Goal: Information Seeking & Learning: Learn about a topic

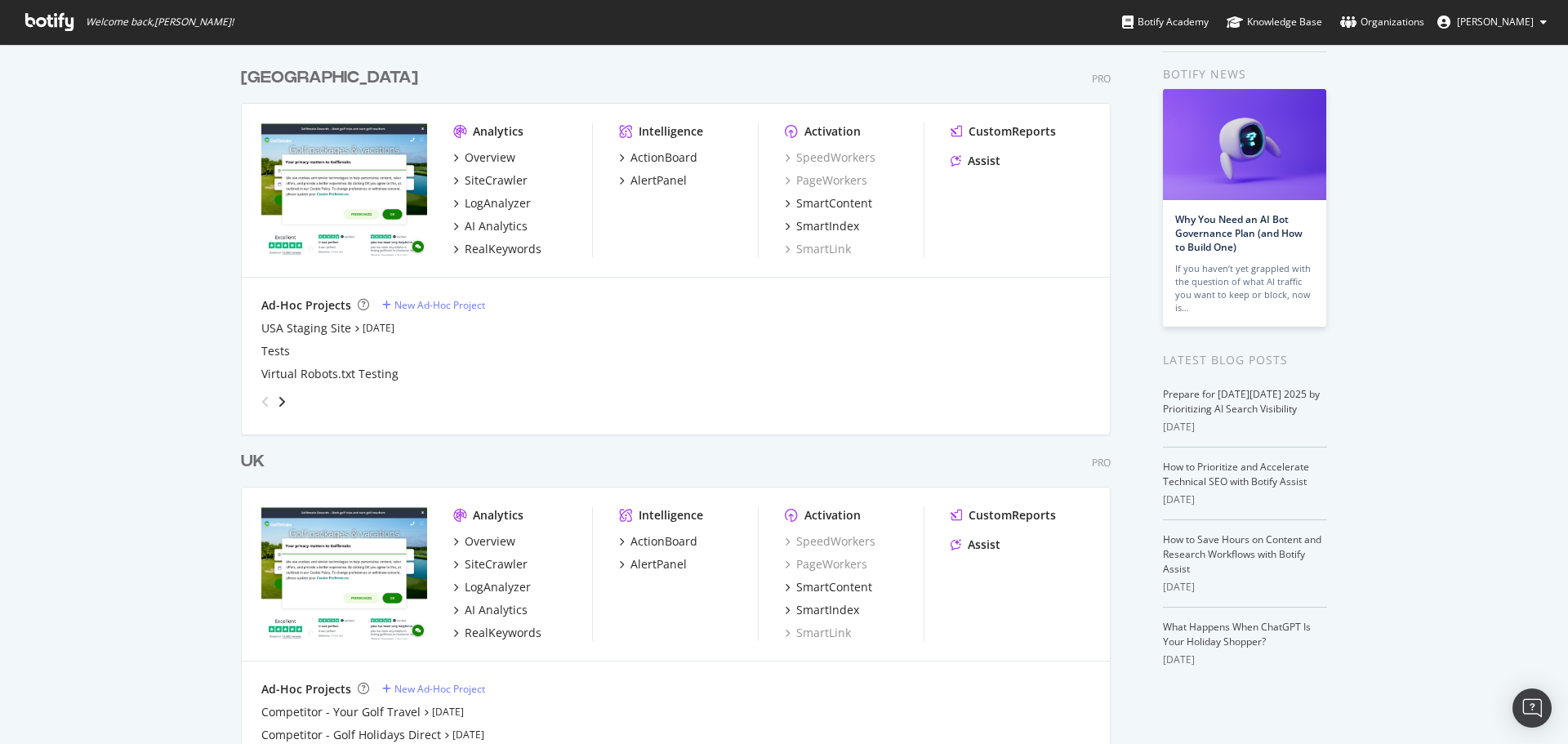
scroll to position [82, 0]
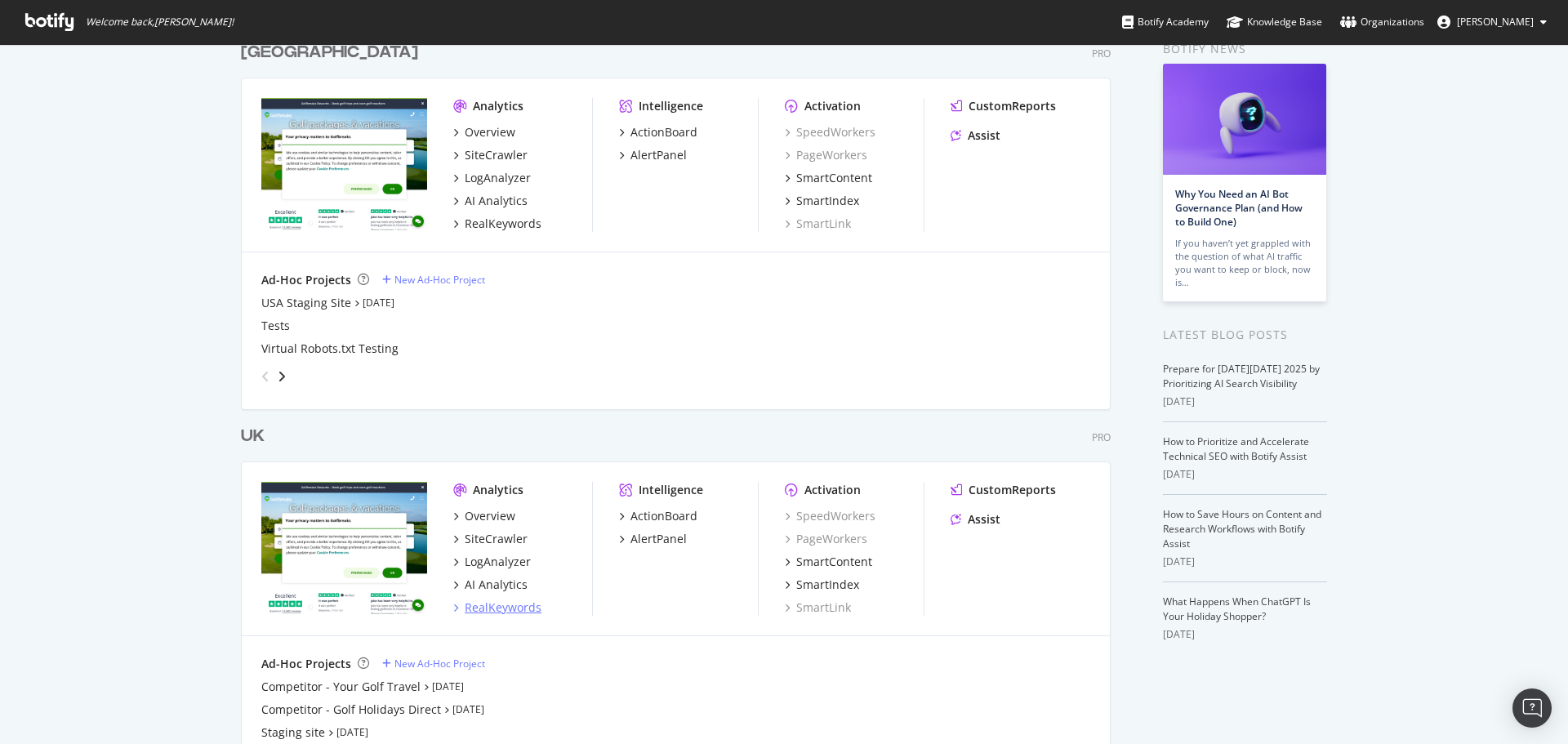
click at [493, 610] on div "RealKeywords" at bounding box center [503, 607] width 76 height 16
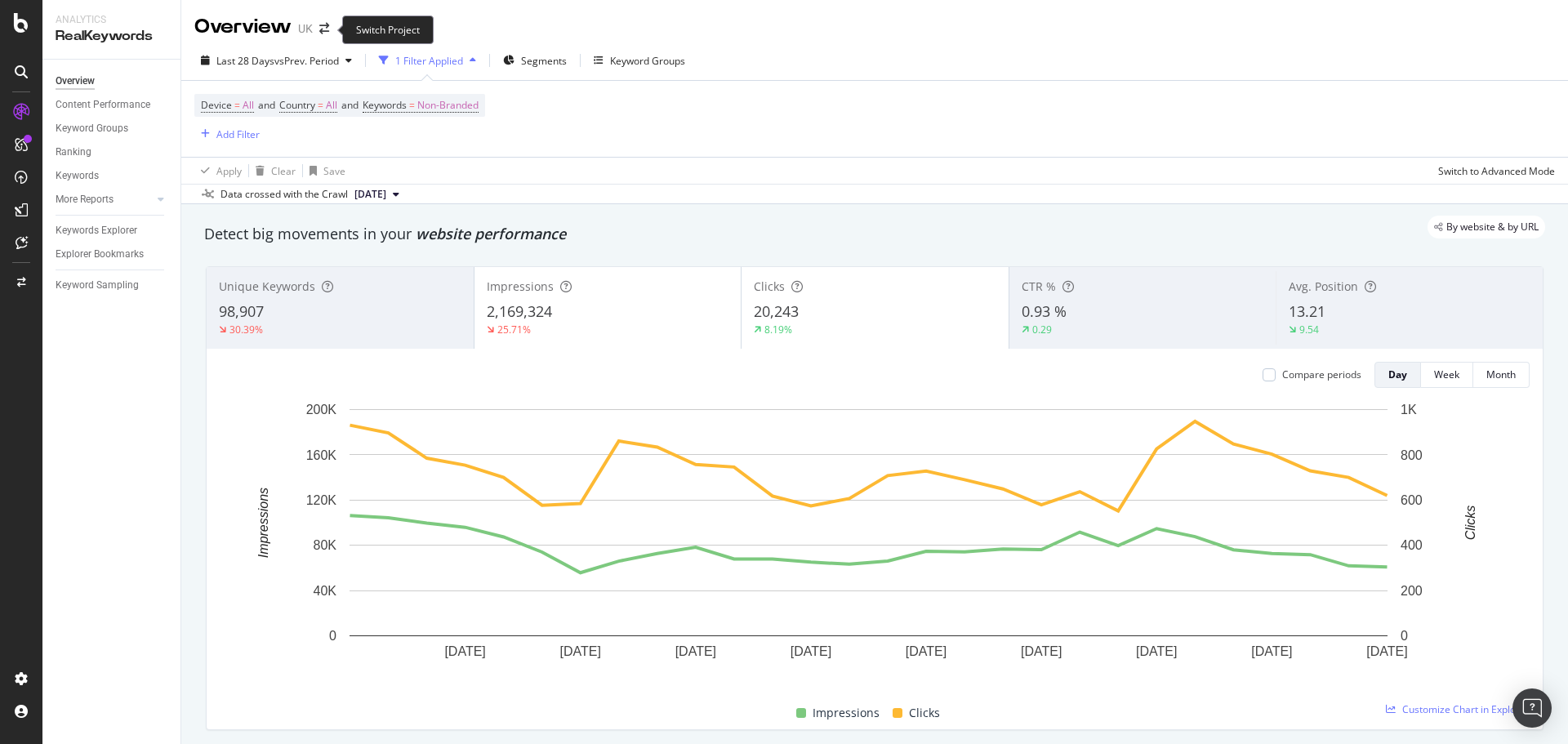
click at [313, 25] on span at bounding box center [324, 28] width 23 height 11
click at [323, 26] on icon "arrow-right-arrow-left" at bounding box center [323, 28] width 10 height 11
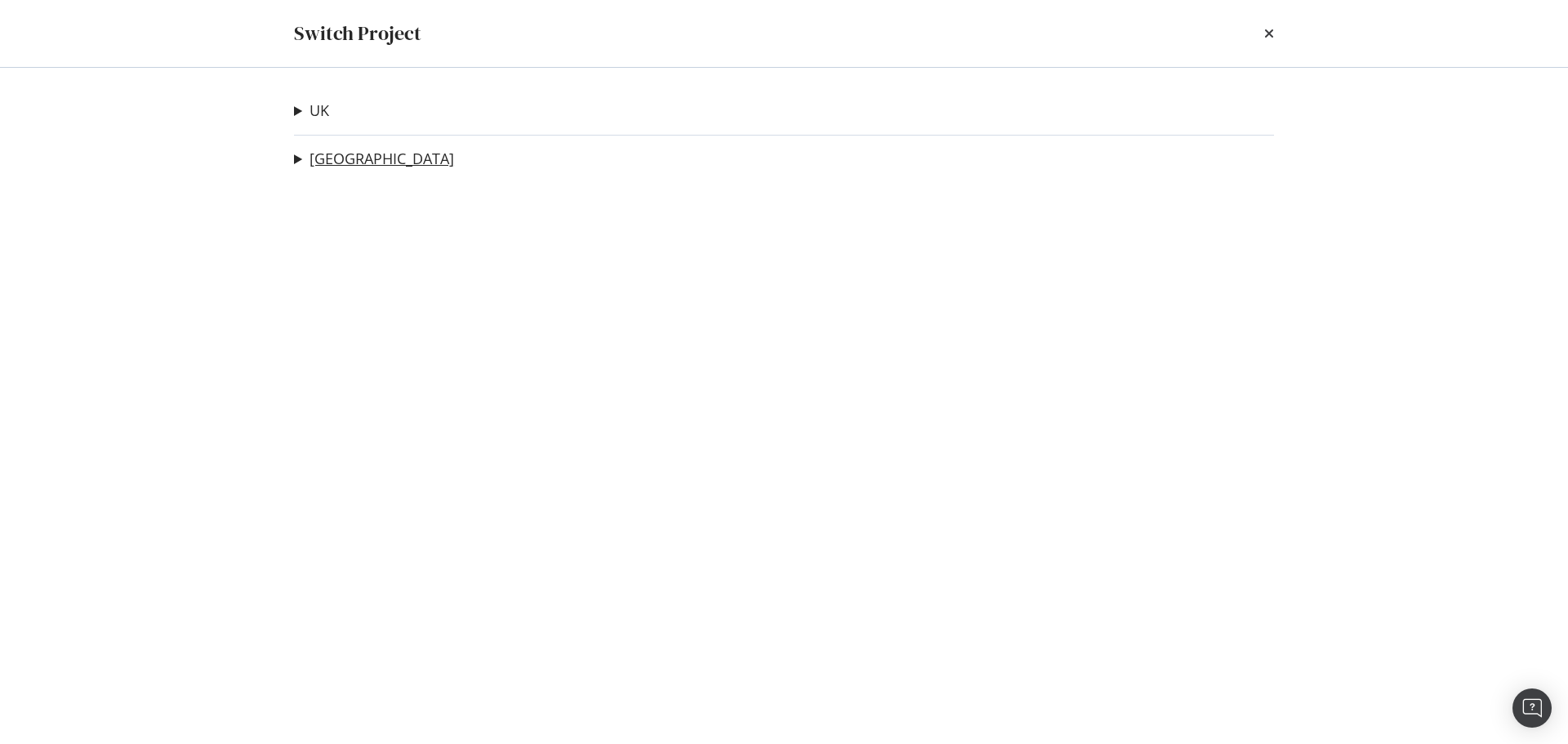
click at [326, 154] on link "[GEOGRAPHIC_DATA]" at bounding box center [382, 159] width 145 height 17
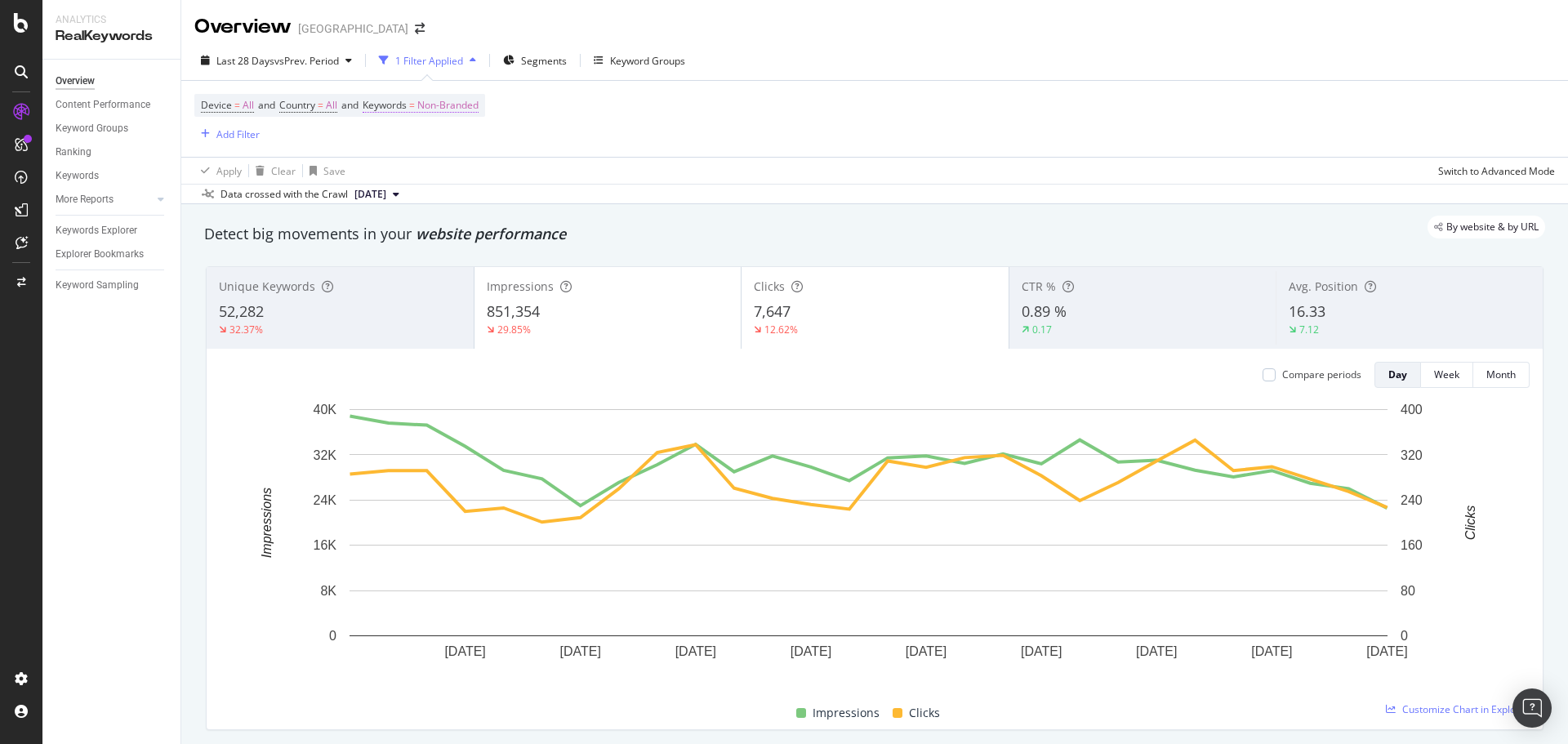
click at [428, 114] on span "Non-Branded" at bounding box center [448, 105] width 62 height 23
click at [440, 152] on div "Non-Branded" at bounding box center [429, 144] width 88 height 24
click at [429, 271] on span "All" at bounding box center [483, 271] width 167 height 15
click at [544, 180] on div "Apply" at bounding box center [552, 179] width 25 height 14
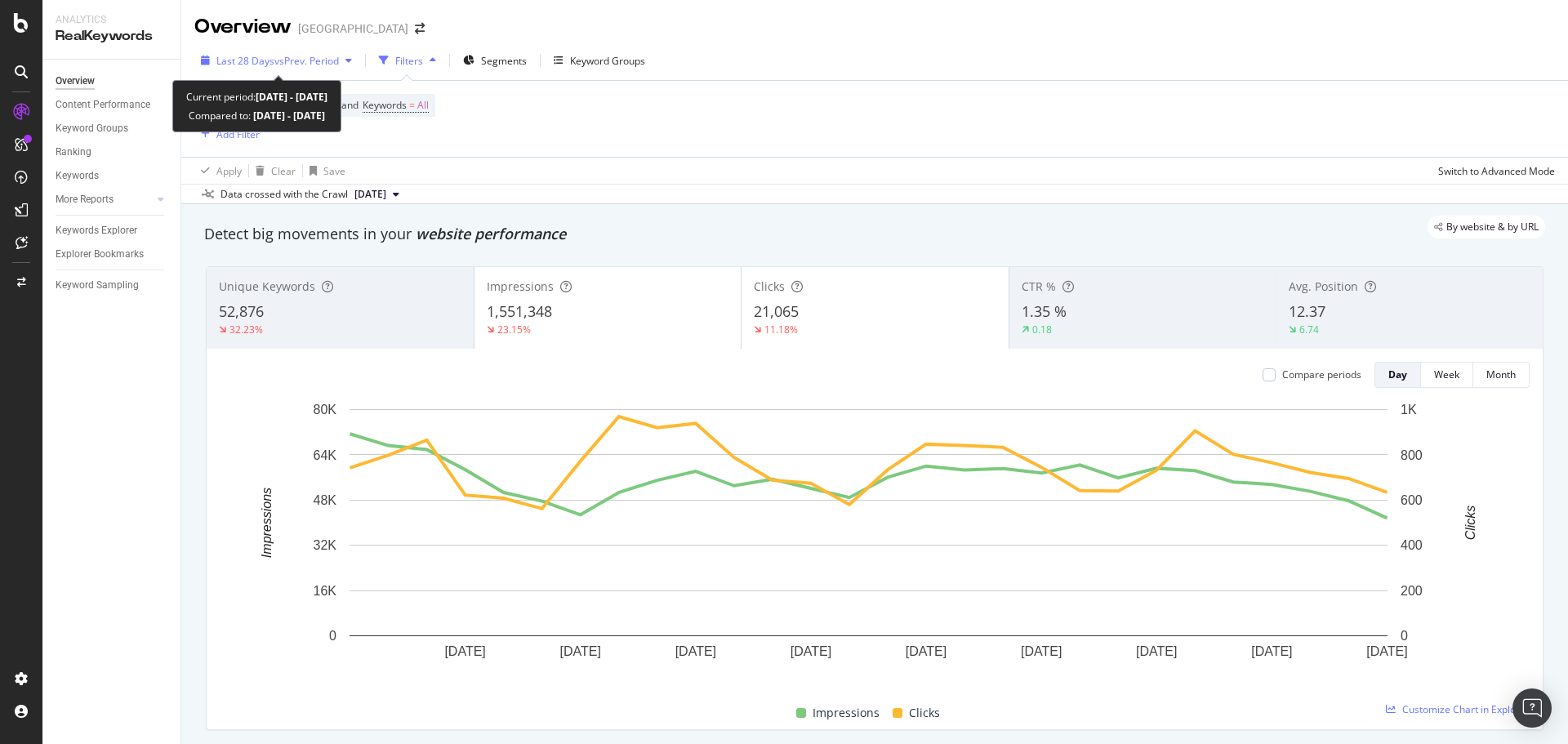
click at [332, 58] on span "vs Prev. Period" at bounding box center [306, 61] width 64 height 14
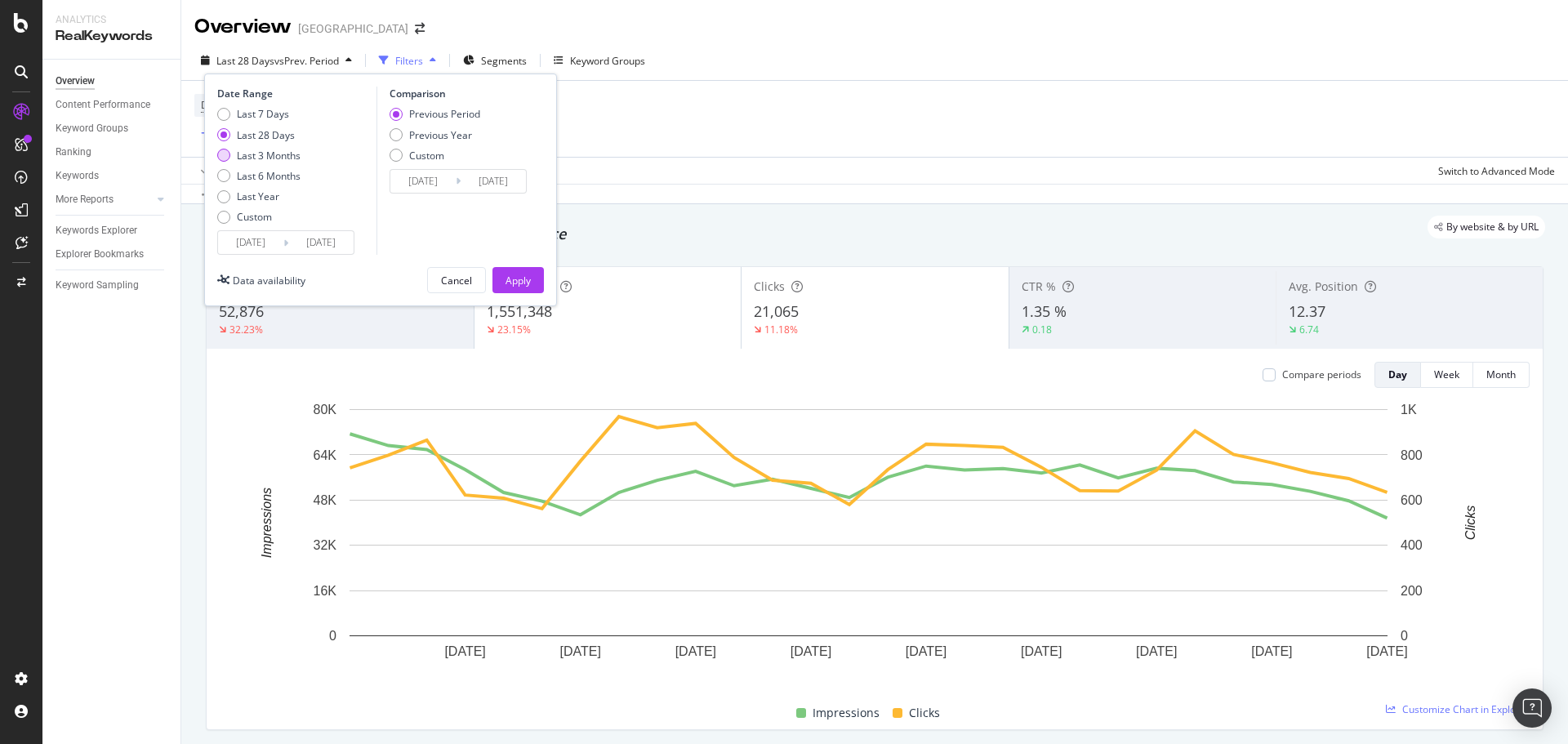
click at [287, 155] on div "Last 3 Months" at bounding box center [268, 155] width 63 height 14
type input "[DATE]"
click at [517, 284] on div "Apply" at bounding box center [518, 280] width 25 height 14
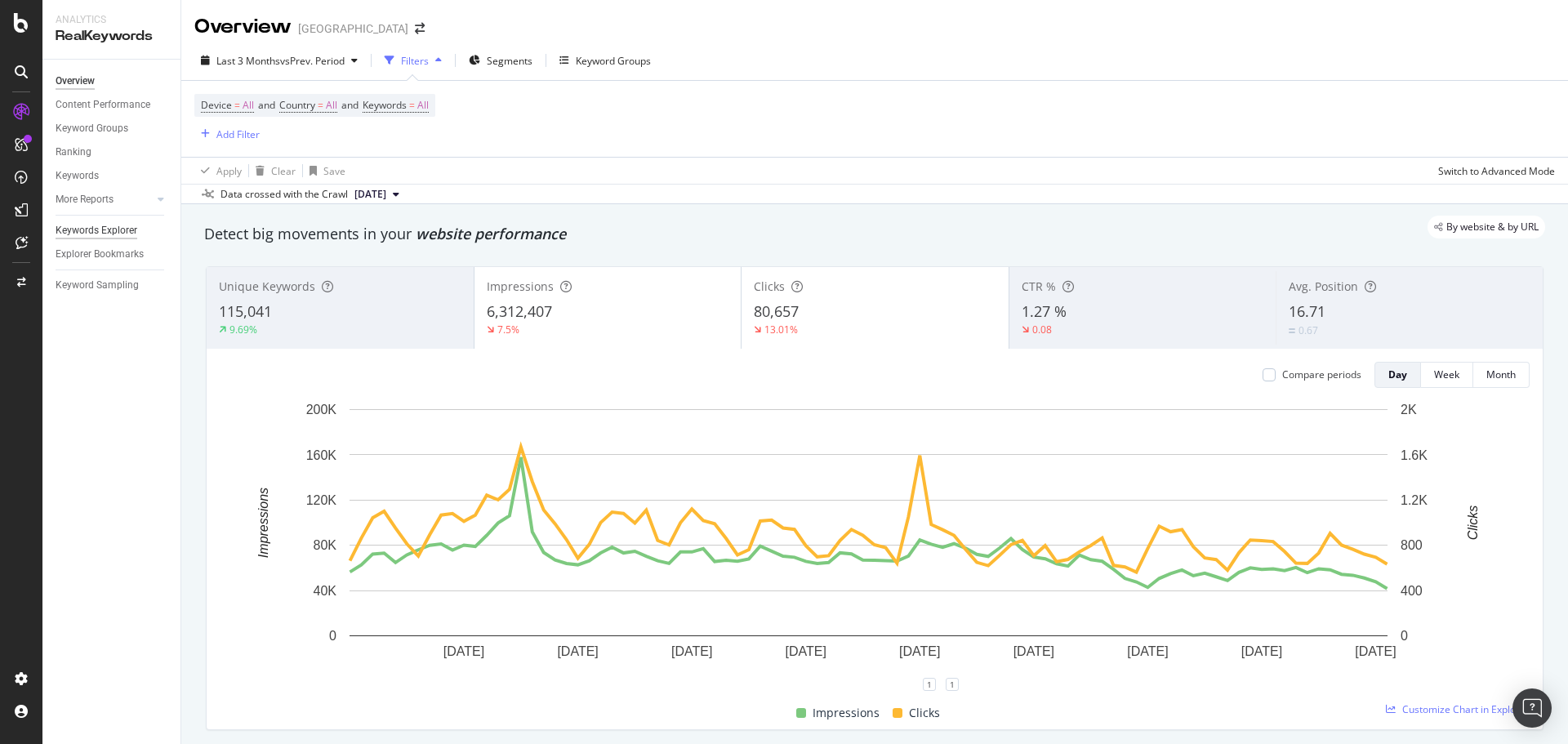
click at [119, 226] on div "Keywords Explorer" at bounding box center [96, 231] width 82 height 17
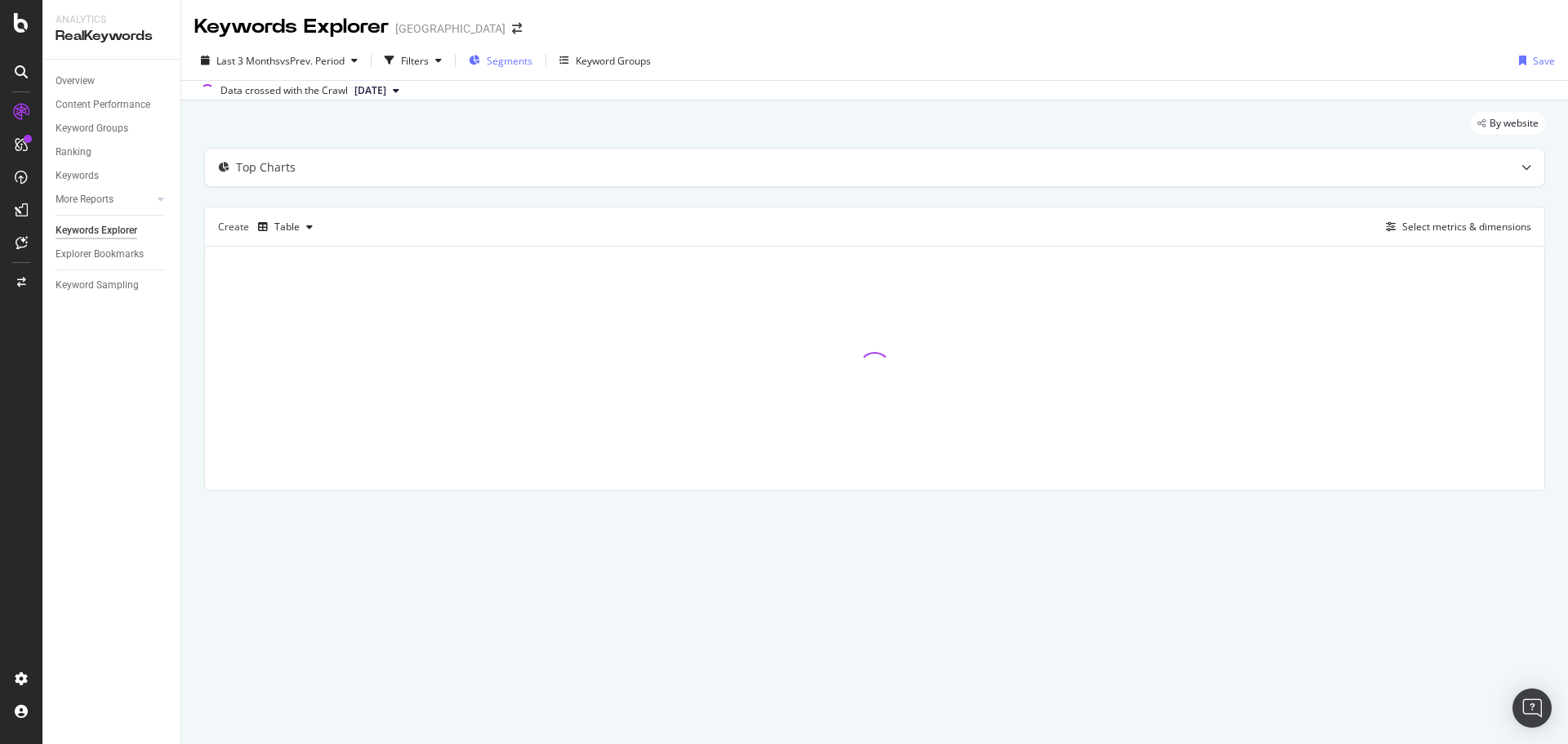
click at [518, 66] on span "Segments" at bounding box center [509, 61] width 46 height 14
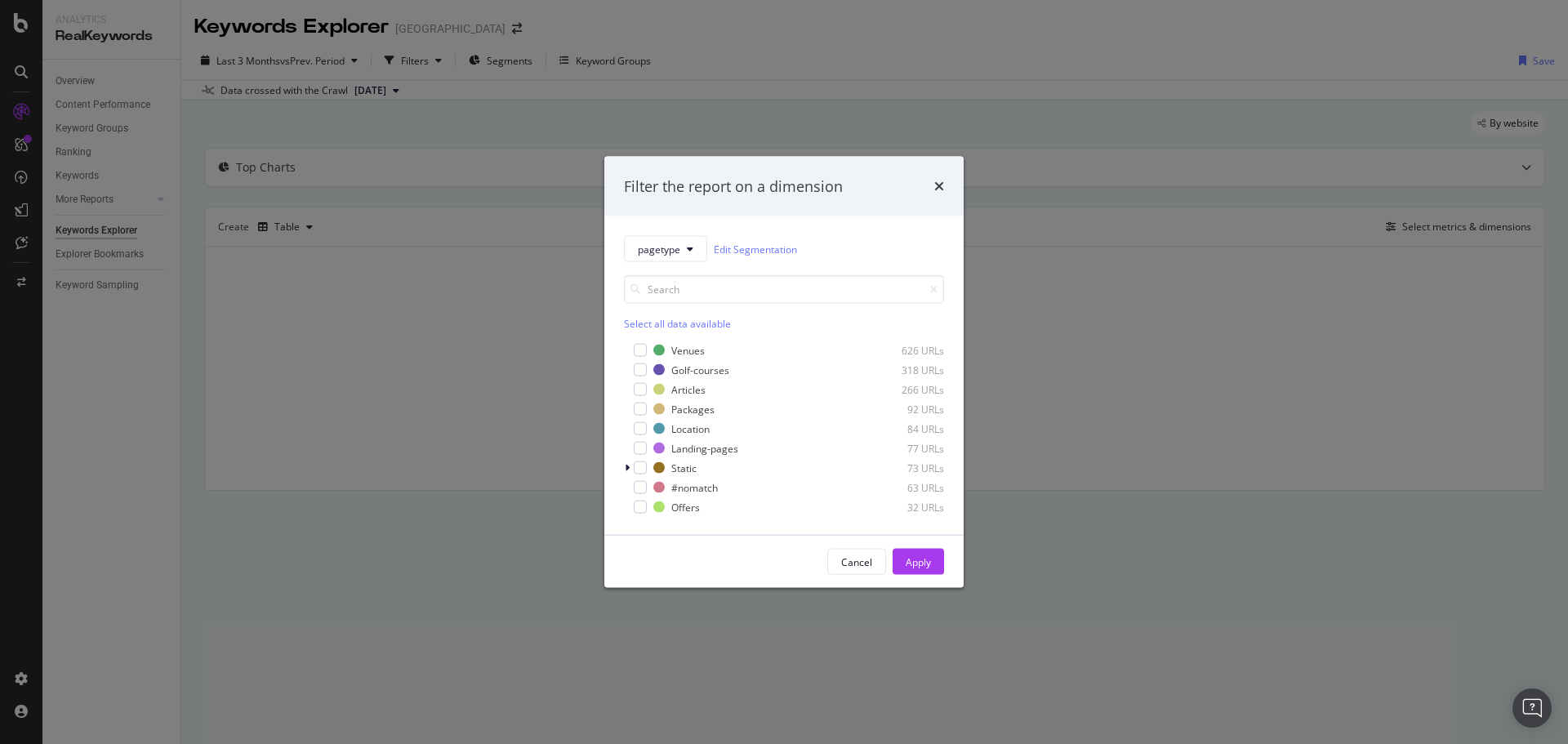
click at [689, 341] on div "Venues 626 URLs Golf-courses 318 URLs Articles 266 URLs Packages 92 URLs Locati…" at bounding box center [783, 427] width 320 height 176
click at [689, 343] on div "Venues" at bounding box center [688, 349] width 34 height 14
click at [926, 561] on div "Apply" at bounding box center [918, 561] width 25 height 14
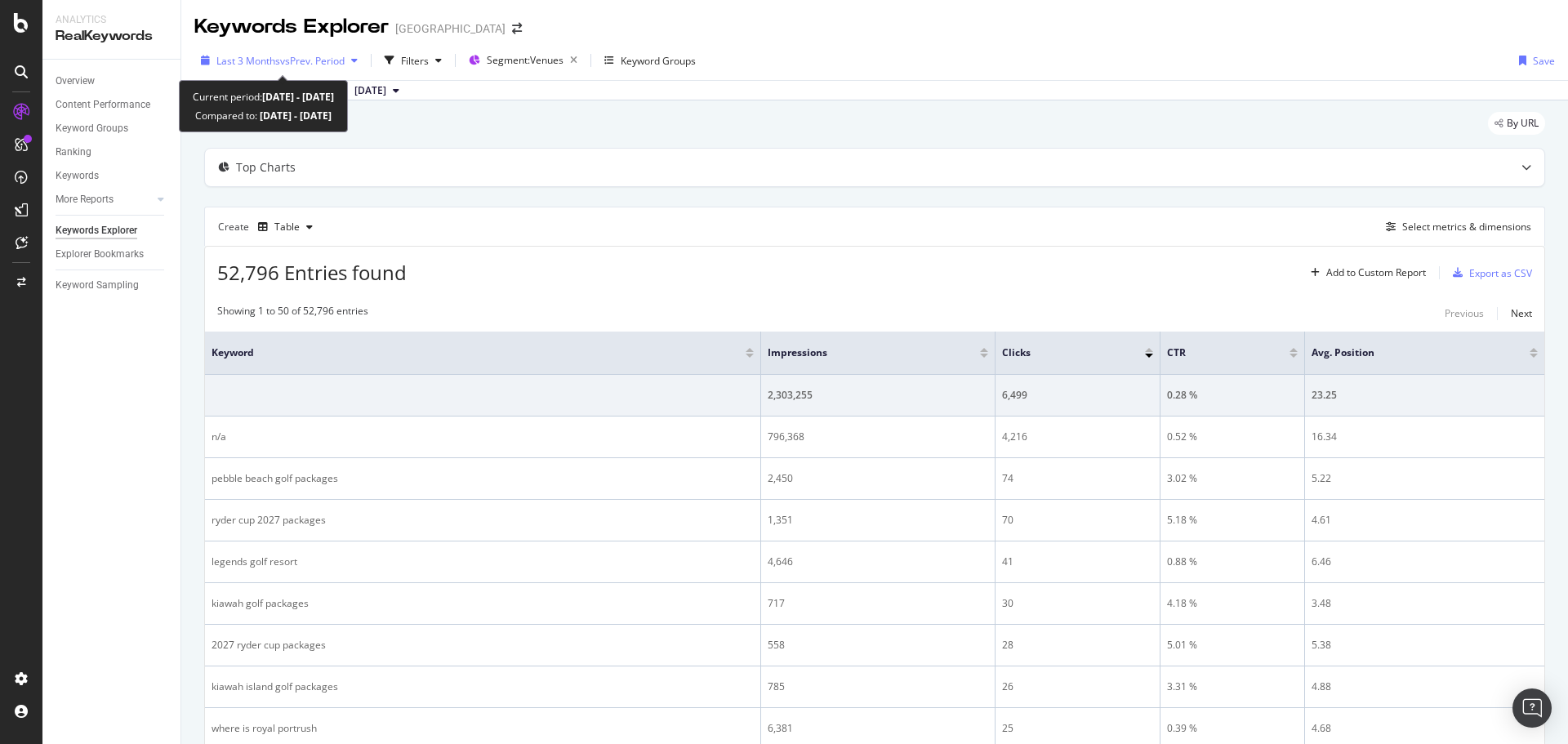
click at [238, 69] on div "Last 3 Months vs Prev. Period" at bounding box center [279, 61] width 170 height 24
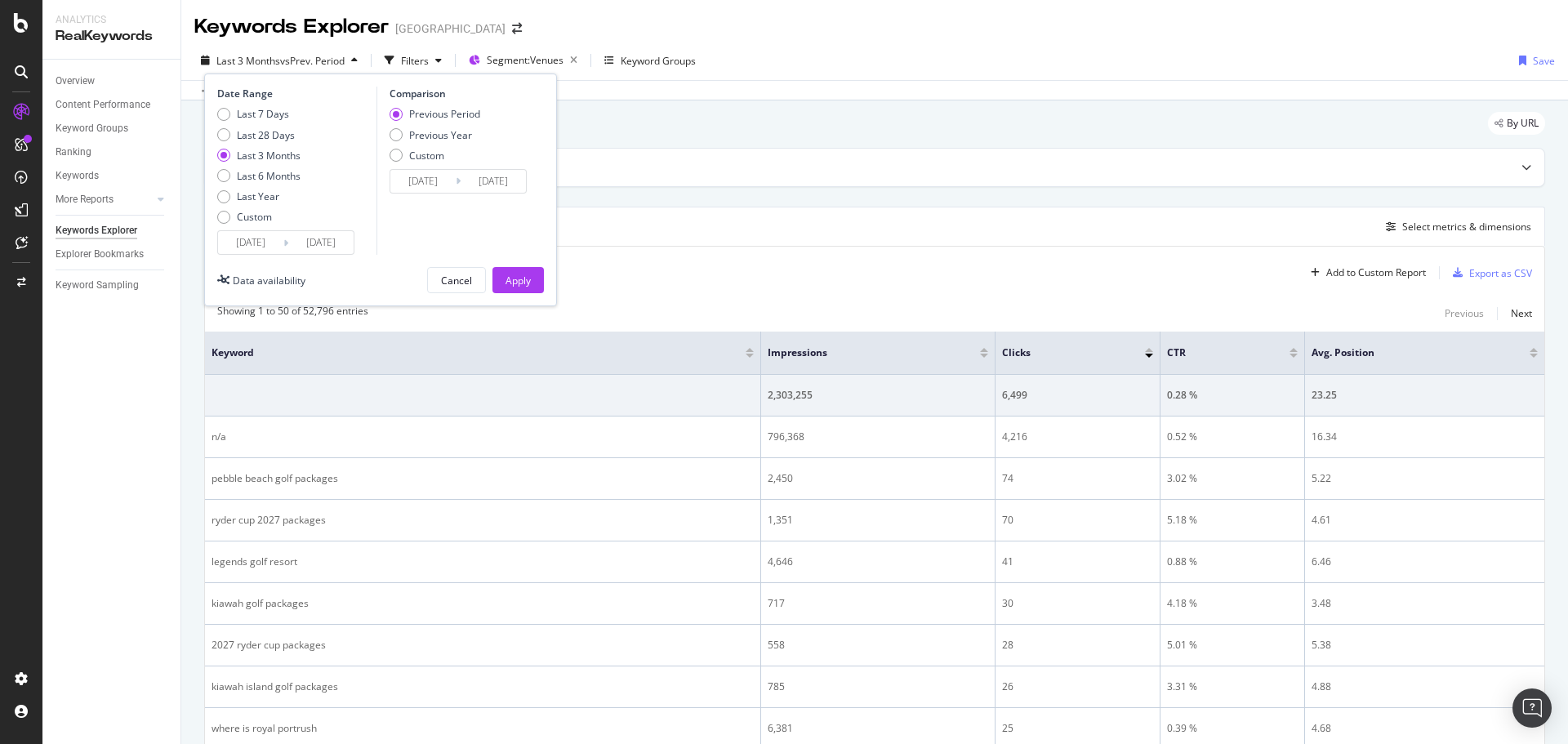
click at [264, 254] on input "[DATE]" at bounding box center [250, 242] width 65 height 23
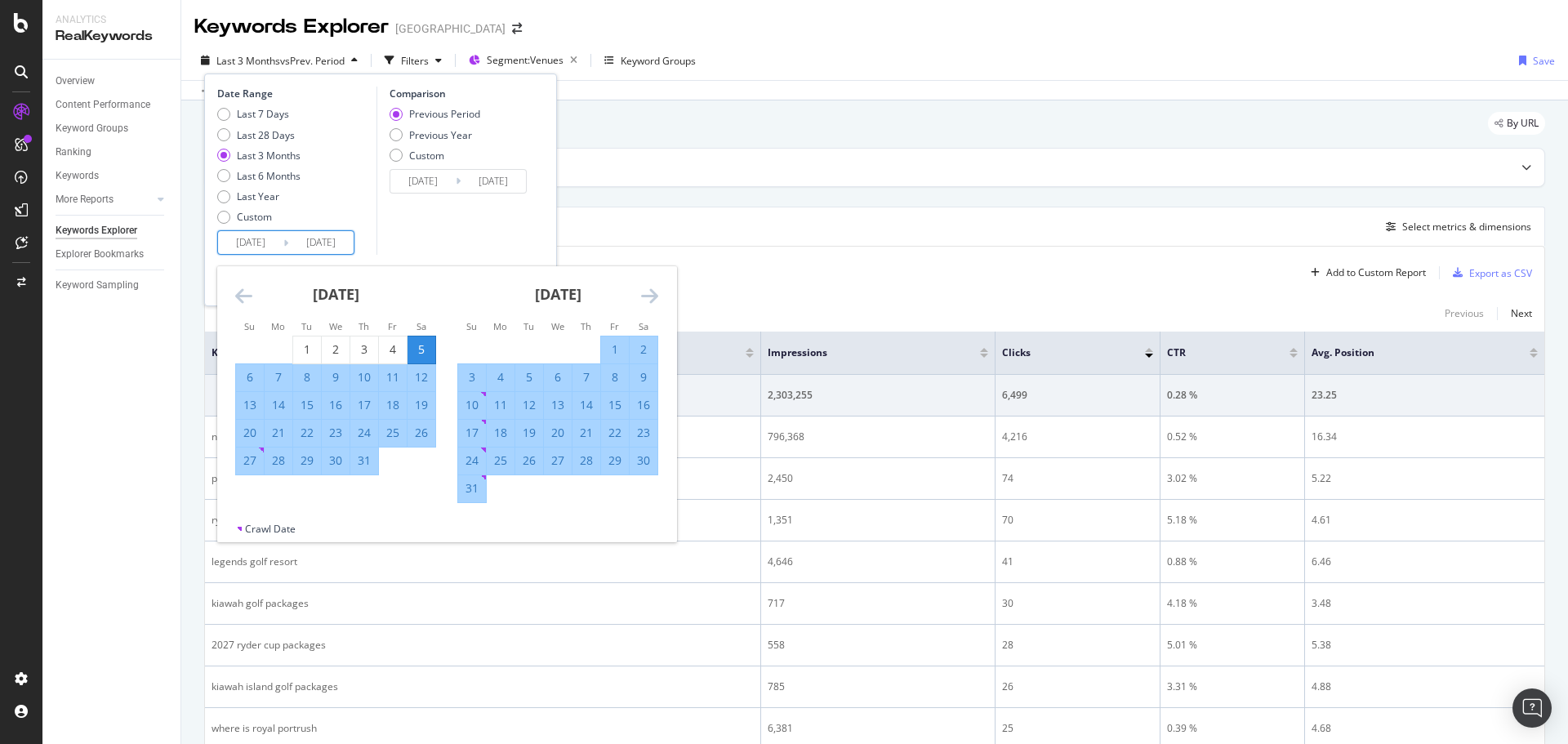
click at [254, 297] on div "[DATE]" at bounding box center [336, 301] width 201 height 69
click at [252, 297] on div "[DATE]" at bounding box center [336, 301] width 201 height 69
click at [247, 297] on icon "Move backward to switch to the previous month." at bounding box center [244, 296] width 17 height 20
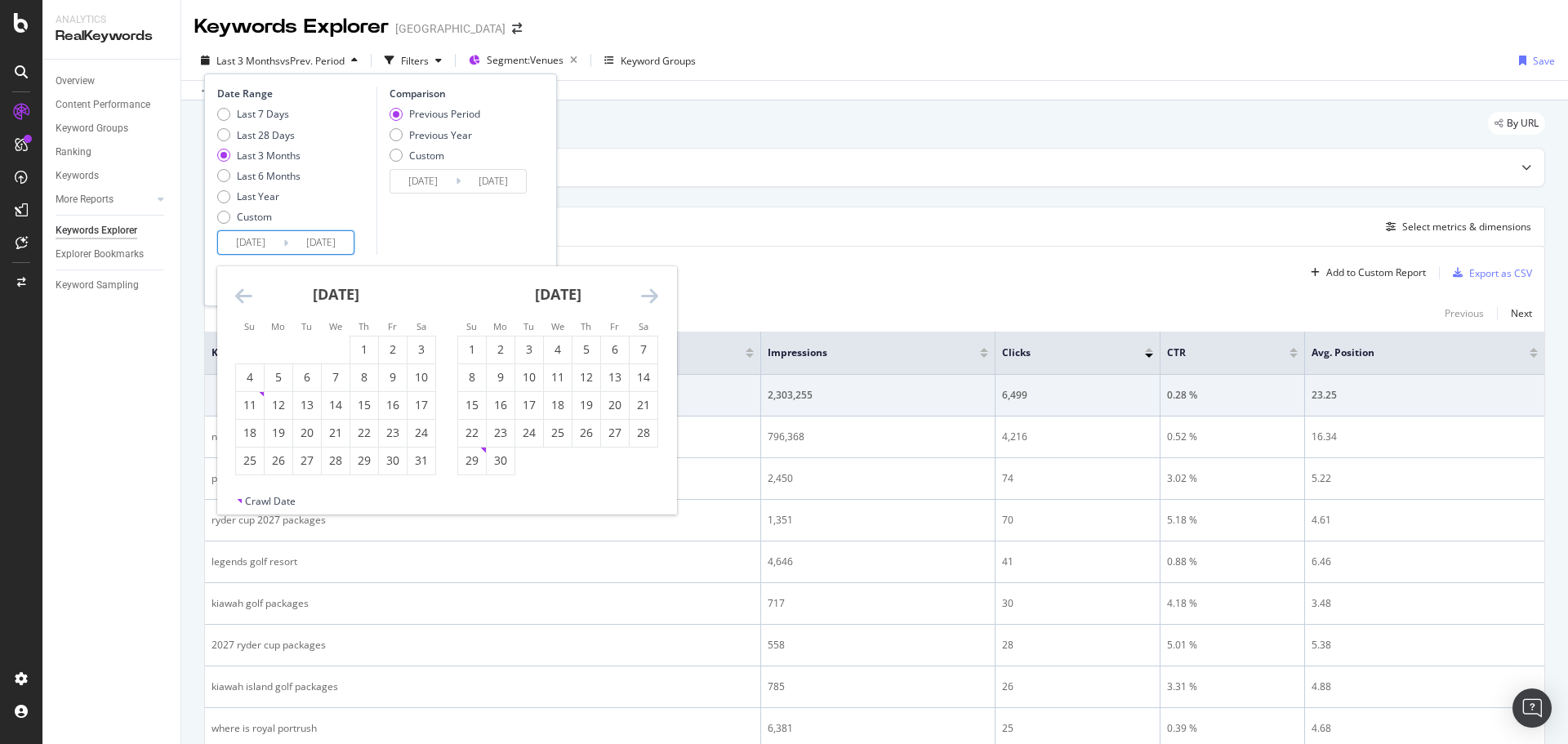
click at [247, 297] on icon "Move backward to switch to the previous month." at bounding box center [244, 296] width 17 height 20
click at [250, 296] on icon "Move backward to switch to the previous month." at bounding box center [244, 296] width 17 height 20
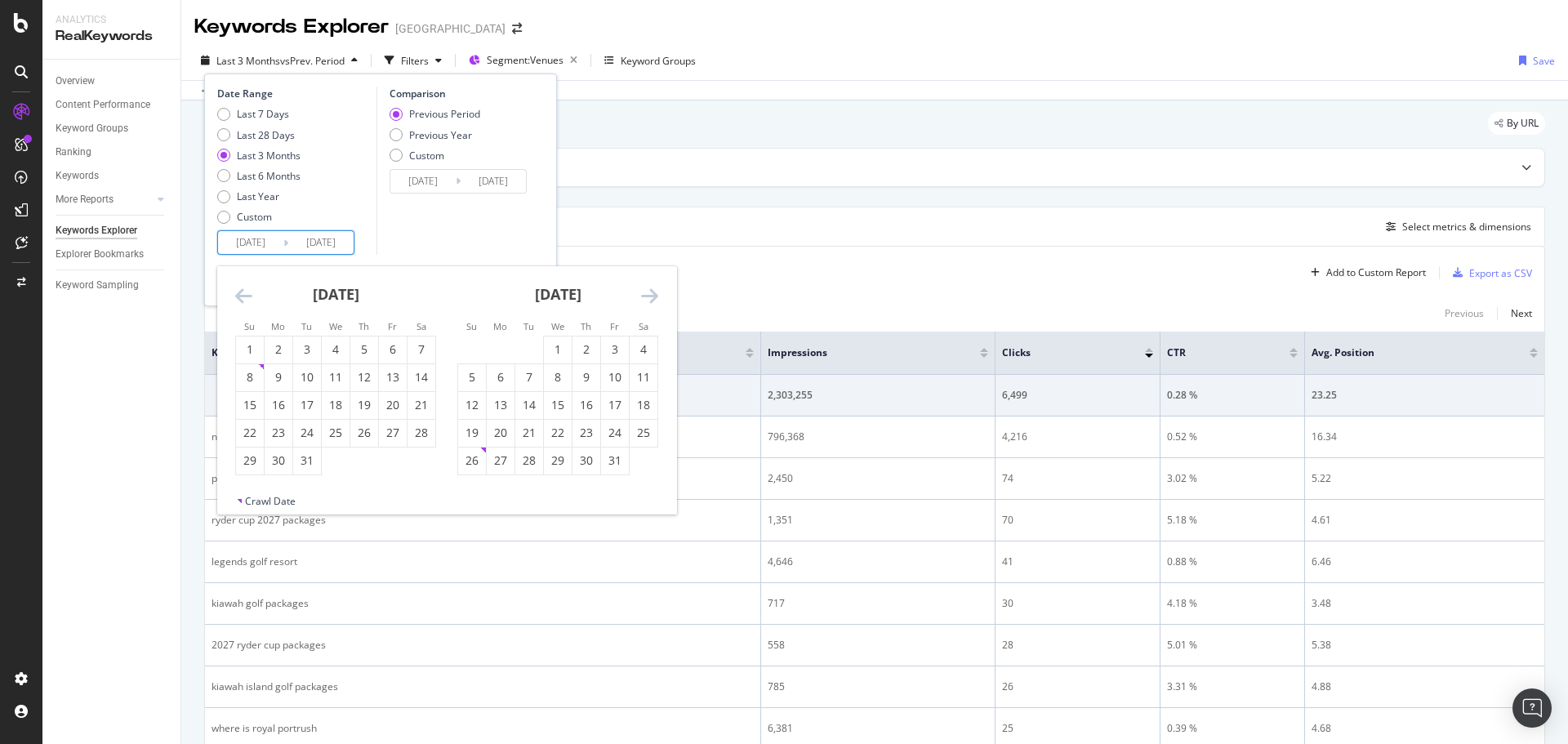
click at [249, 295] on icon "Move backward to switch to the previous month." at bounding box center [244, 296] width 17 height 20
click at [304, 352] on div "1" at bounding box center [307, 349] width 28 height 16
type input "[DATE]"
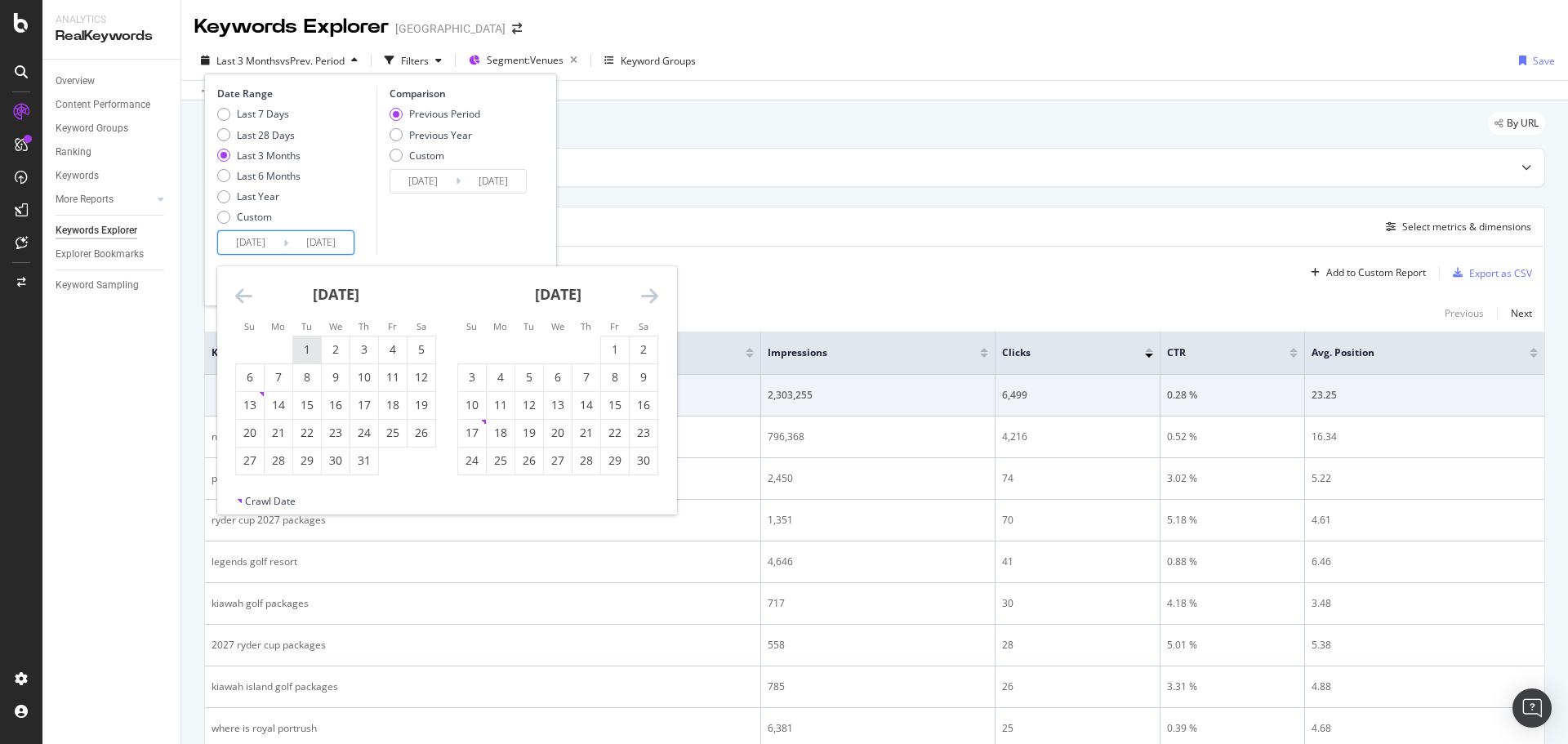
type input "[DATE]"
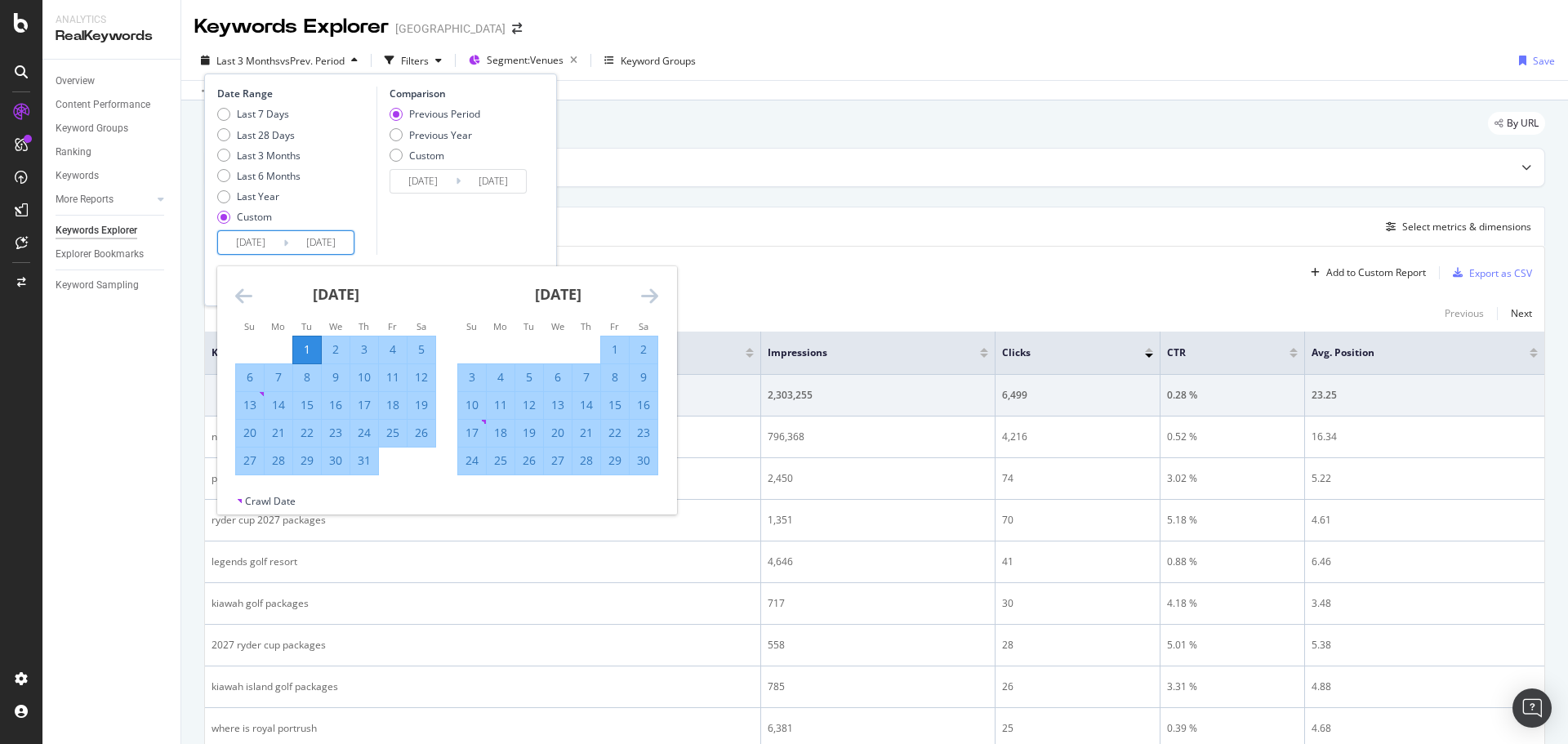
click at [642, 287] on icon "Move forward to switch to the next month." at bounding box center [650, 296] width 17 height 20
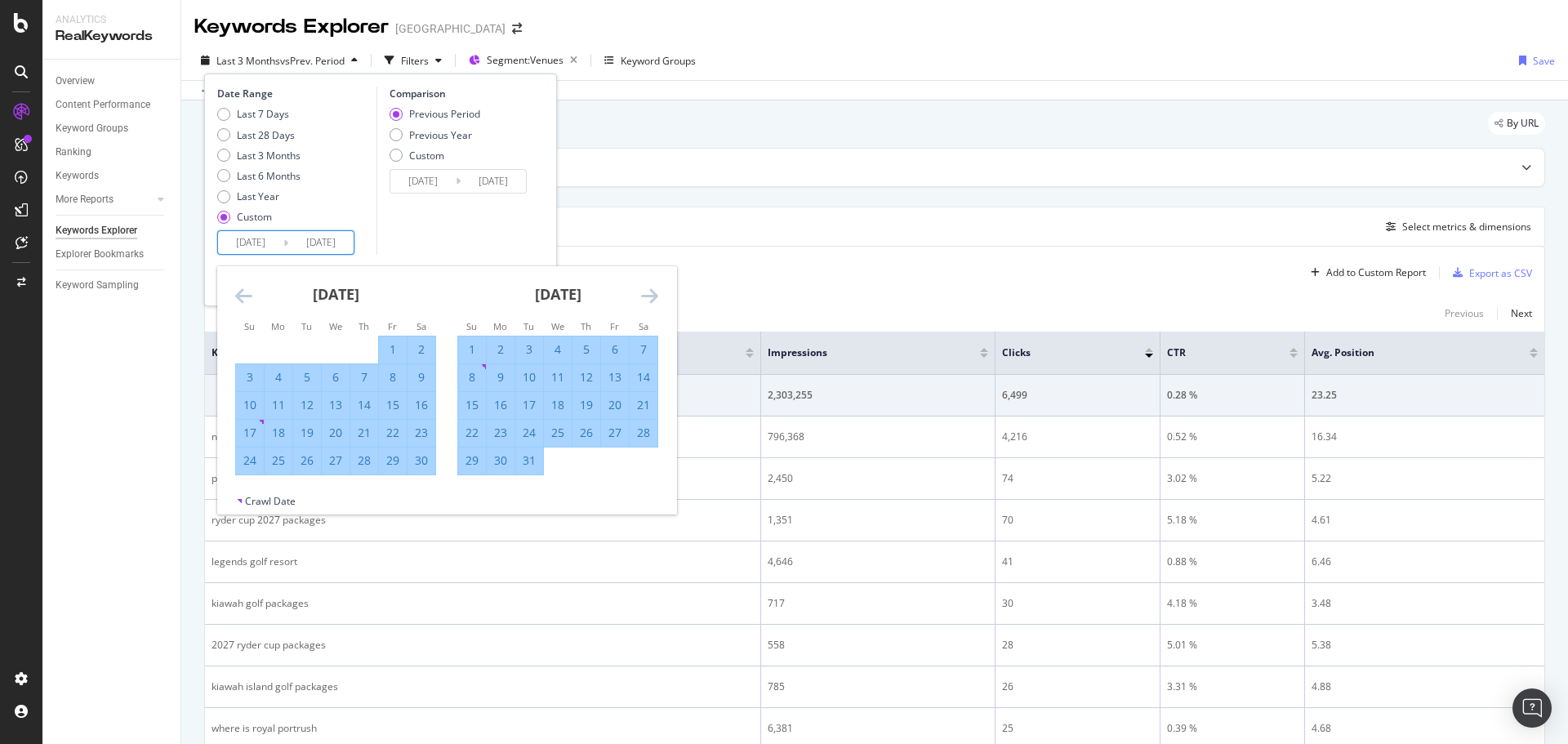
click at [642, 287] on icon "Move forward to switch to the next month." at bounding box center [650, 296] width 17 height 20
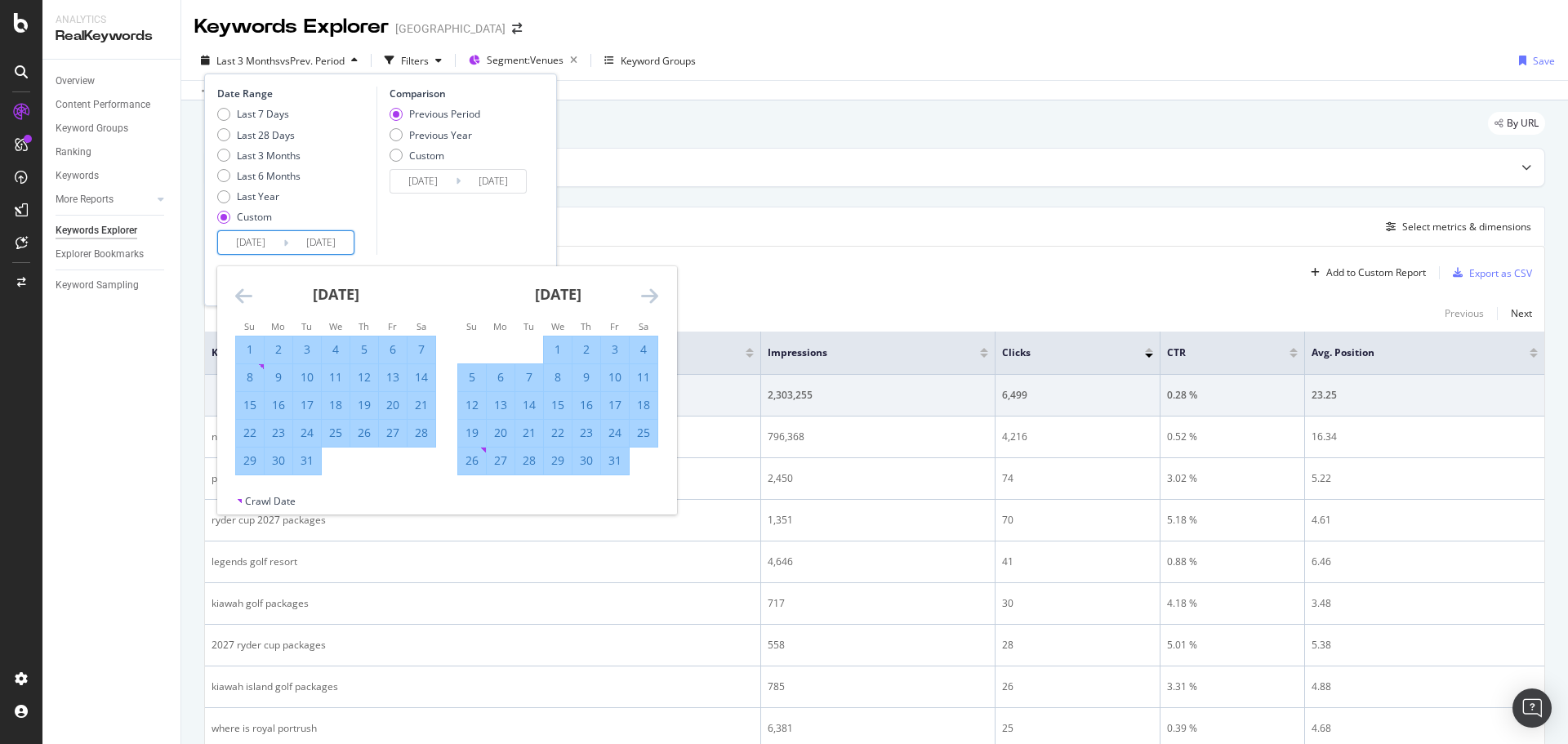
click at [310, 465] on div "31" at bounding box center [307, 460] width 28 height 16
type input "[DATE]"
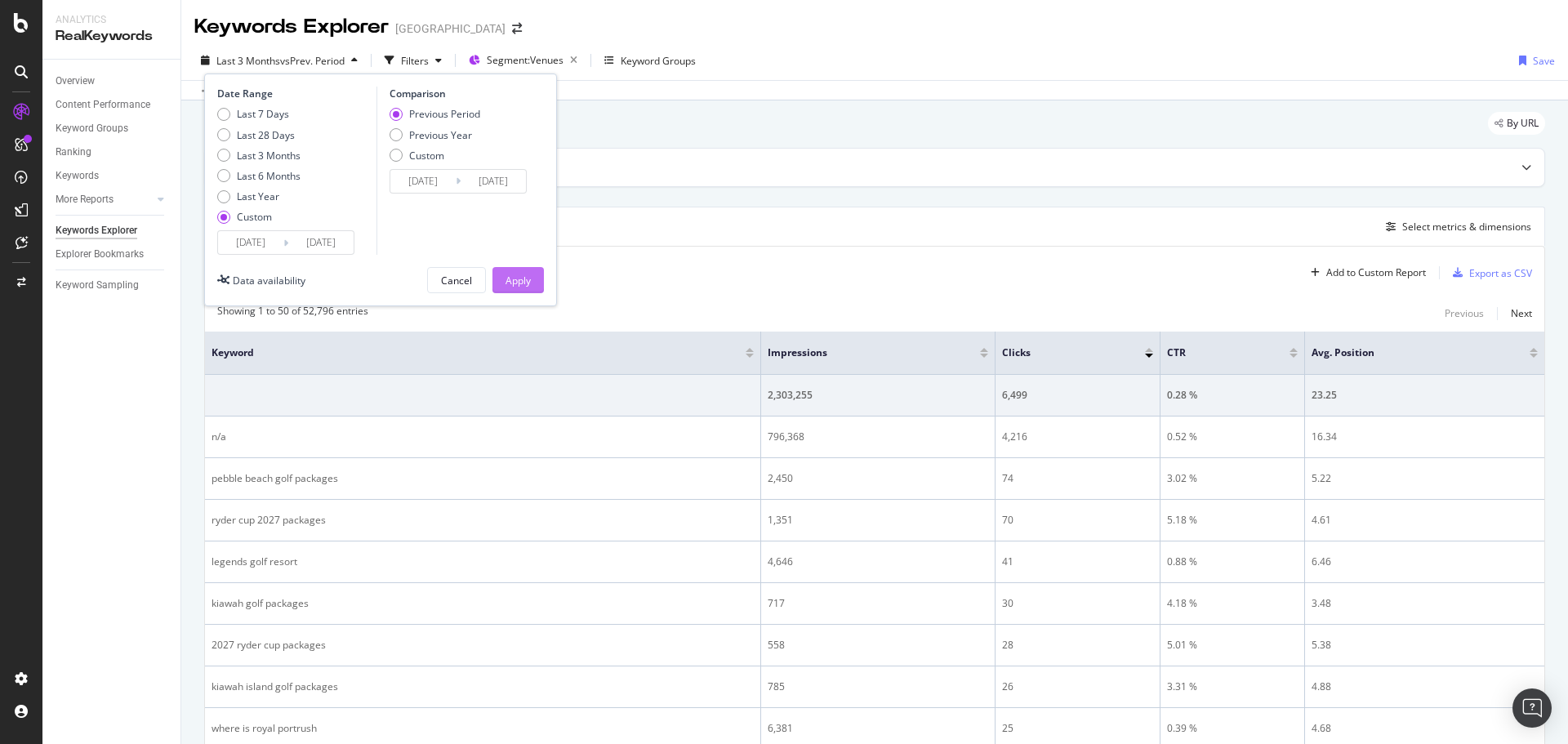
click at [514, 268] on div "Apply" at bounding box center [518, 280] width 25 height 24
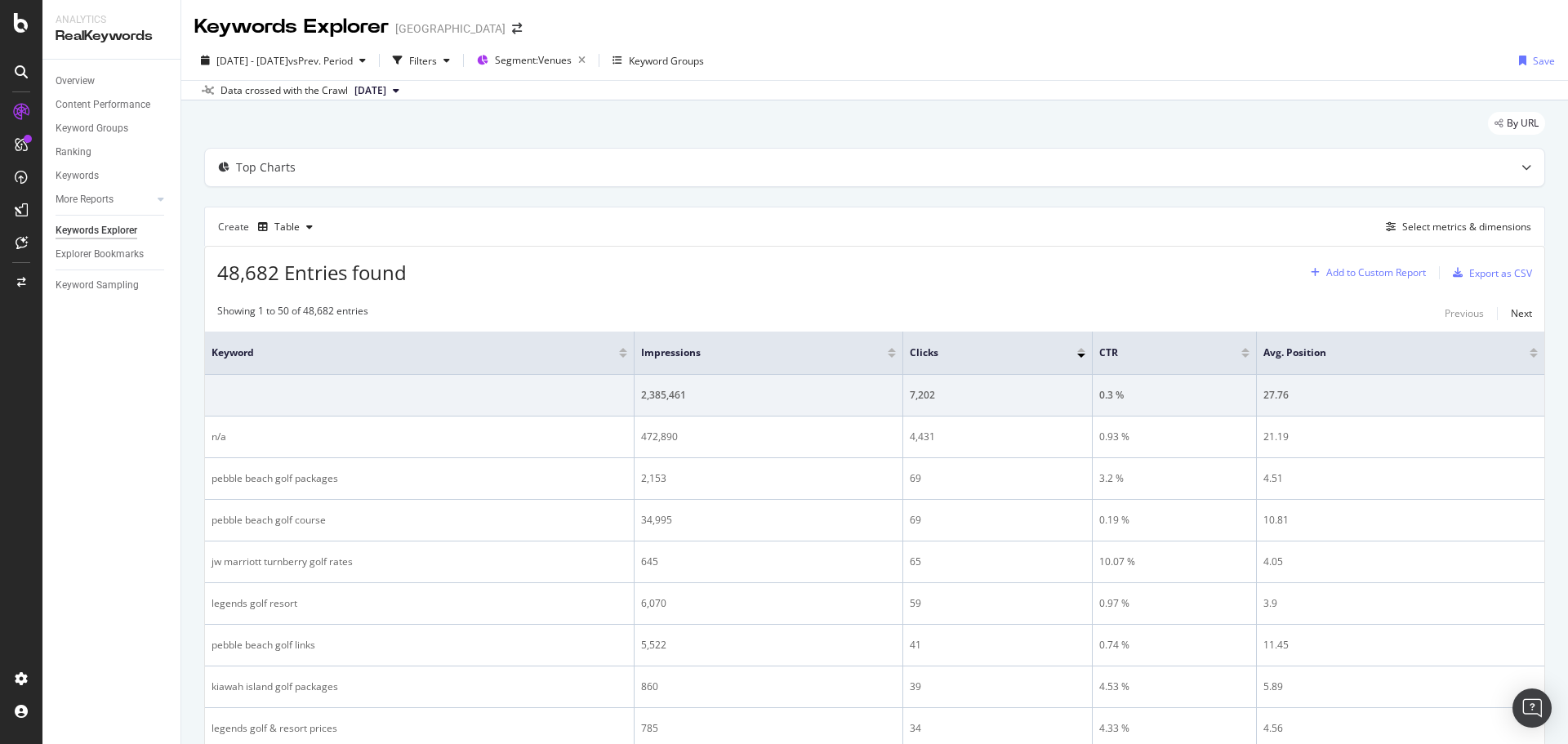
click at [1406, 268] on div "Add to Custom Report" at bounding box center [1375, 272] width 100 height 10
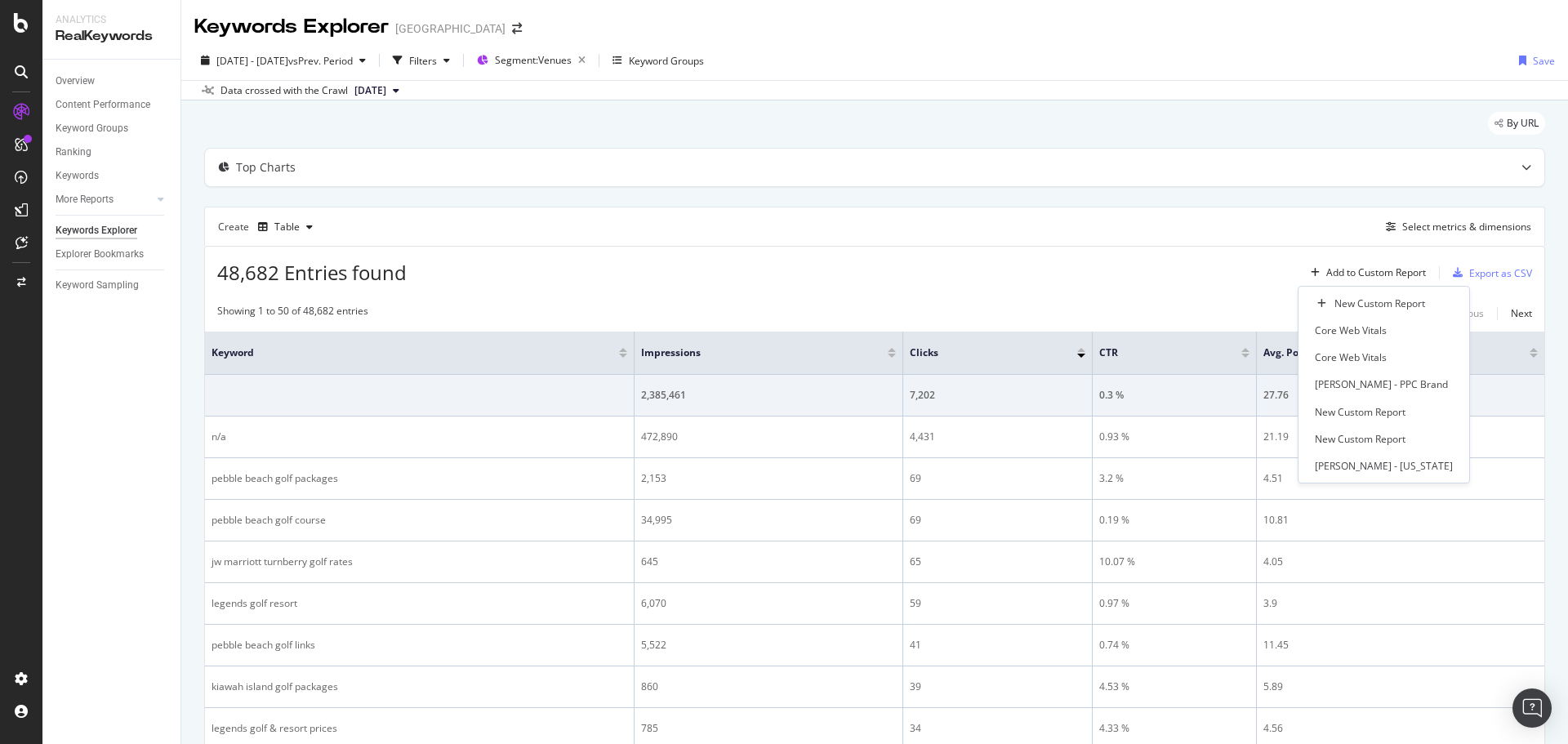
click at [1472, 304] on div "Previous Next" at bounding box center [1487, 313] width 88 height 20
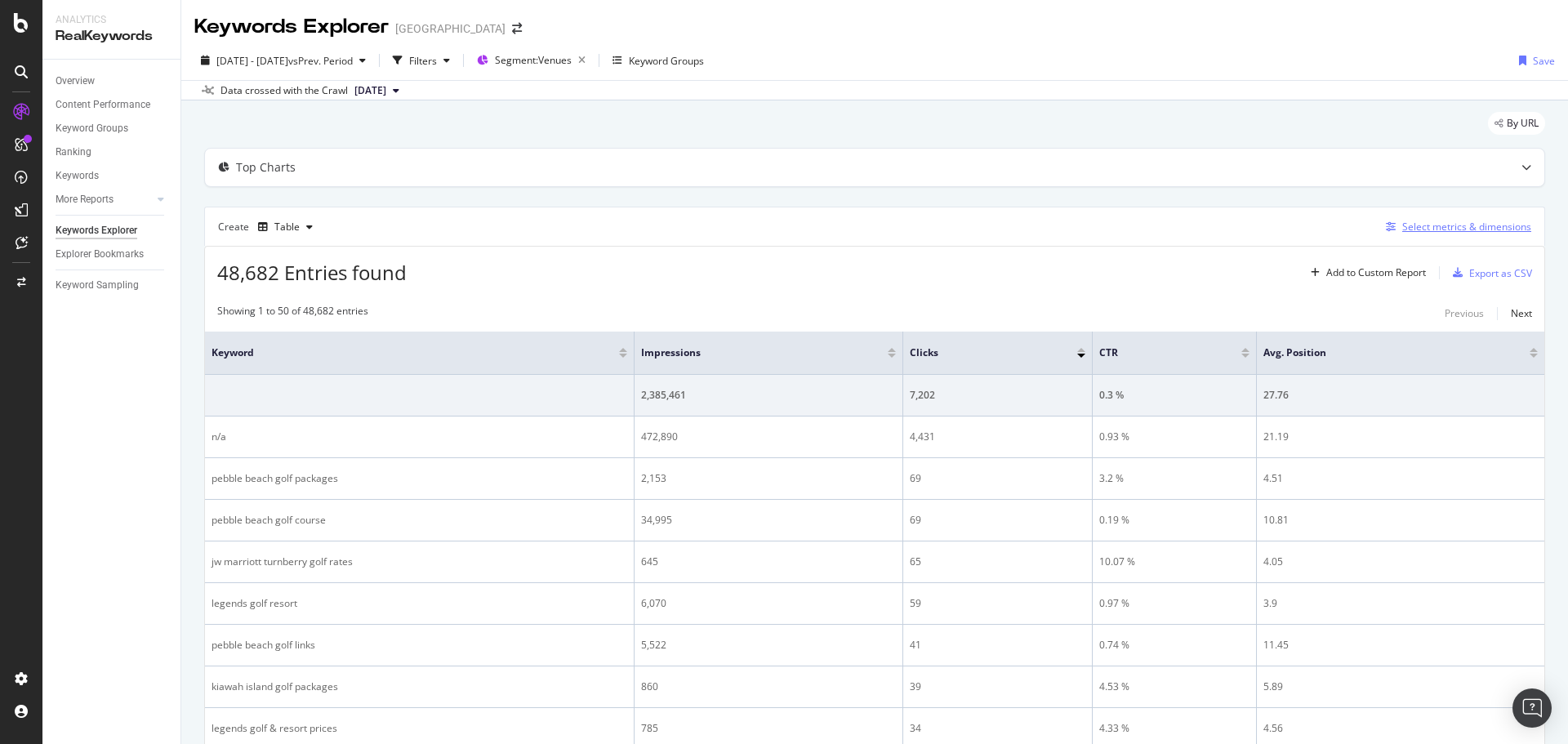
click at [1477, 228] on div "Select metrics & dimensions" at bounding box center [1466, 226] width 129 height 14
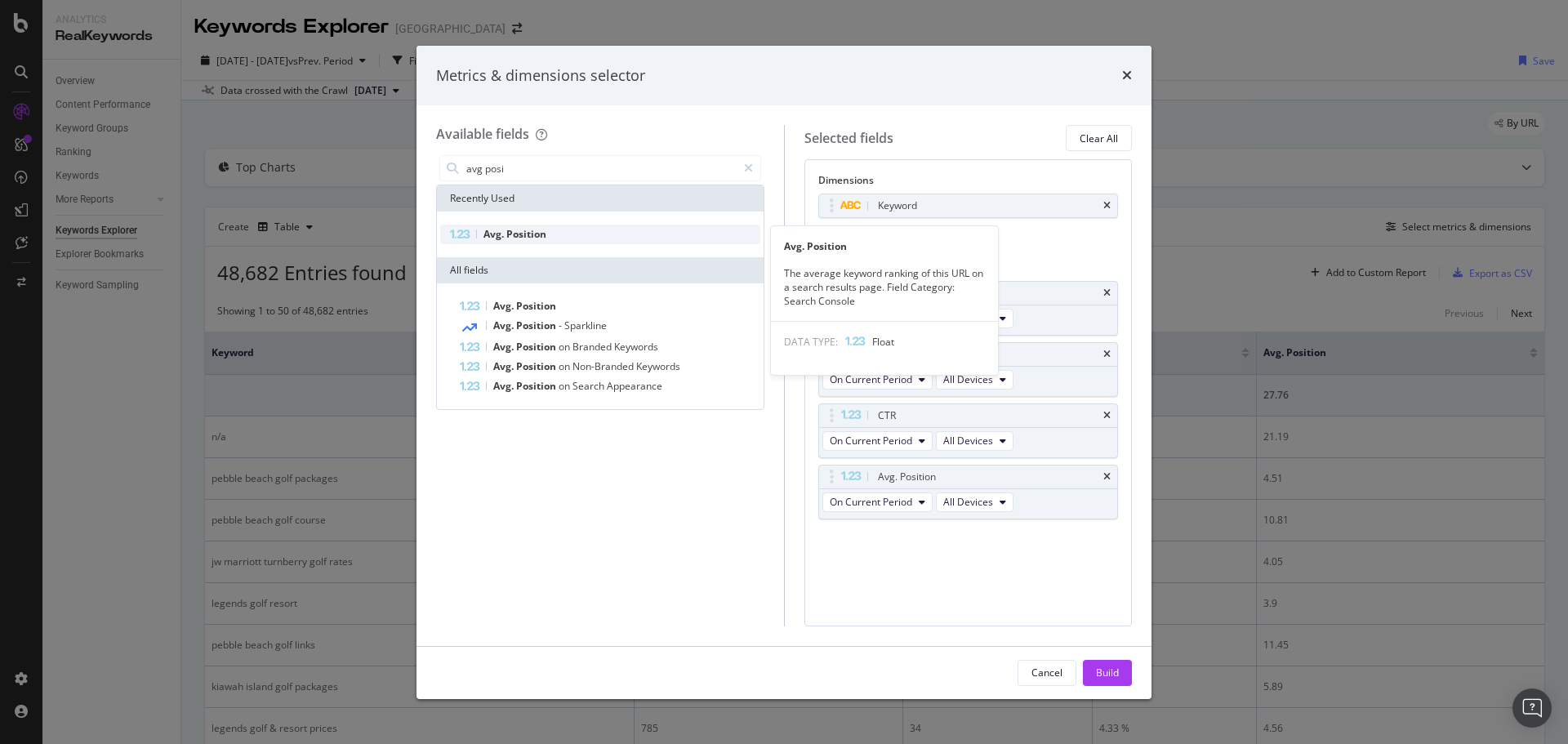
type input "avg posi"
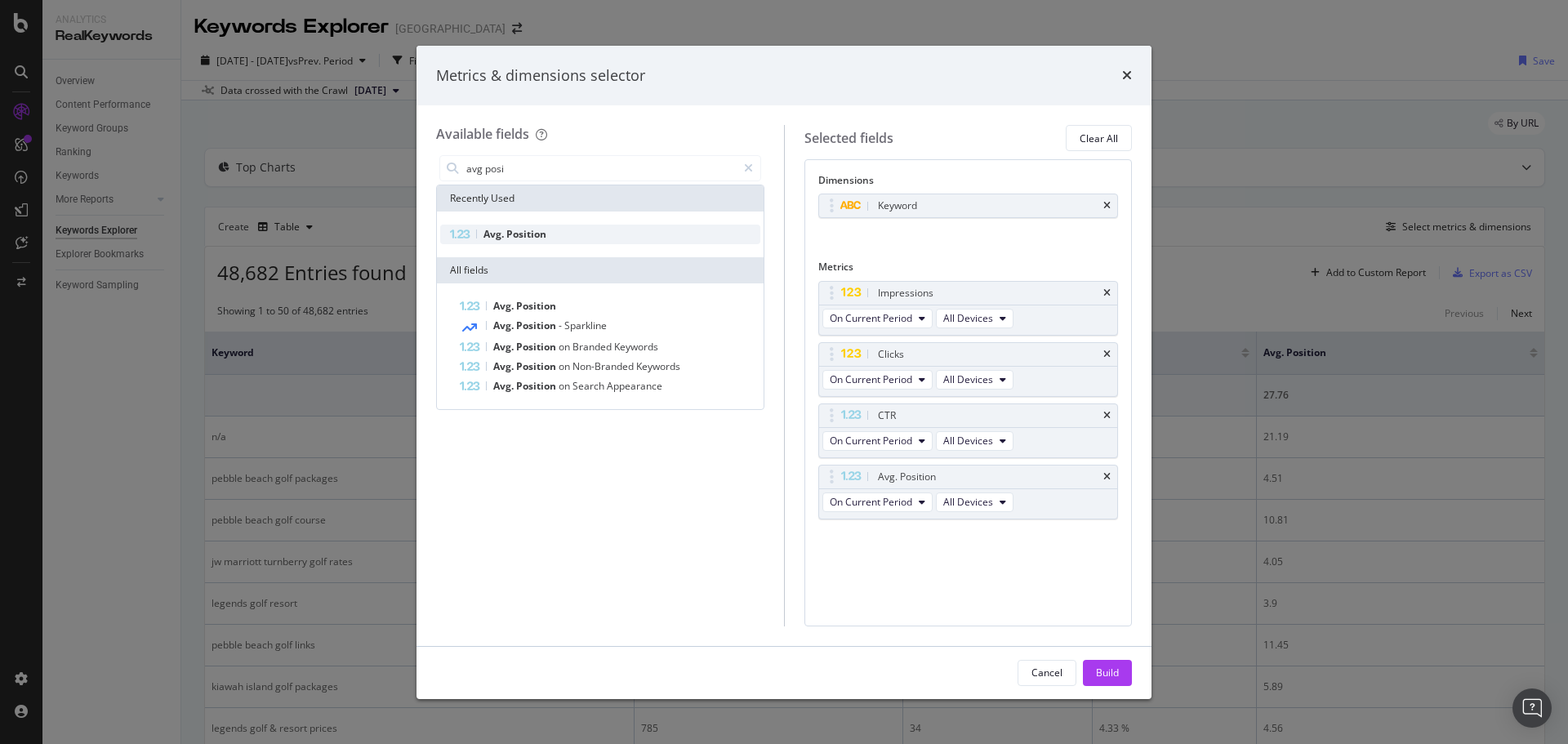
click at [511, 235] on span "Position" at bounding box center [526, 234] width 40 height 14
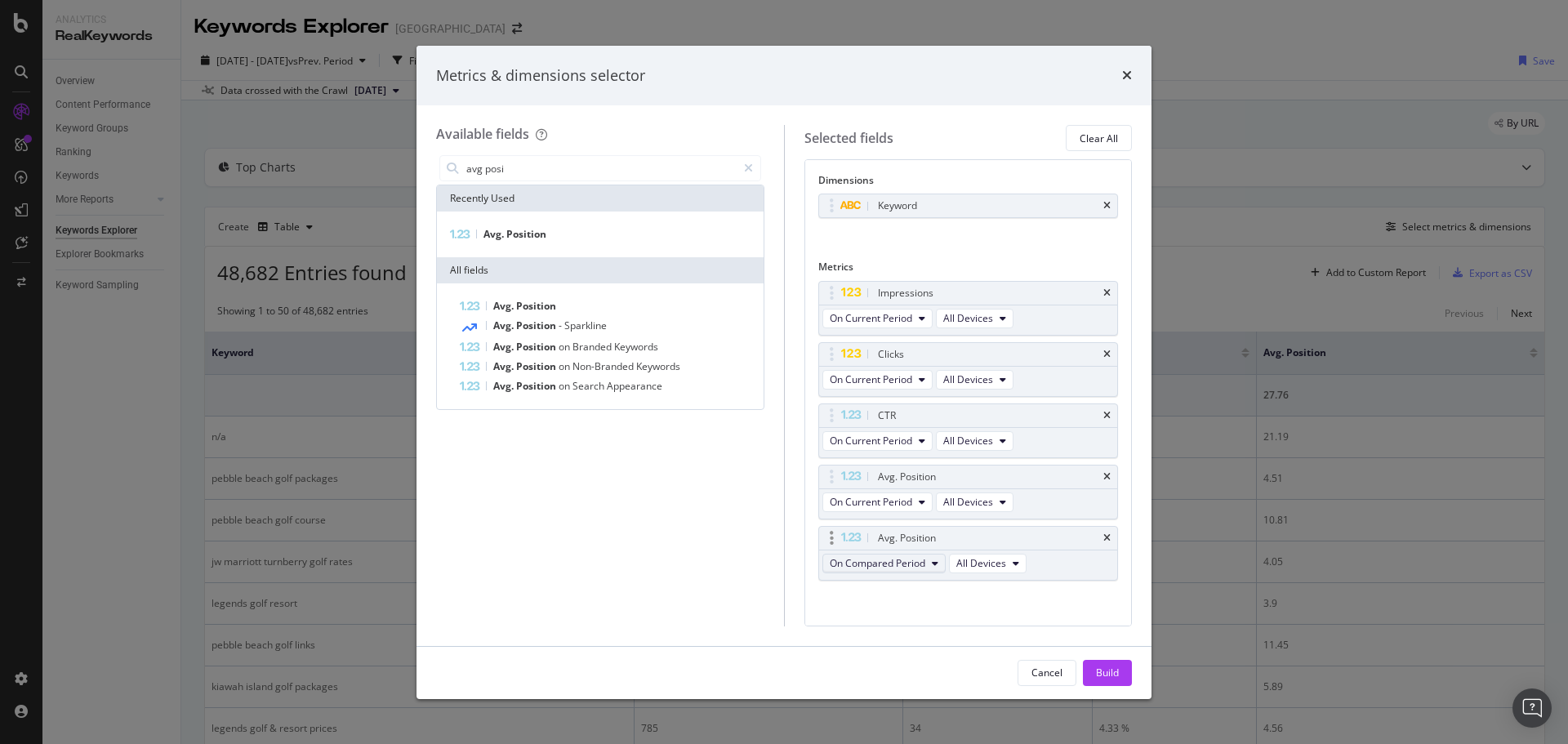
click at [930, 564] on button "On Compared Period" at bounding box center [884, 563] width 123 height 20
click at [914, 585] on span "On Current Period" at bounding box center [915, 592] width 158 height 15
click at [1111, 668] on div "Build" at bounding box center [1107, 672] width 23 height 14
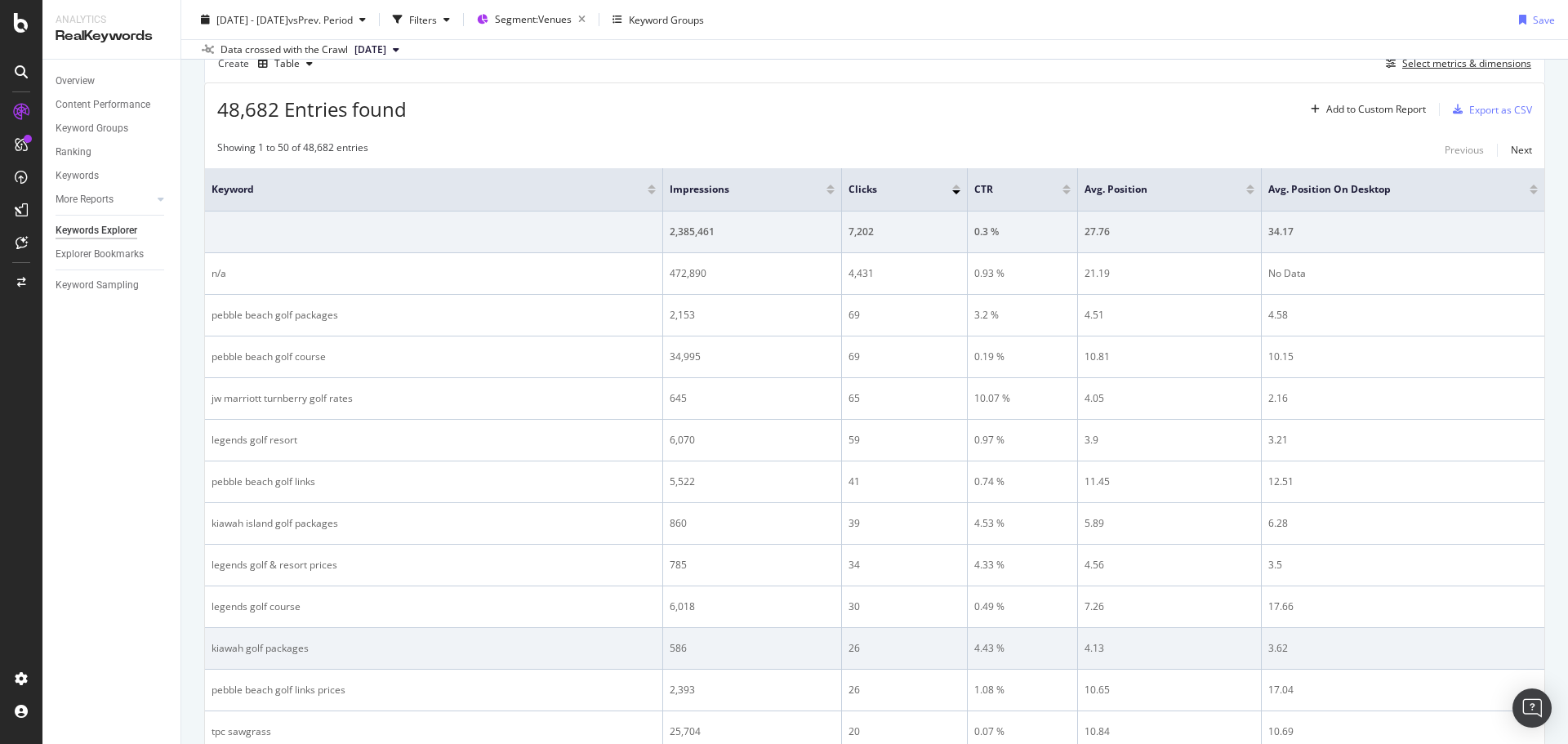
scroll to position [82, 0]
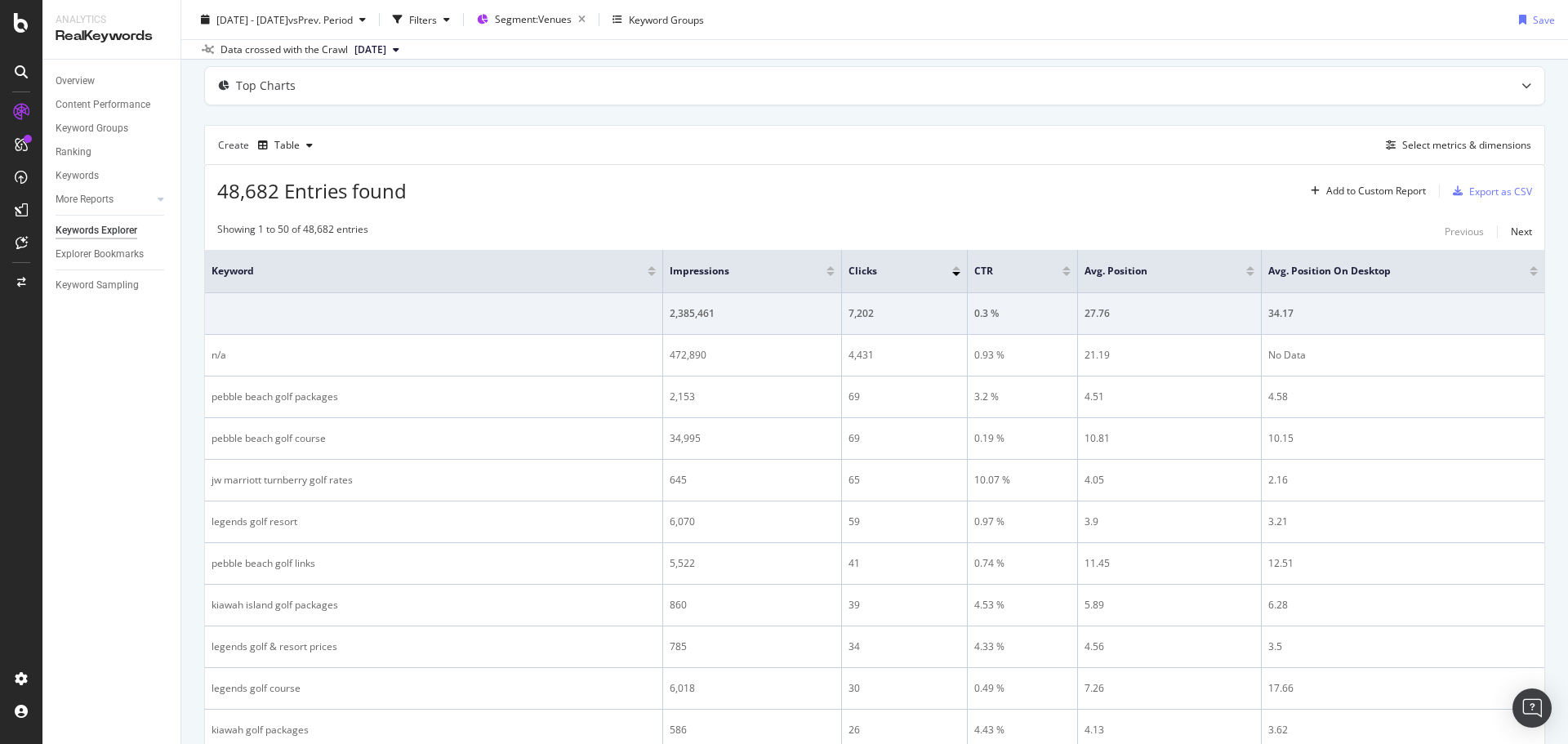
click at [826, 274] on div at bounding box center [830, 274] width 8 height 4
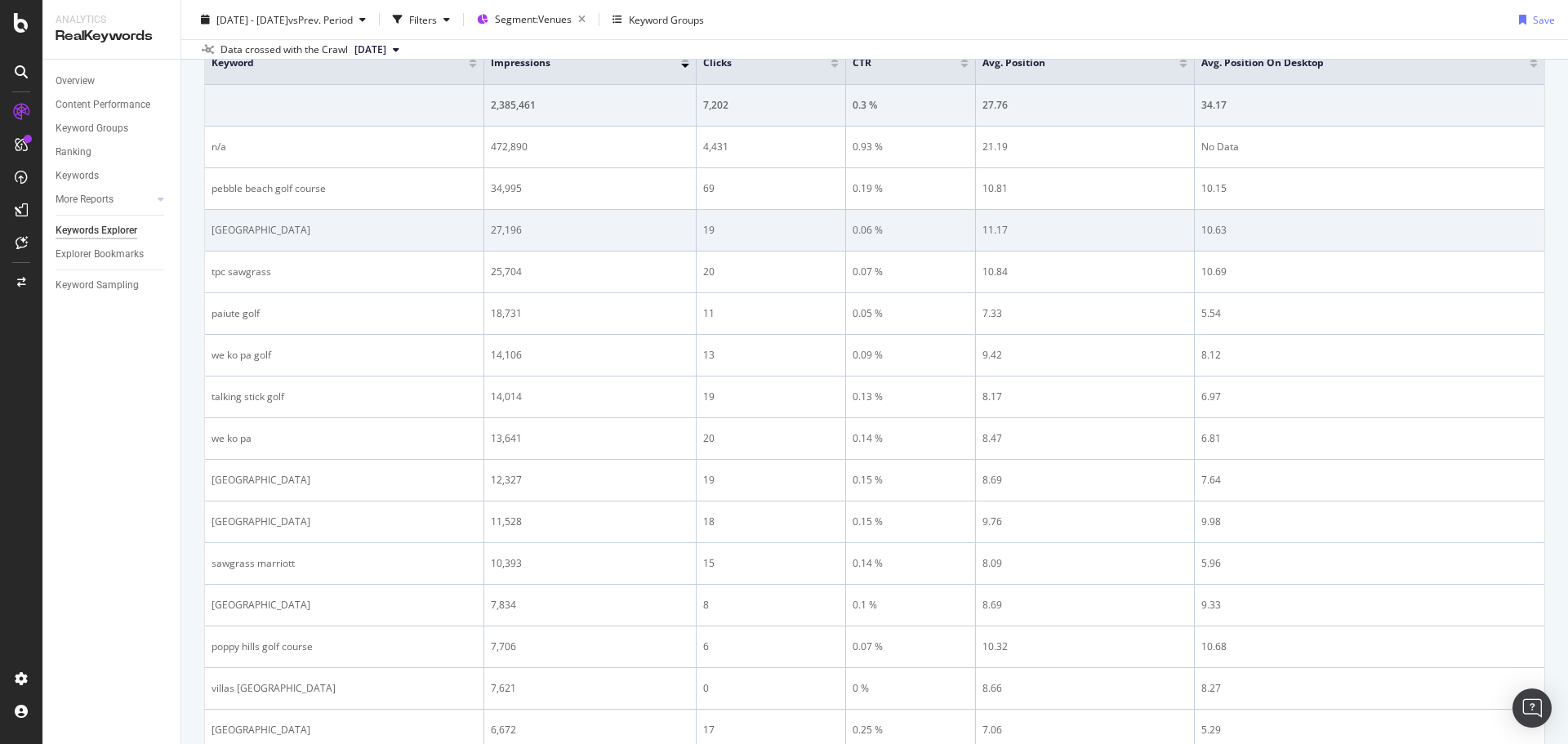
scroll to position [327, 0]
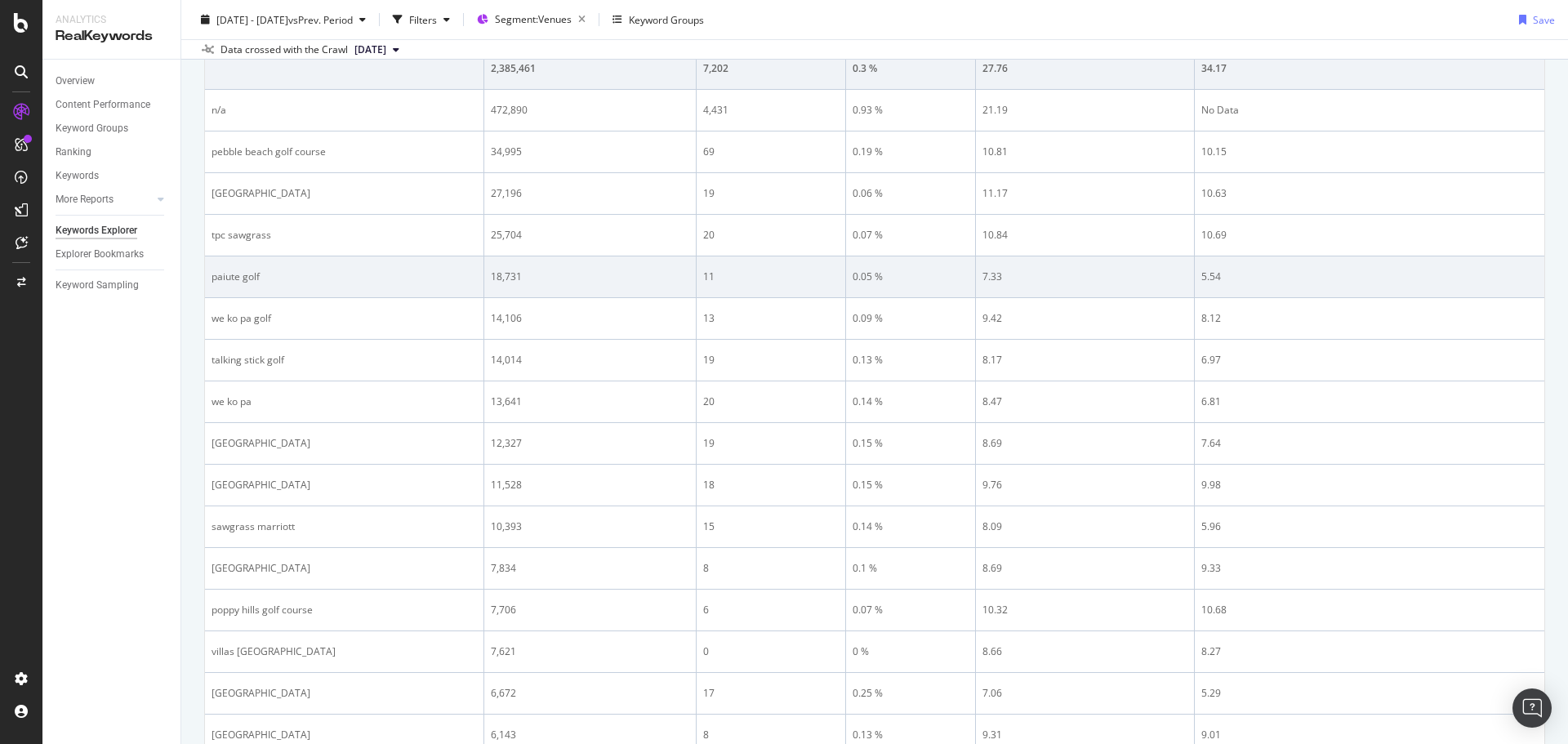
click at [274, 277] on div "paiute golf" at bounding box center [344, 277] width 265 height 15
click at [231, 272] on div "paiute golf" at bounding box center [344, 277] width 265 height 15
click at [230, 272] on div "paiute golf" at bounding box center [344, 277] width 265 height 15
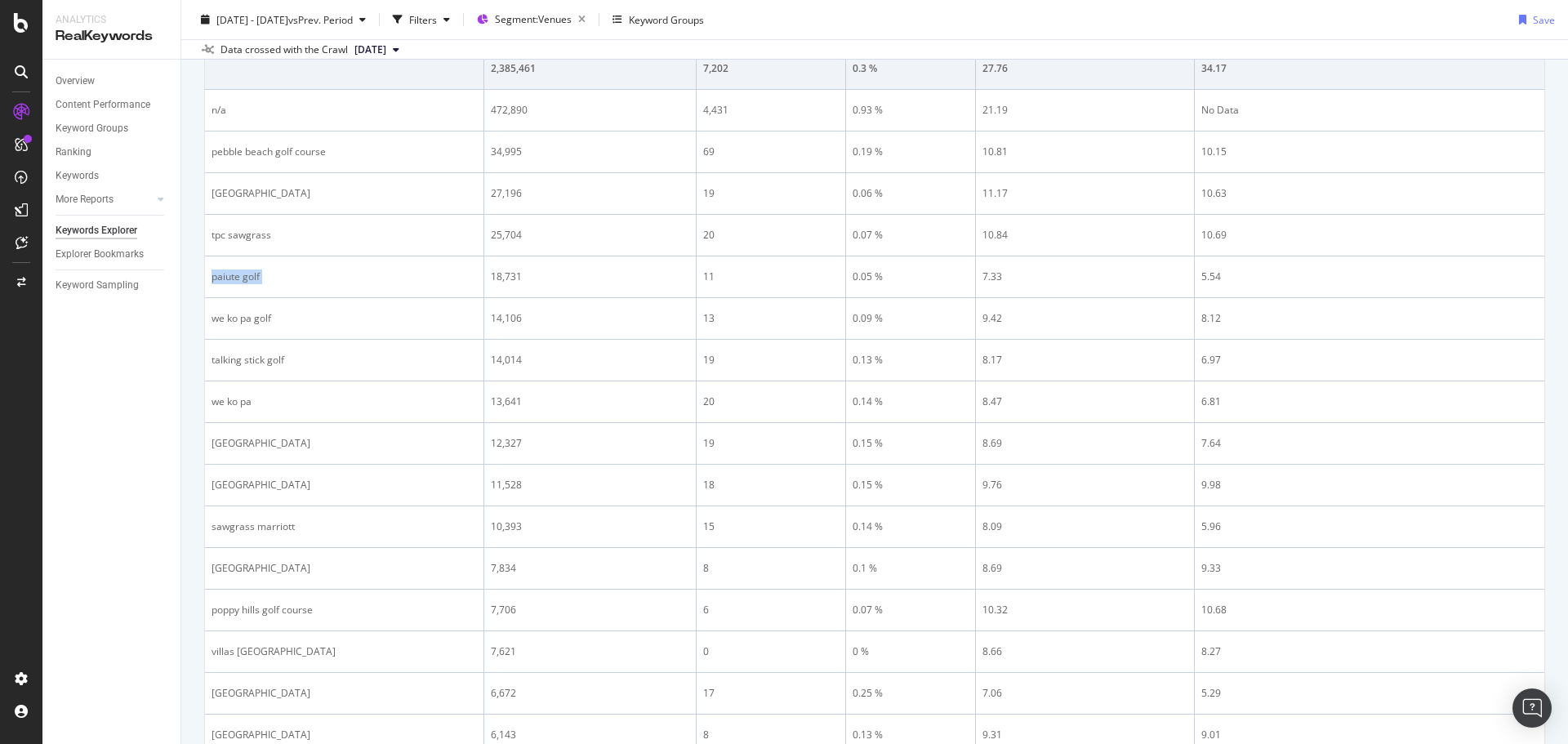
copy div "paiute golf"
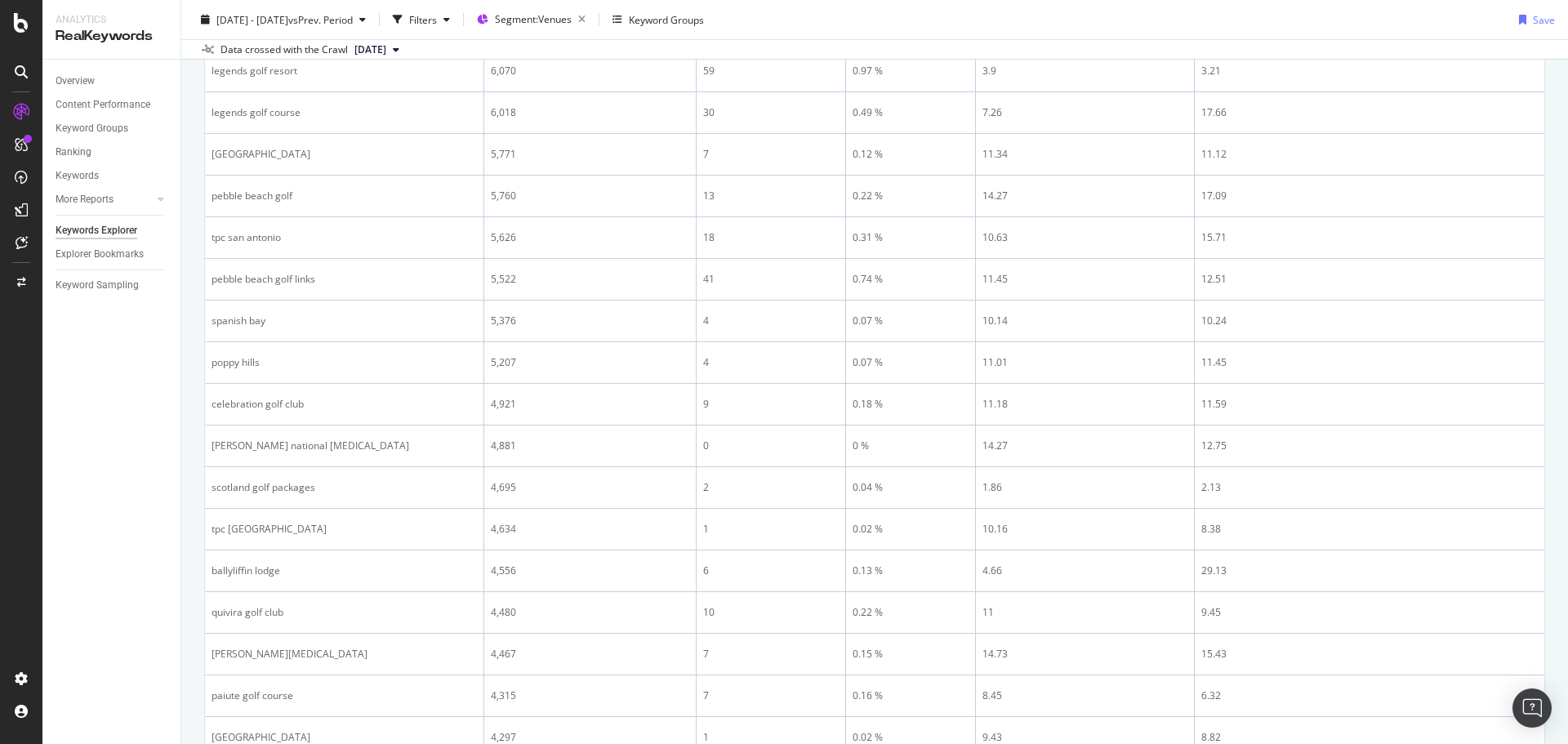
scroll to position [1848, 0]
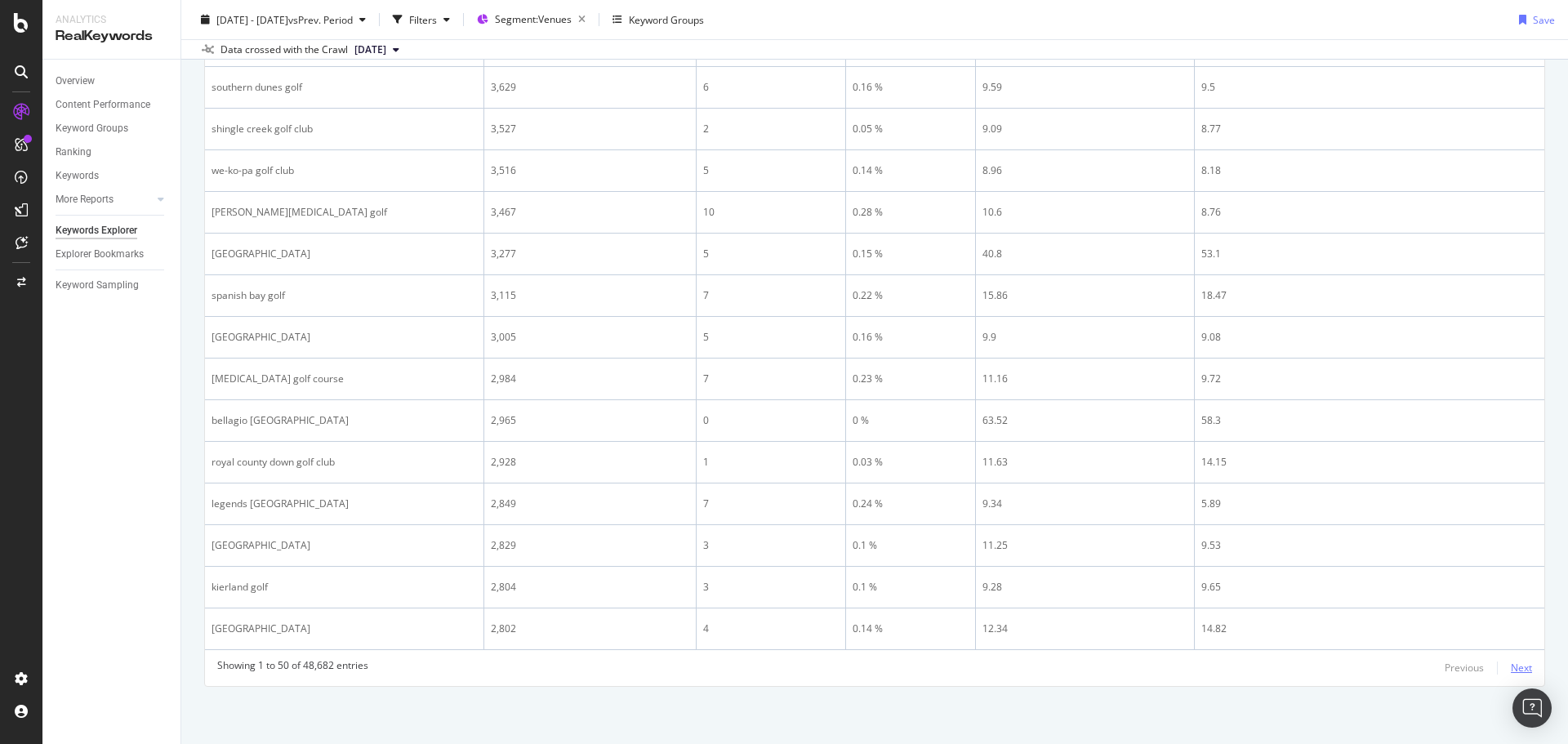
click at [1511, 659] on div "Next" at bounding box center [1521, 668] width 21 height 18
click at [1512, 671] on div "Next" at bounding box center [1521, 668] width 21 height 14
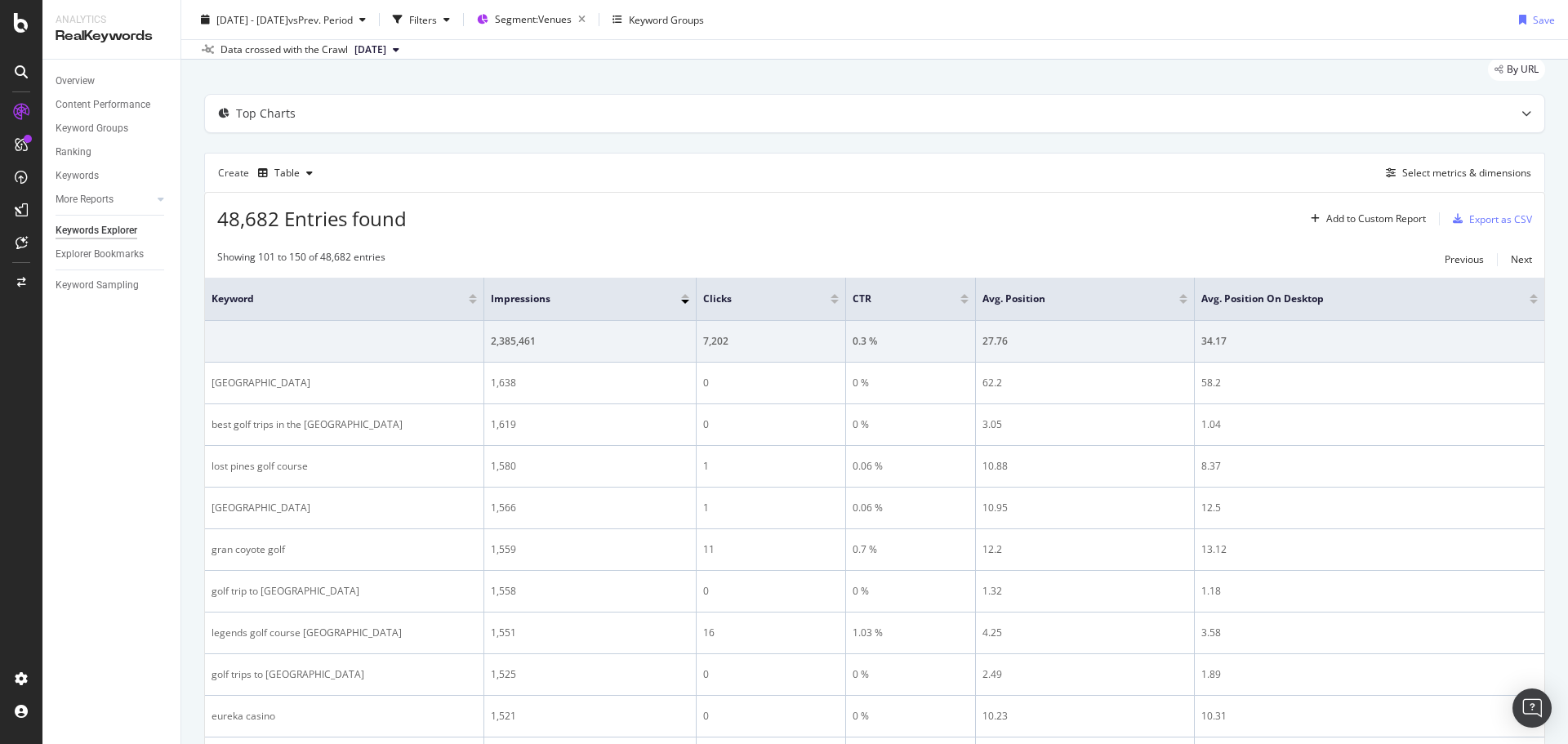
scroll to position [0, 0]
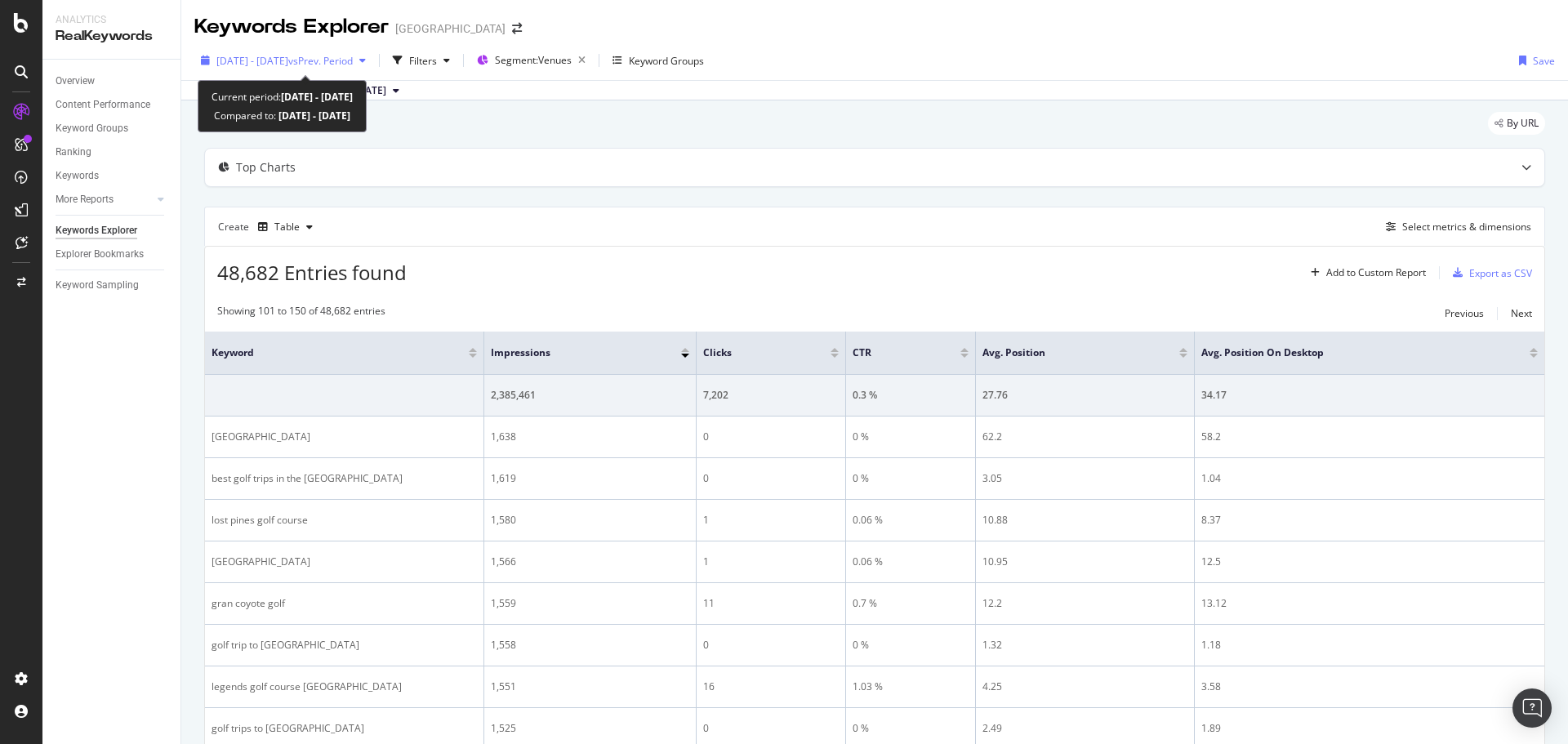
click at [353, 65] on span "vs Prev. Period" at bounding box center [320, 61] width 64 height 14
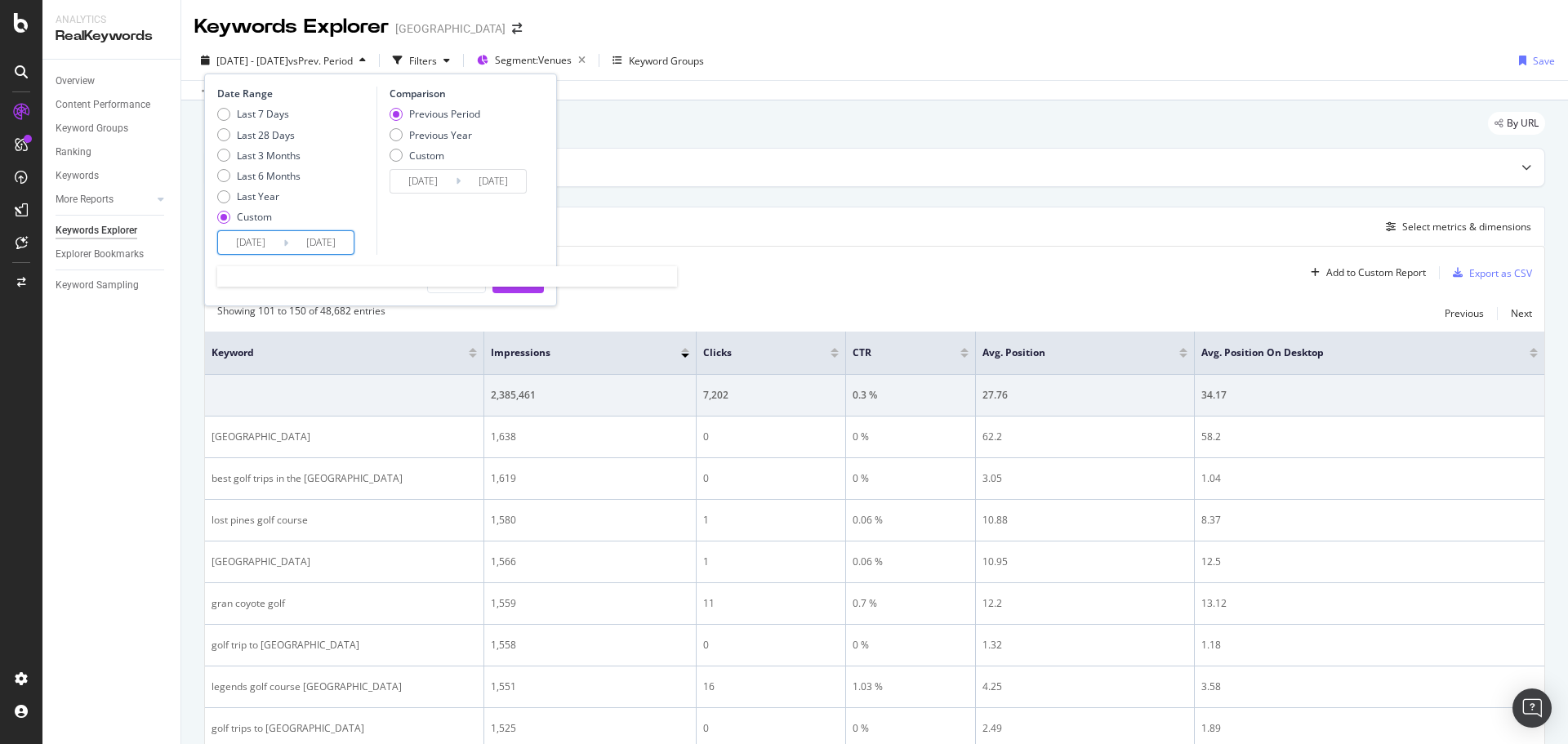
click at [271, 239] on input "[DATE]" at bounding box center [250, 242] width 65 height 23
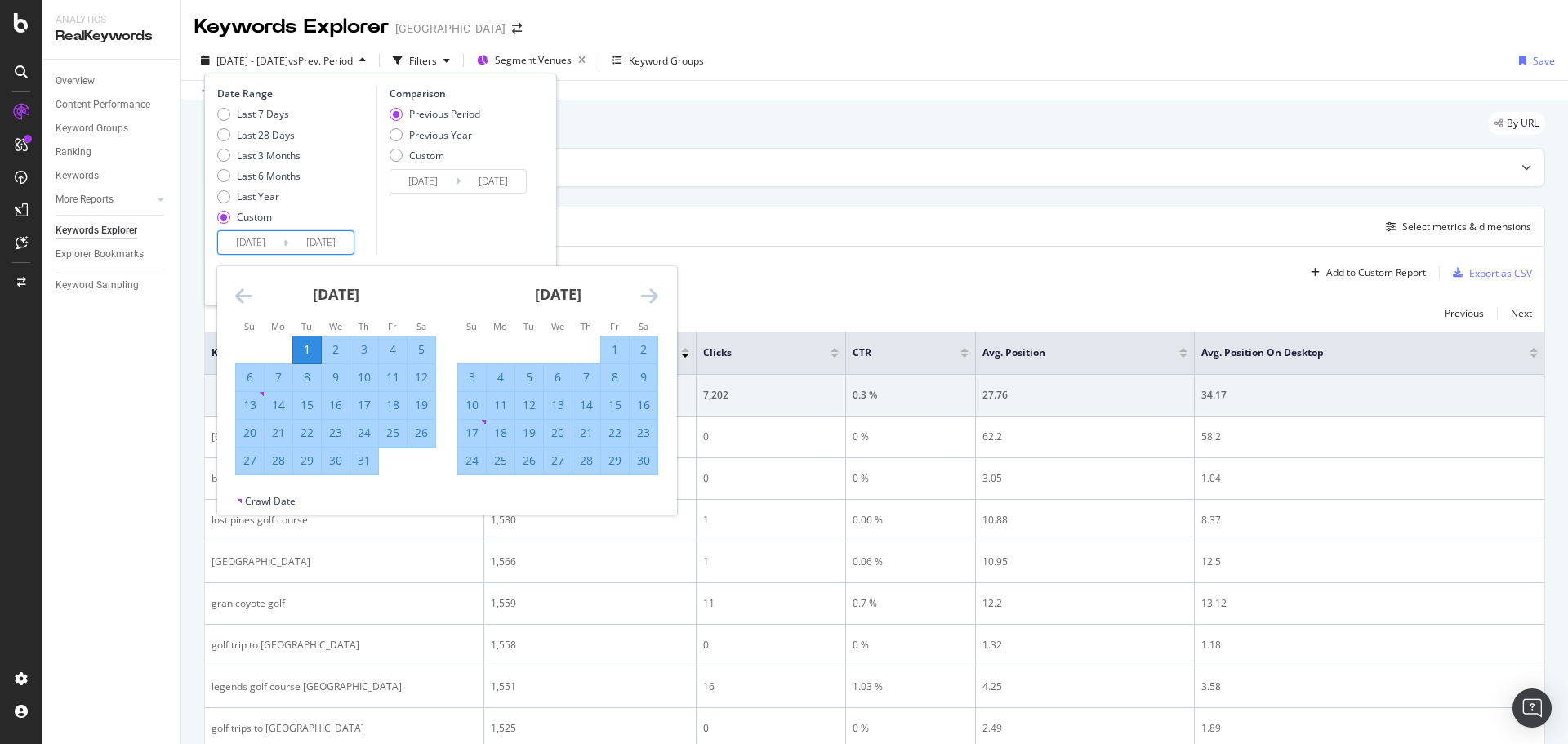
click at [649, 290] on icon "Move forward to switch to the next month." at bounding box center [650, 296] width 17 height 20
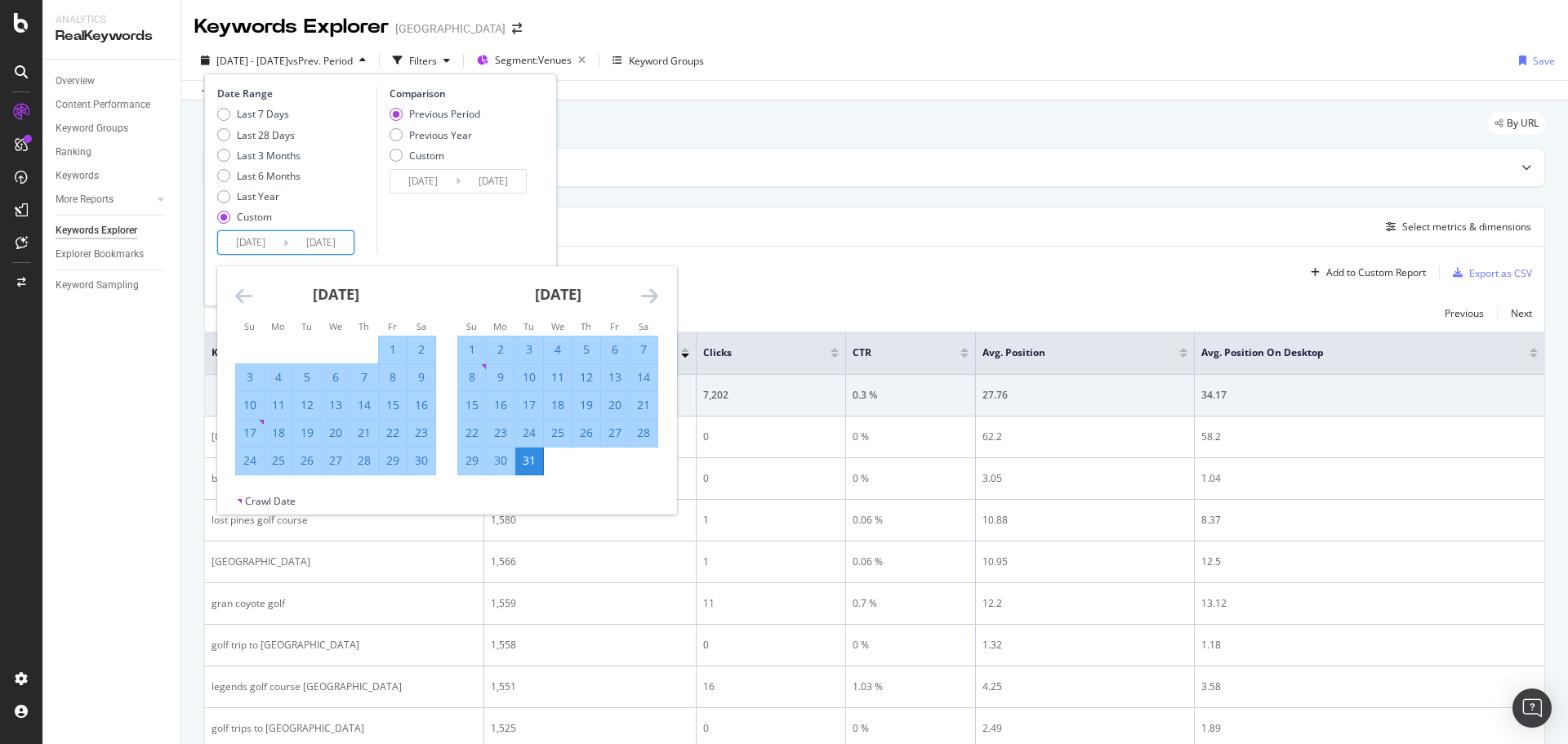
click at [649, 290] on icon "Move forward to switch to the next month." at bounding box center [650, 296] width 17 height 20
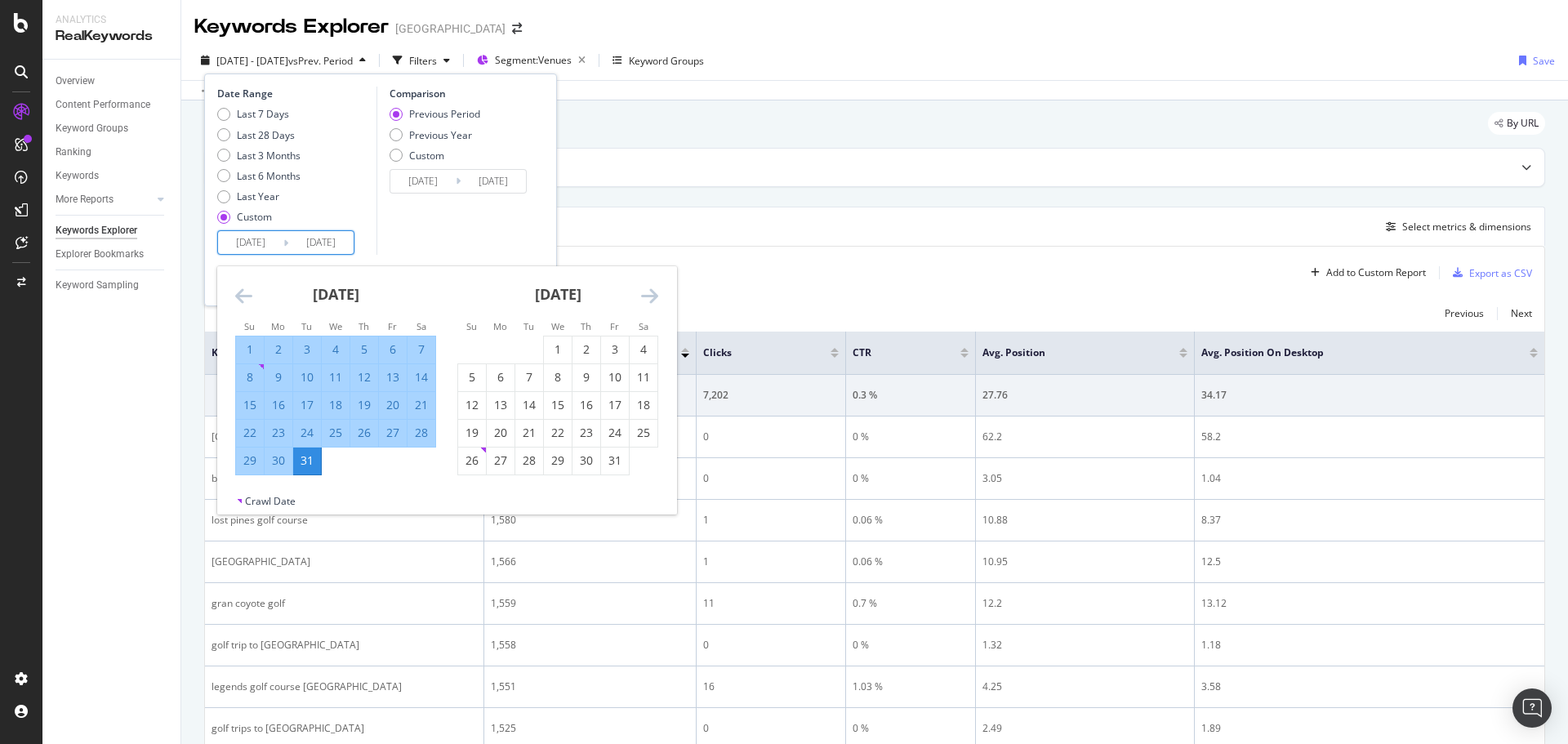
click at [239, 299] on icon "Move backward to switch to the previous month." at bounding box center [244, 296] width 17 height 20
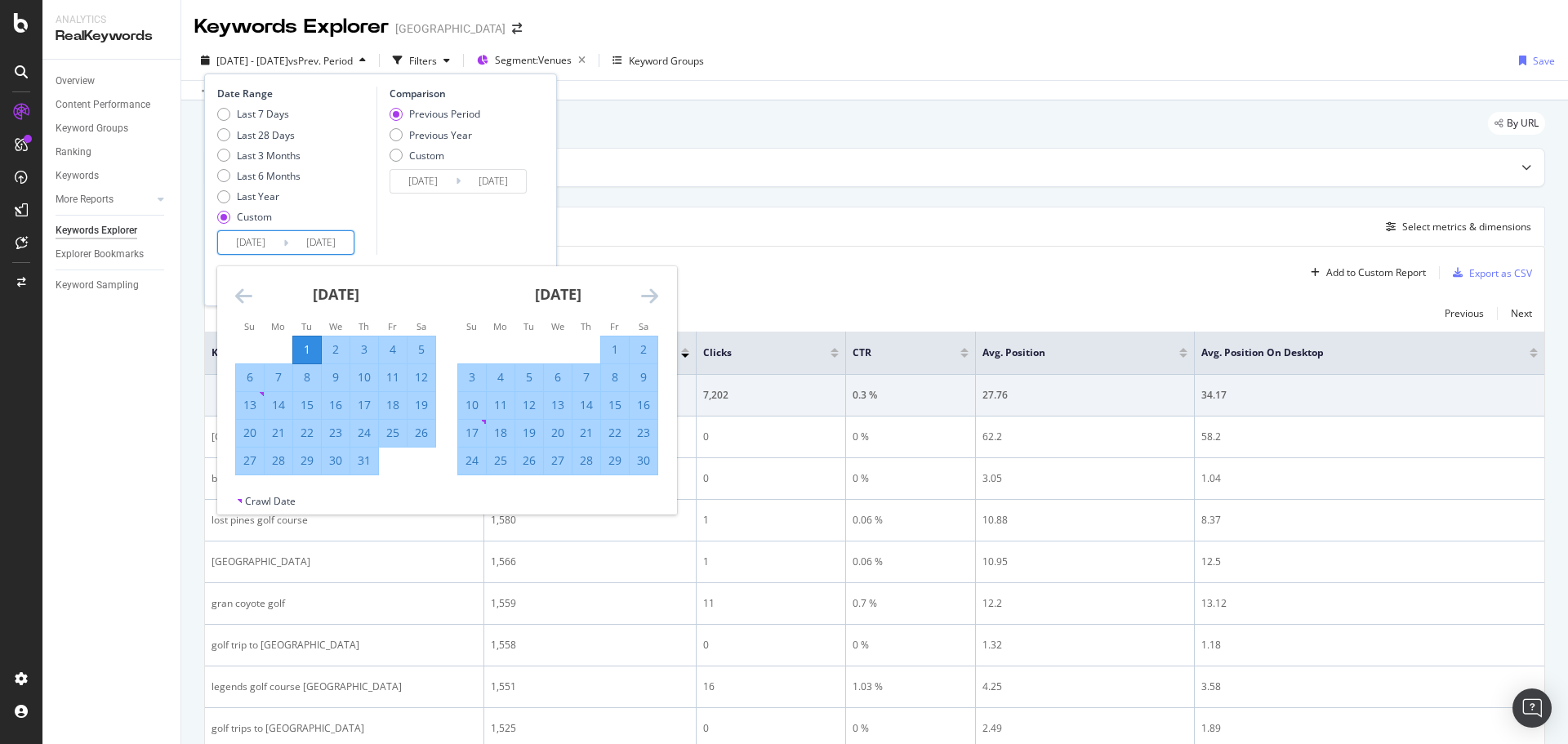
click at [239, 299] on icon "Move backward to switch to the previous month." at bounding box center [244, 296] width 17 height 20
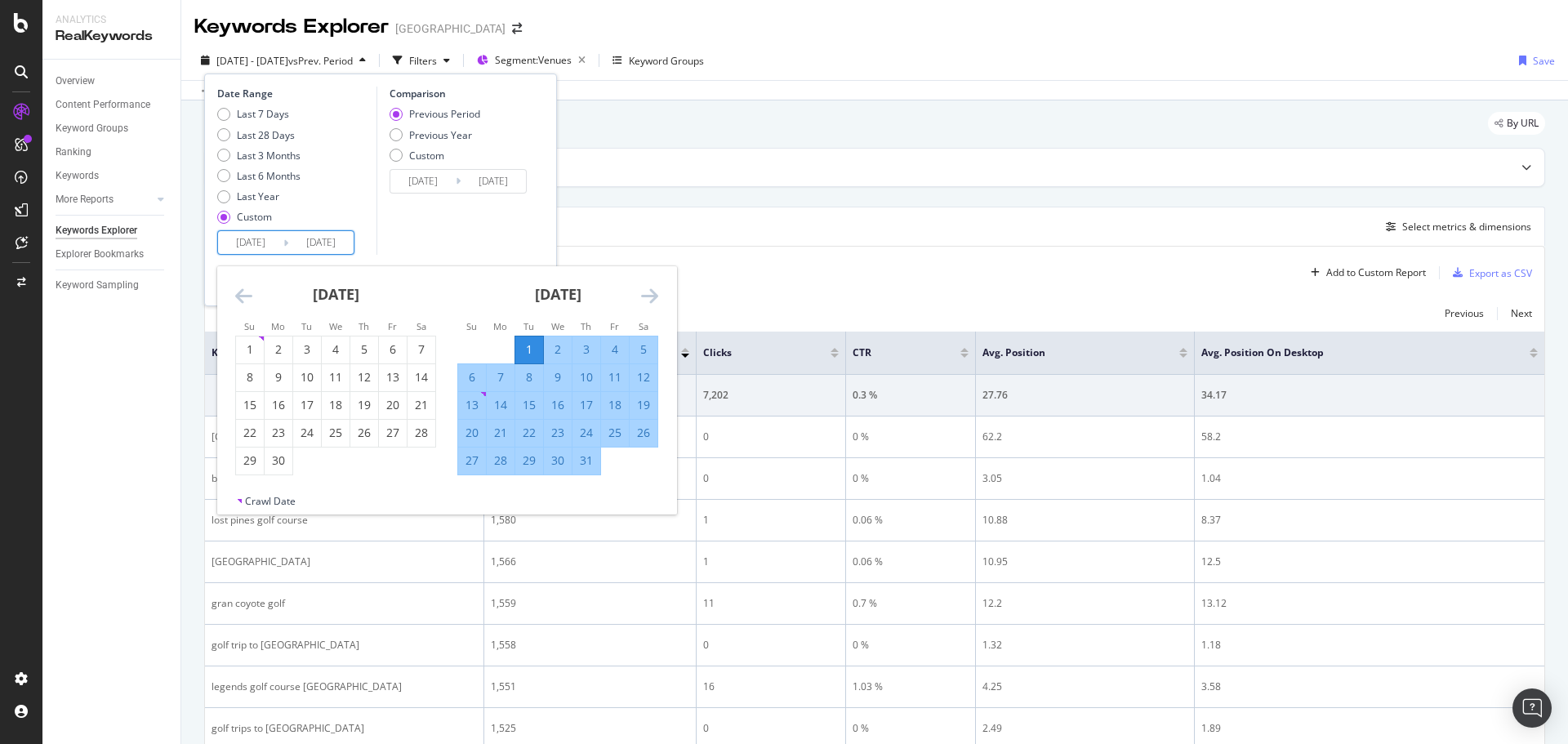
click at [525, 347] on div "1" at bounding box center [529, 349] width 28 height 16
click at [660, 290] on div "[DATE] 1 2 3 4 5 6 7 8 9 10 11 12 13 14 15 16 17 18 19 20 21 22 23 24 25 26 27 …" at bounding box center [558, 370] width 222 height 209
click at [657, 293] on icon "Move forward to switch to the next month." at bounding box center [650, 296] width 17 height 20
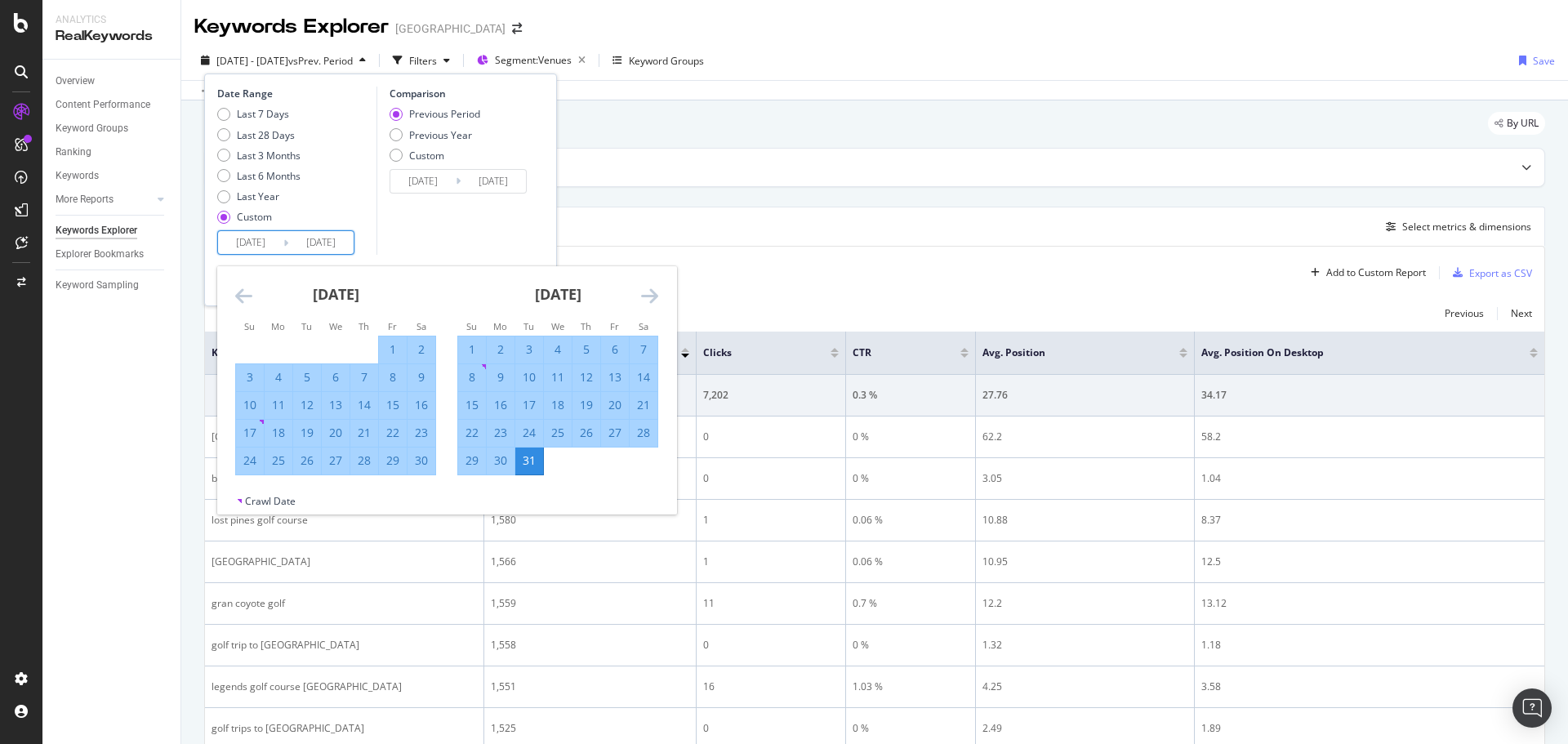
click at [657, 293] on icon "Move forward to switch to the next month." at bounding box center [650, 296] width 17 height 20
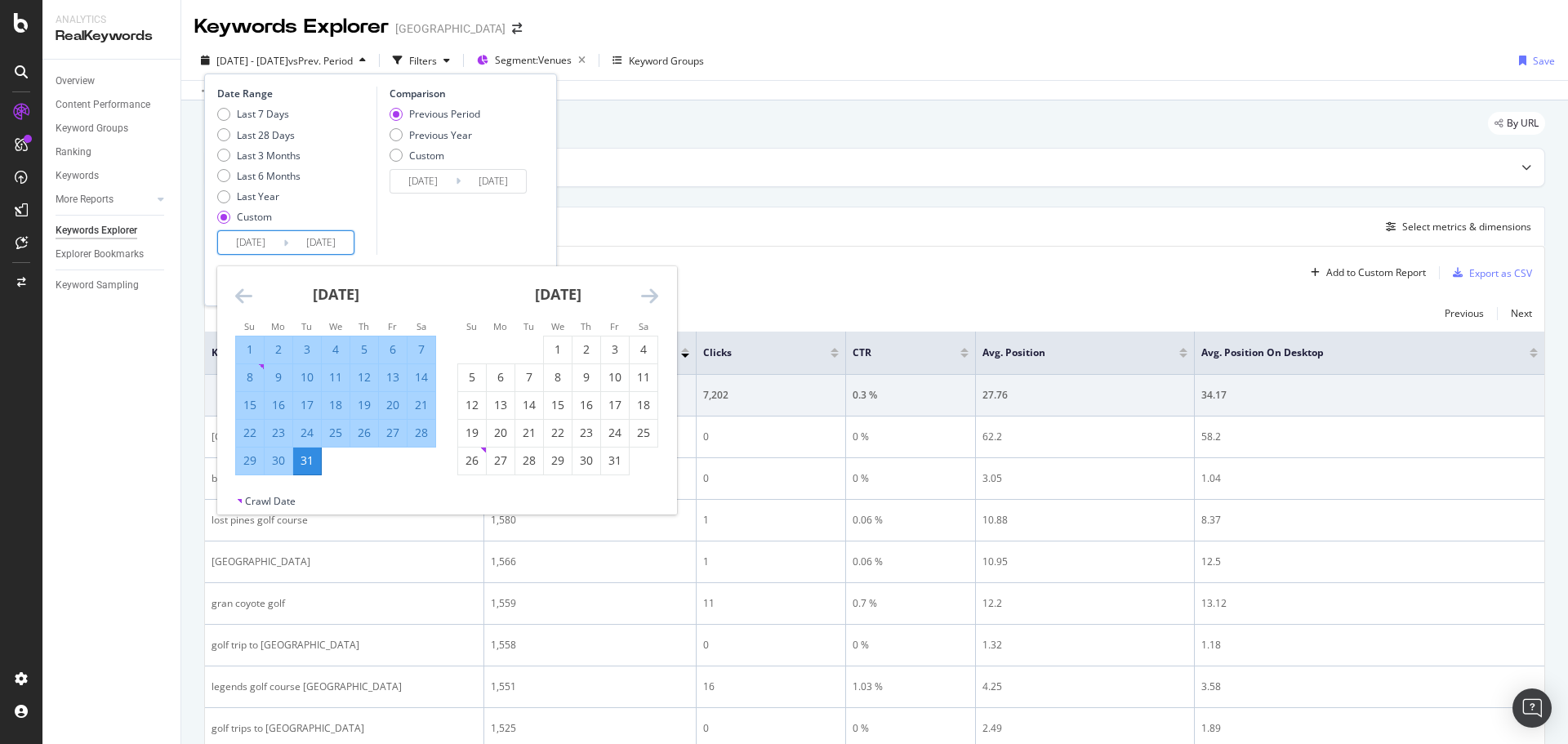
click at [657, 293] on icon "Move forward to switch to the next month." at bounding box center [650, 296] width 17 height 20
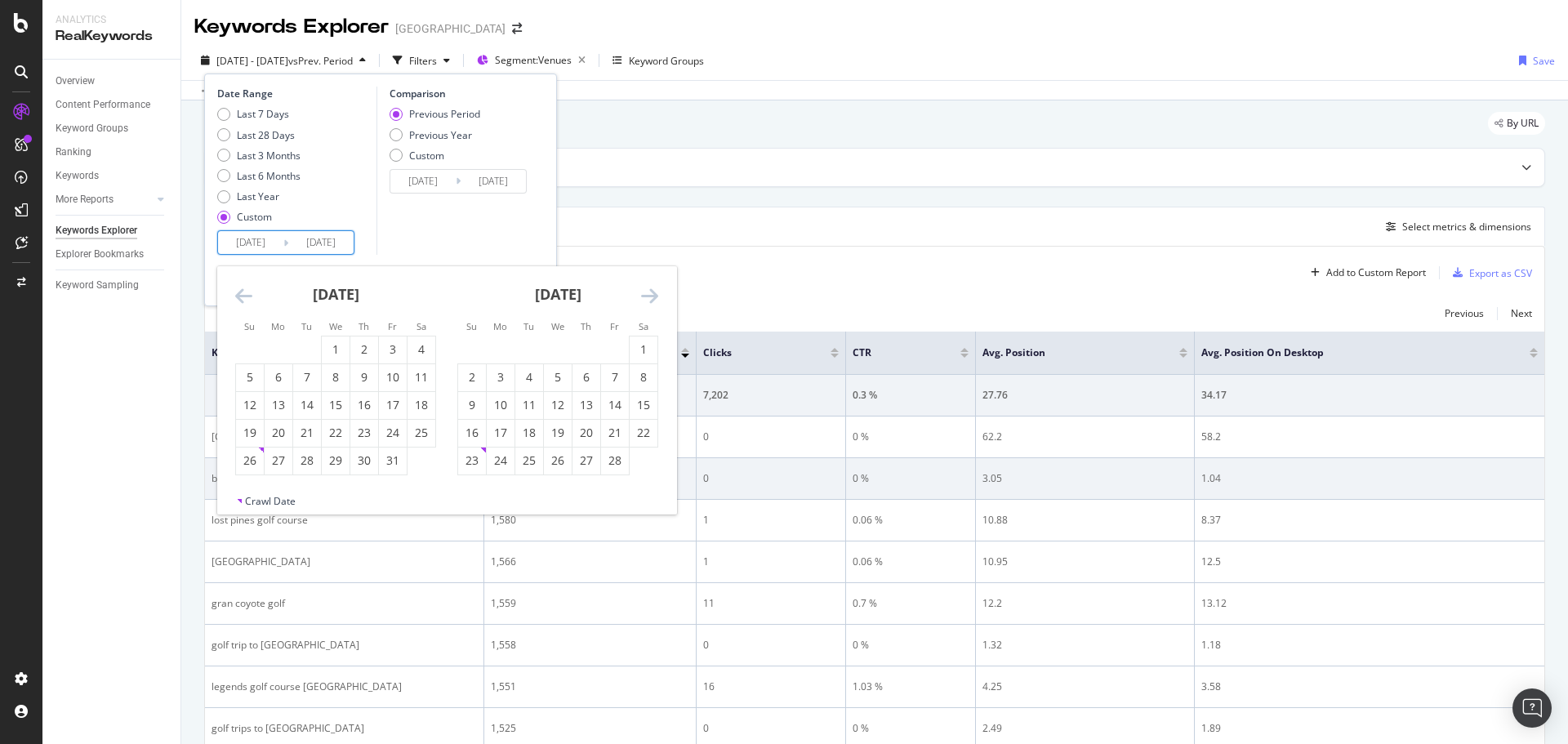
click at [612, 466] on div "28" at bounding box center [615, 460] width 28 height 16
type input "[DATE]"
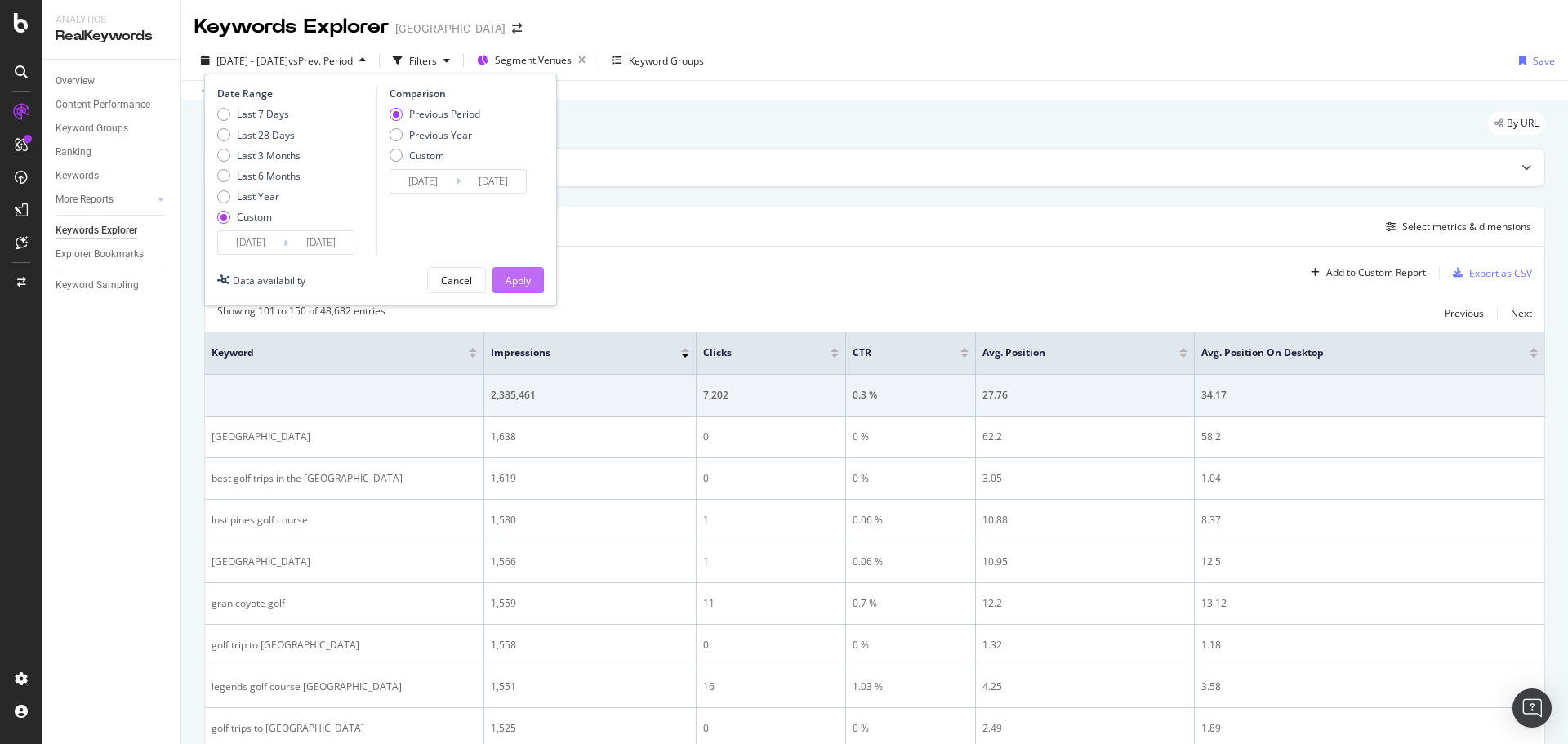
click at [538, 286] on button "Apply" at bounding box center [518, 280] width 51 height 26
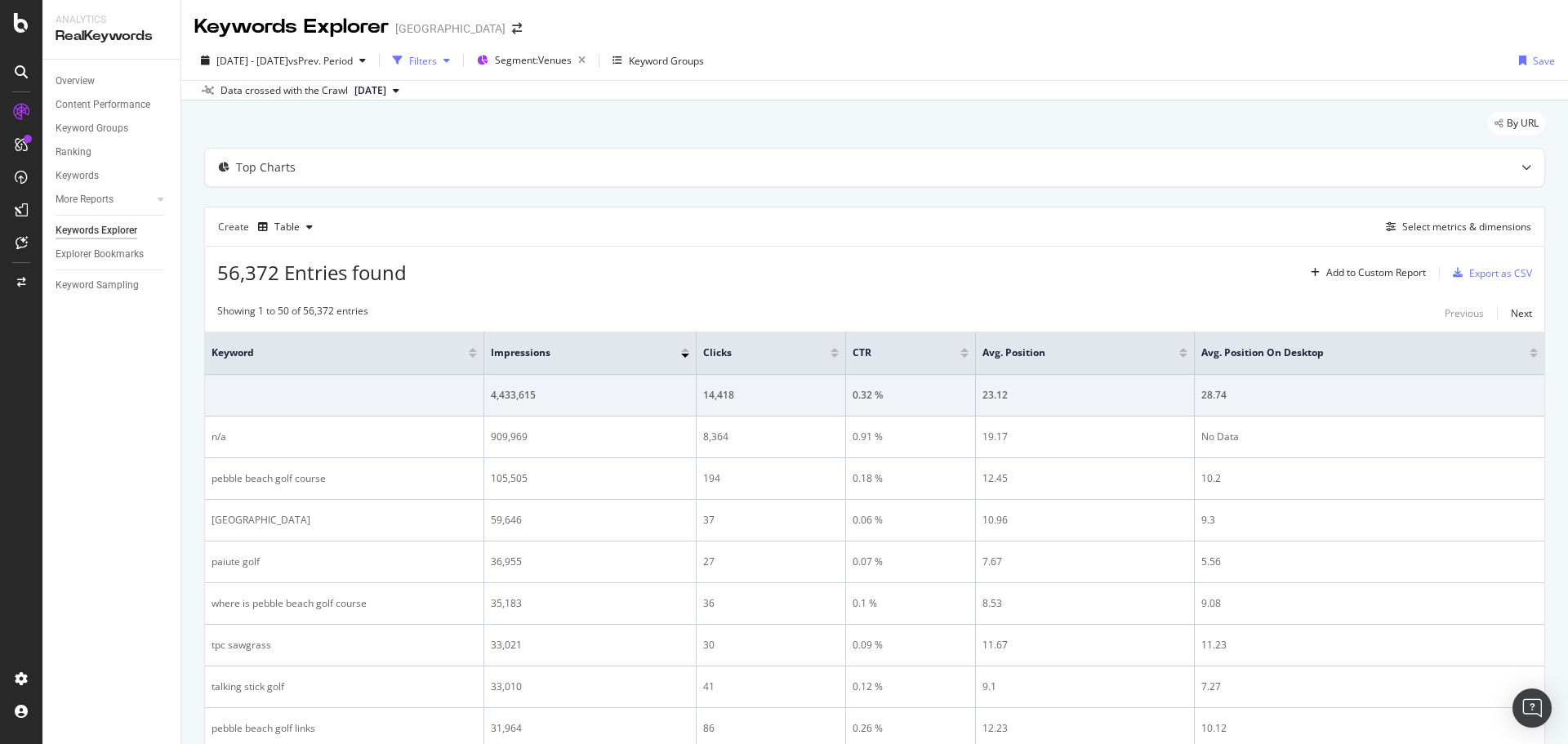
click at [437, 57] on div "Filters" at bounding box center [423, 61] width 28 height 14
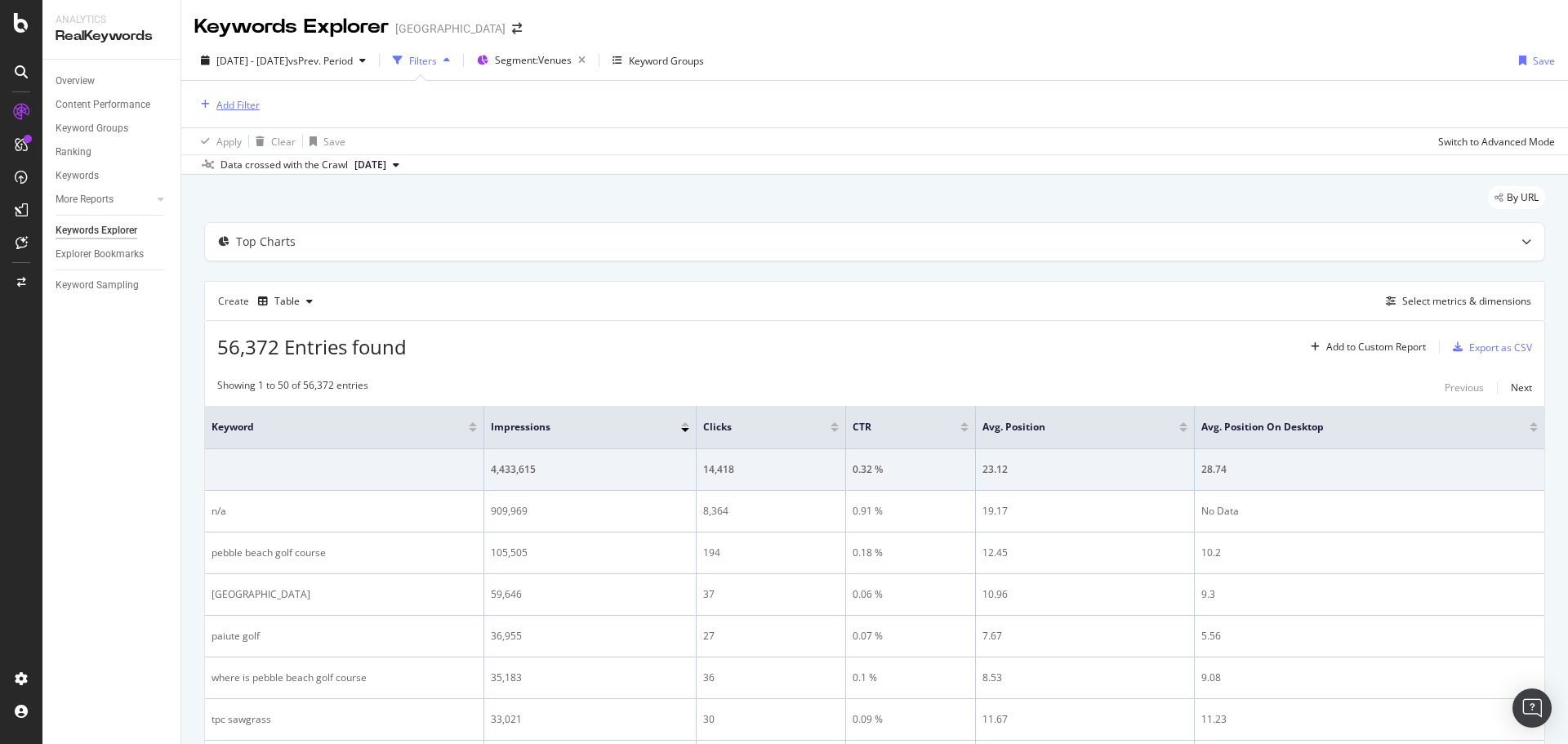
click at [252, 114] on button "Add Filter" at bounding box center [226, 104] width 65 height 20
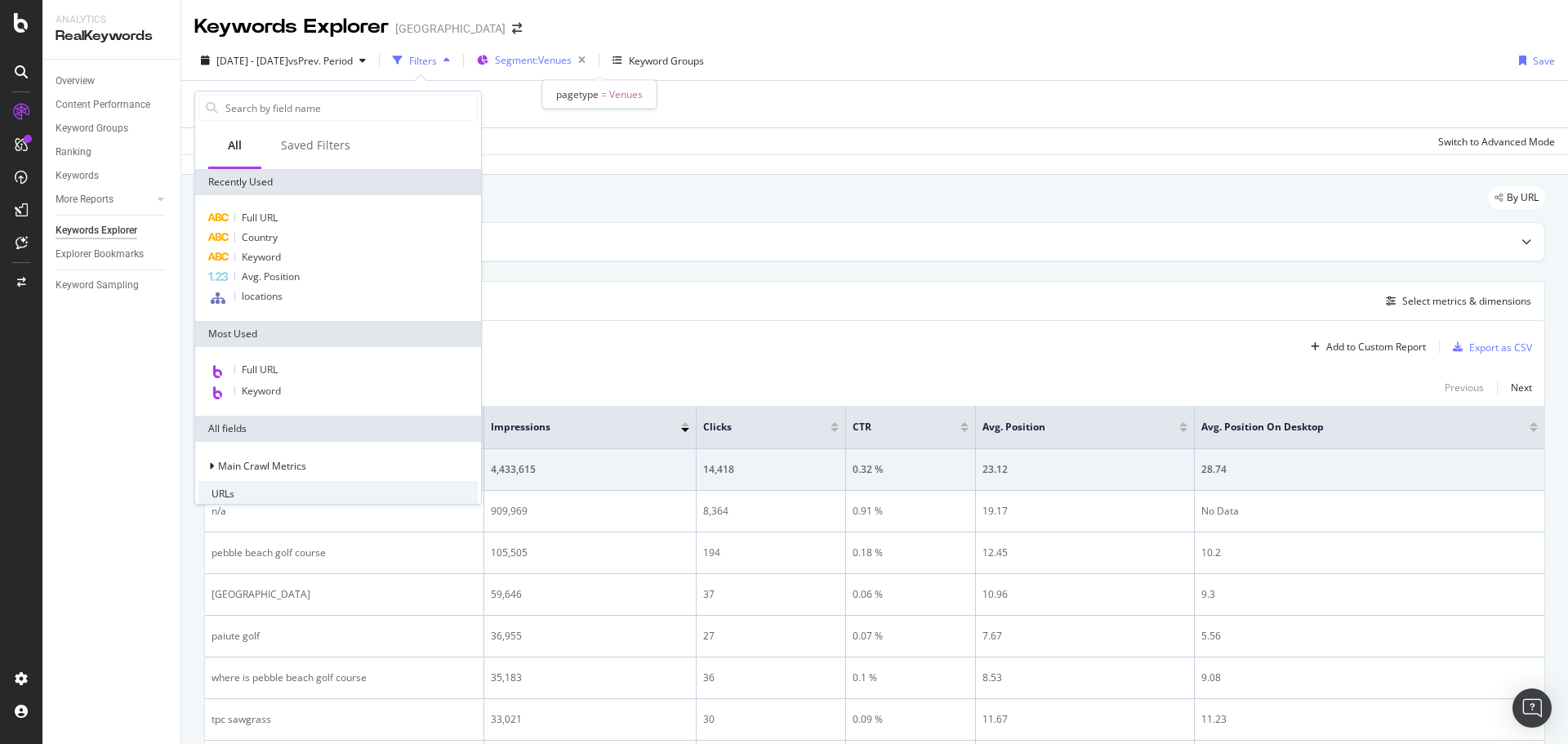
click at [572, 67] on span "Segment: Venues" at bounding box center [533, 60] width 76 height 14
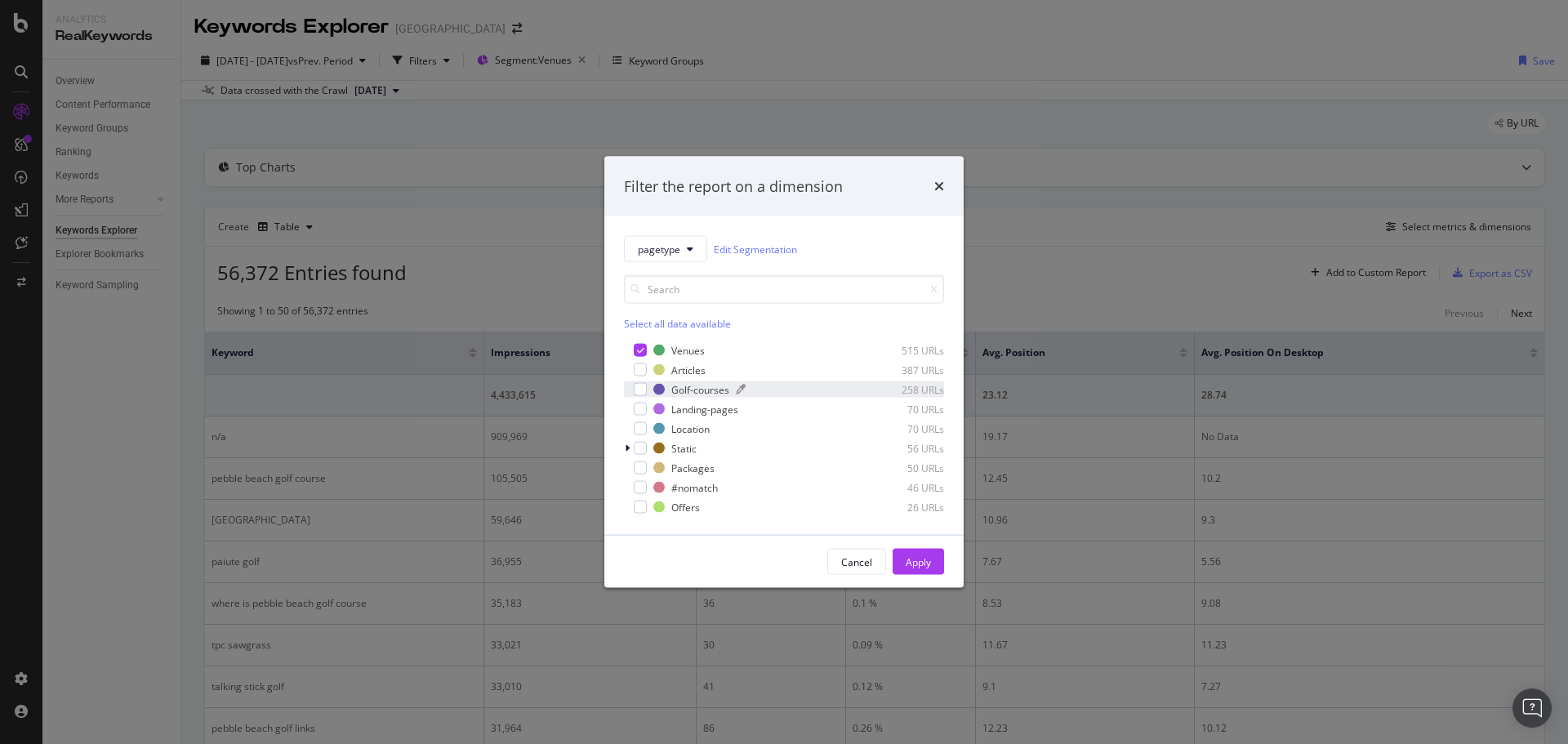
click at [691, 388] on div "Golf-courses" at bounding box center [700, 389] width 58 height 14
click at [918, 552] on div "Apply" at bounding box center [918, 562] width 25 height 24
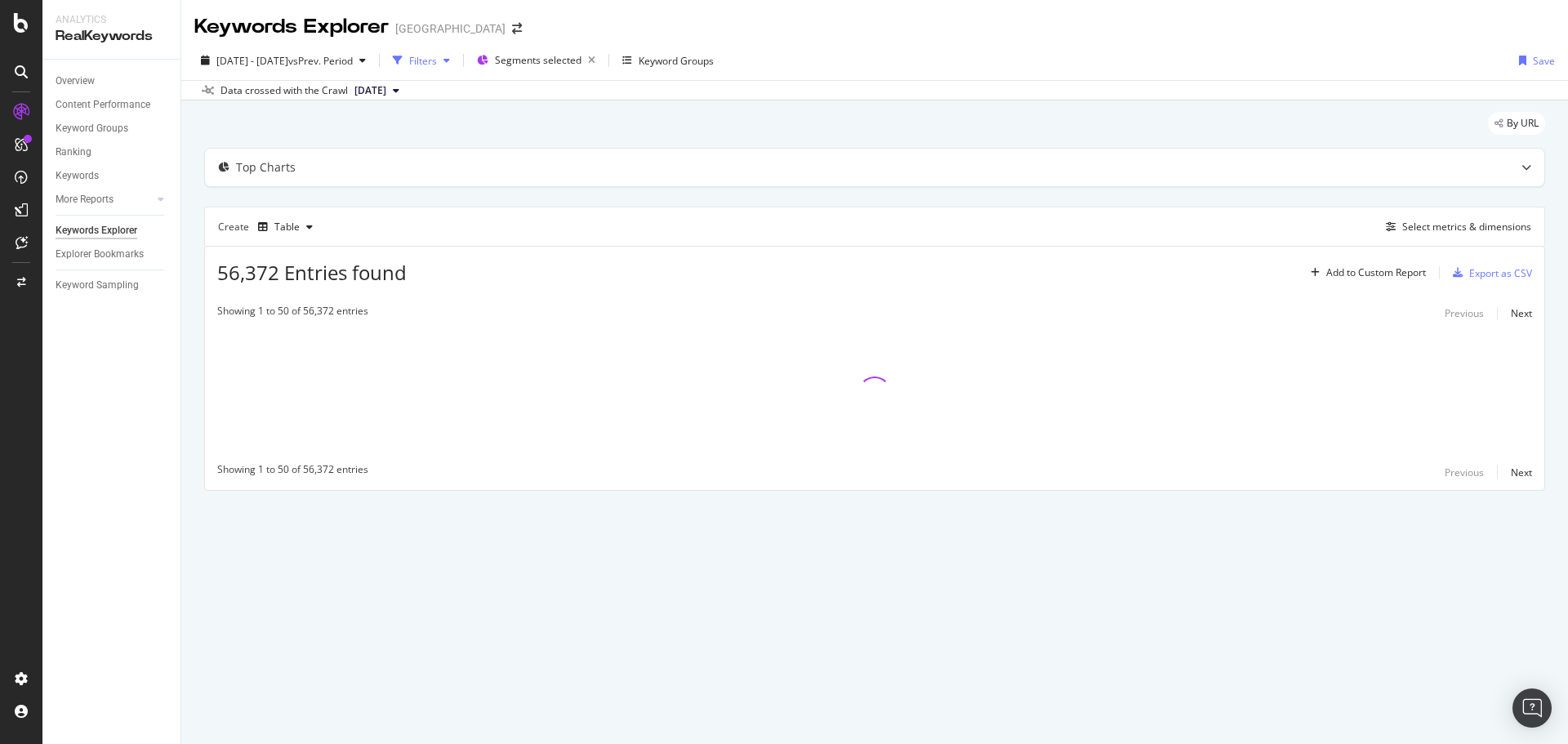
click at [437, 66] on div "Filters" at bounding box center [423, 61] width 28 height 14
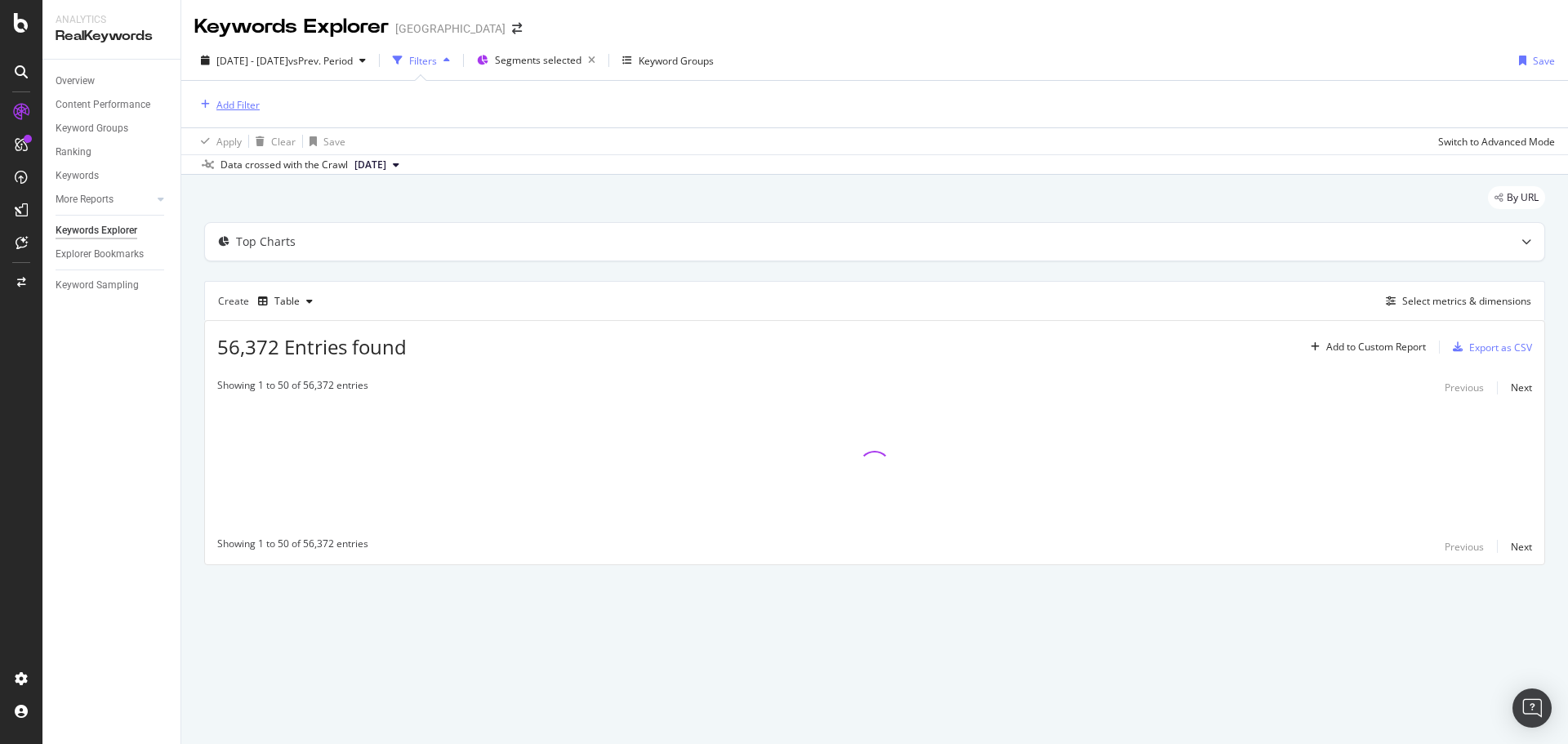
click at [249, 112] on div "Add Filter" at bounding box center [226, 104] width 65 height 18
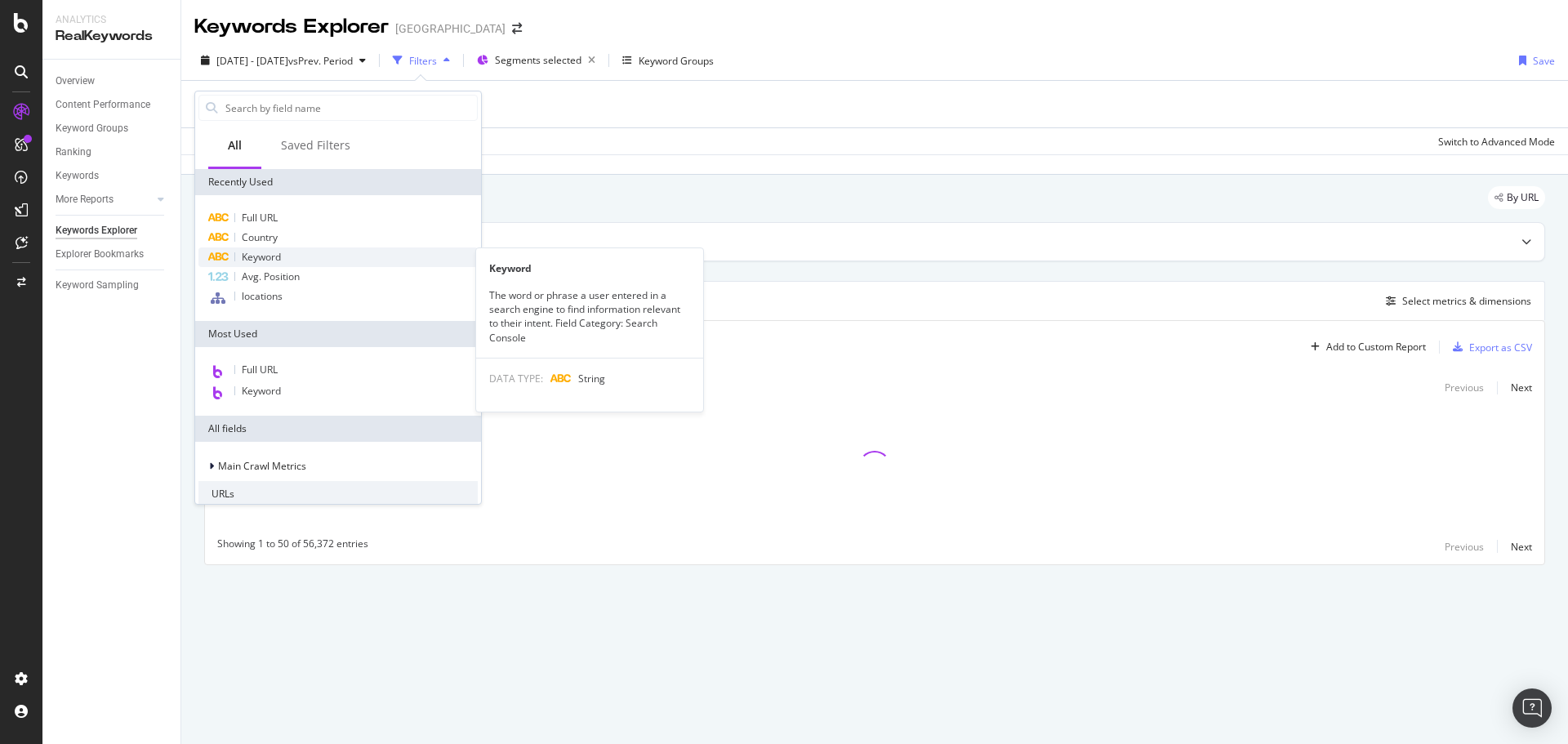
click at [284, 258] on div "Keyword" at bounding box center [338, 257] width 279 height 20
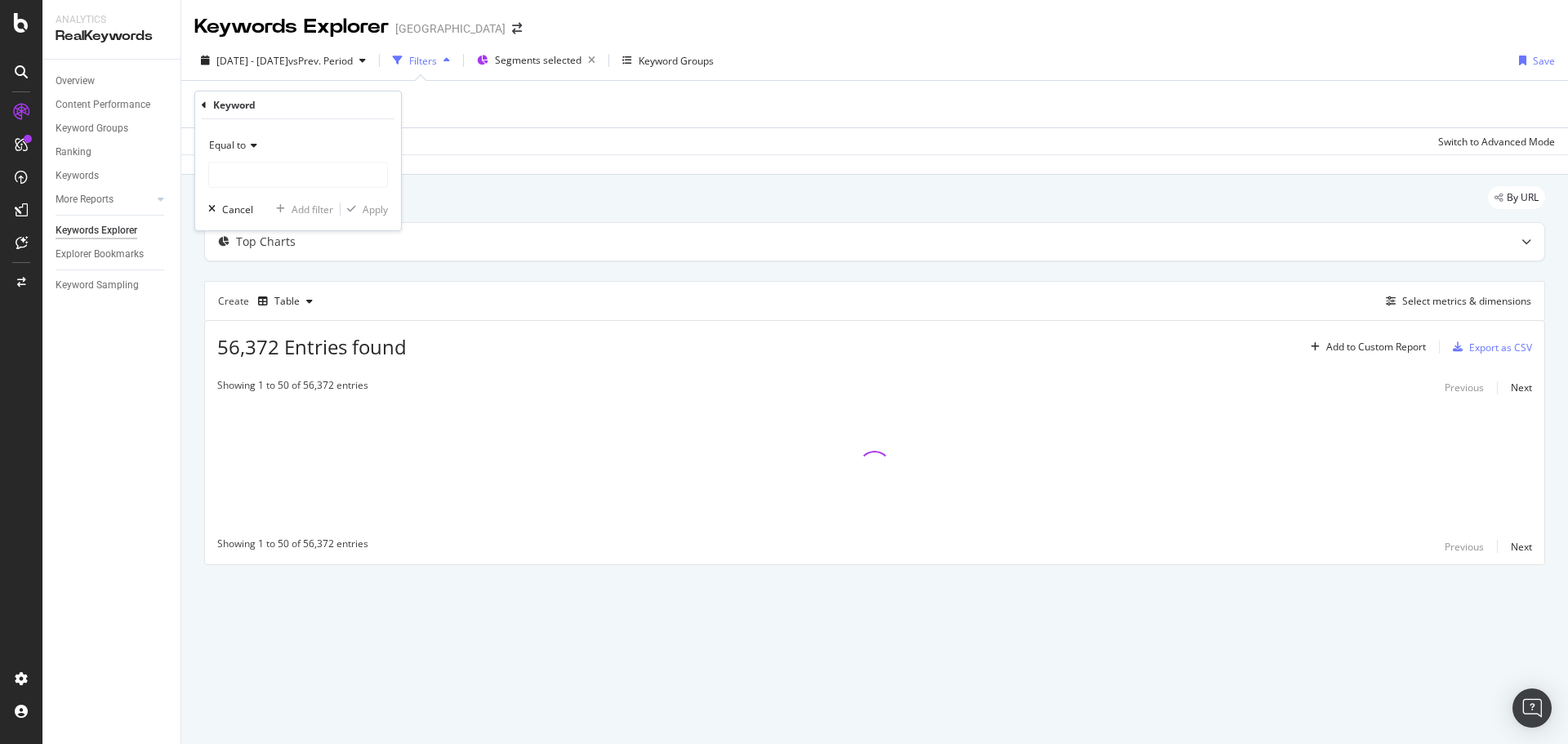
click at [260, 148] on div "Equal to" at bounding box center [297, 146] width 180 height 26
click at [257, 302] on span "Contains" at bounding box center [236, 307] width 40 height 14
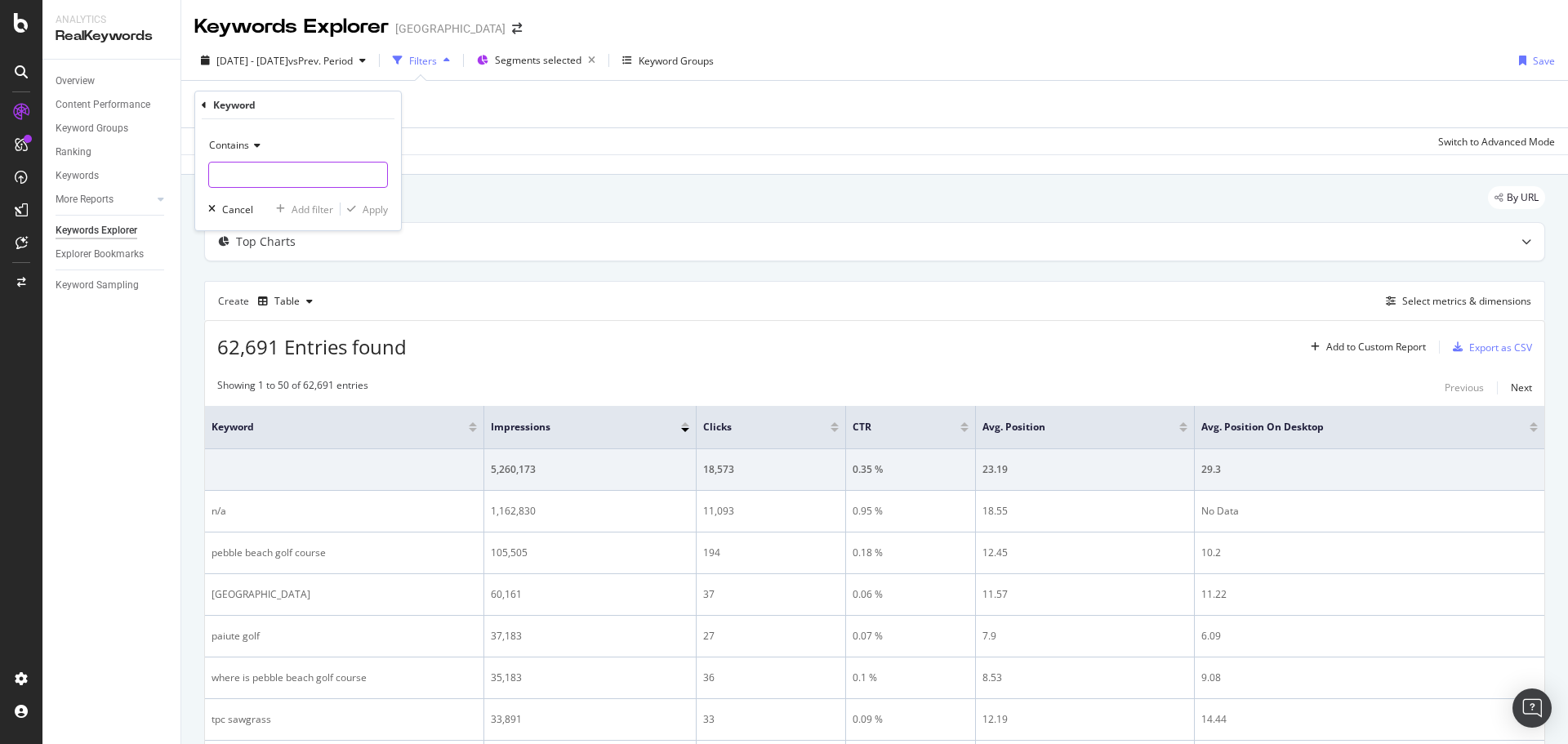
click at [266, 179] on input "text" at bounding box center [297, 174] width 178 height 26
type input "golf"
click at [367, 214] on div "Apply" at bounding box center [375, 209] width 25 height 14
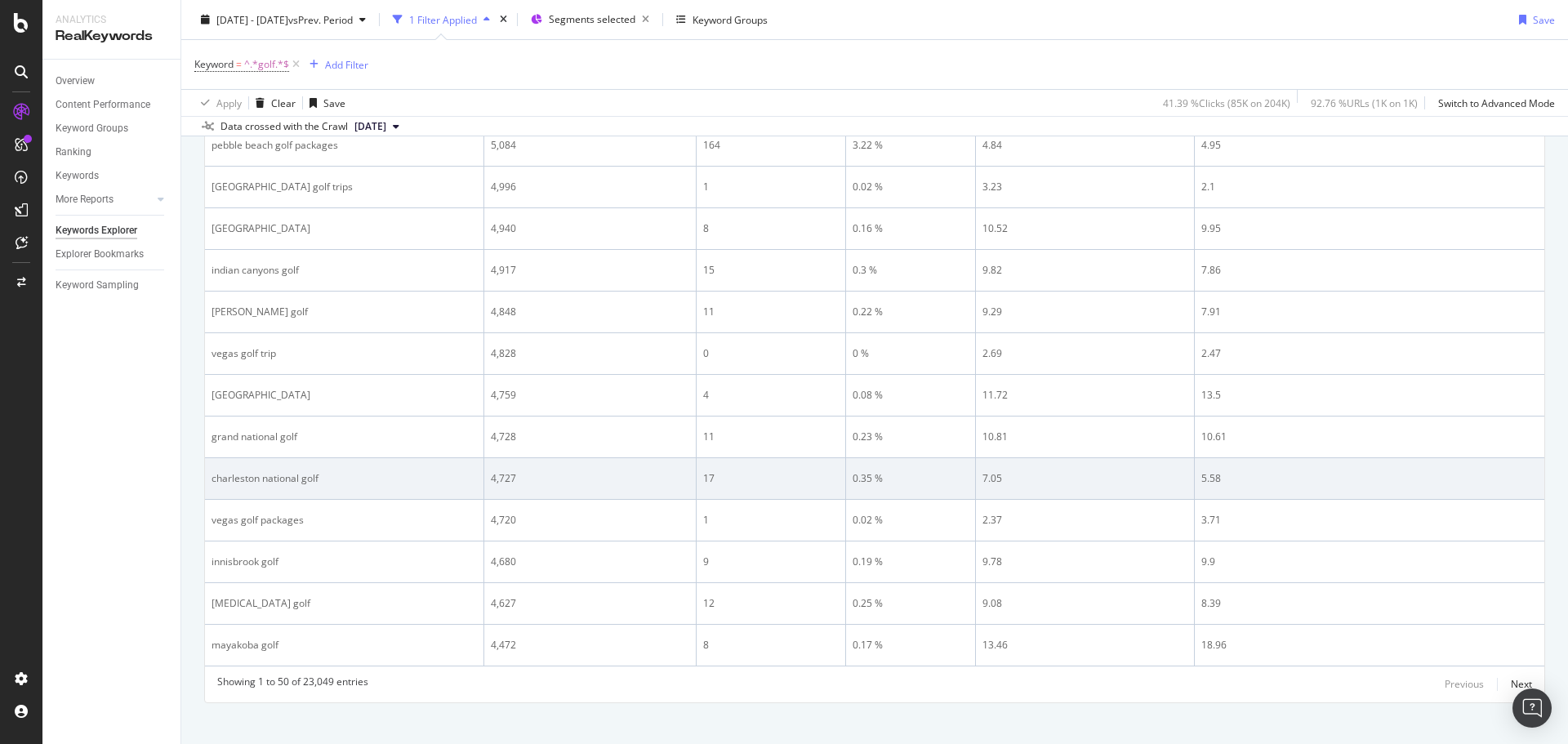
scroll to position [1925, 0]
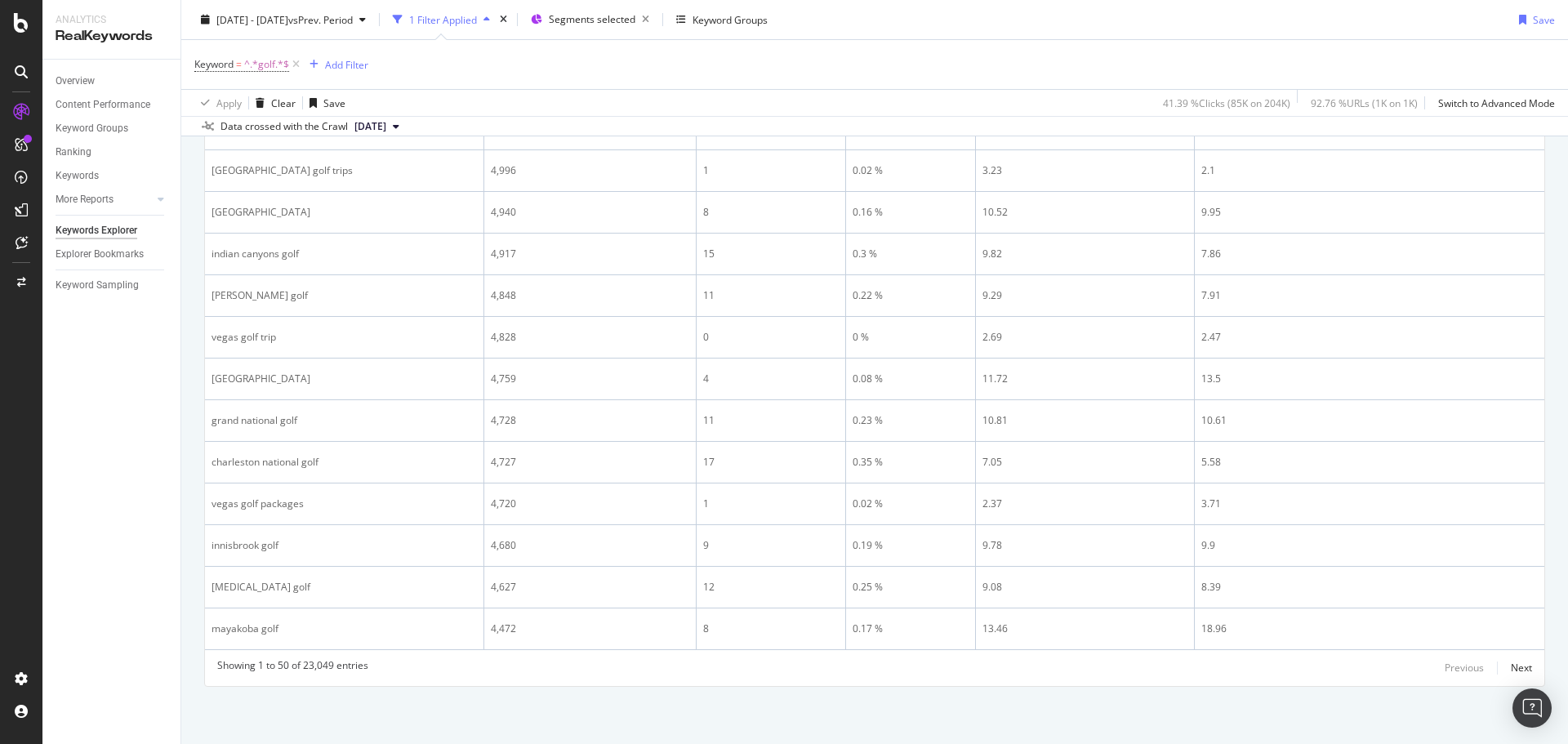
click at [1522, 672] on div "Showing 1 to 50 of 23,049 entries Previous Next" at bounding box center [874, 668] width 1339 height 20
click at [1519, 670] on div "Showing 1 to 50 of 23,049 entries Previous Next" at bounding box center [874, 668] width 1339 height 20
click at [1513, 671] on div "Next" at bounding box center [1521, 668] width 21 height 14
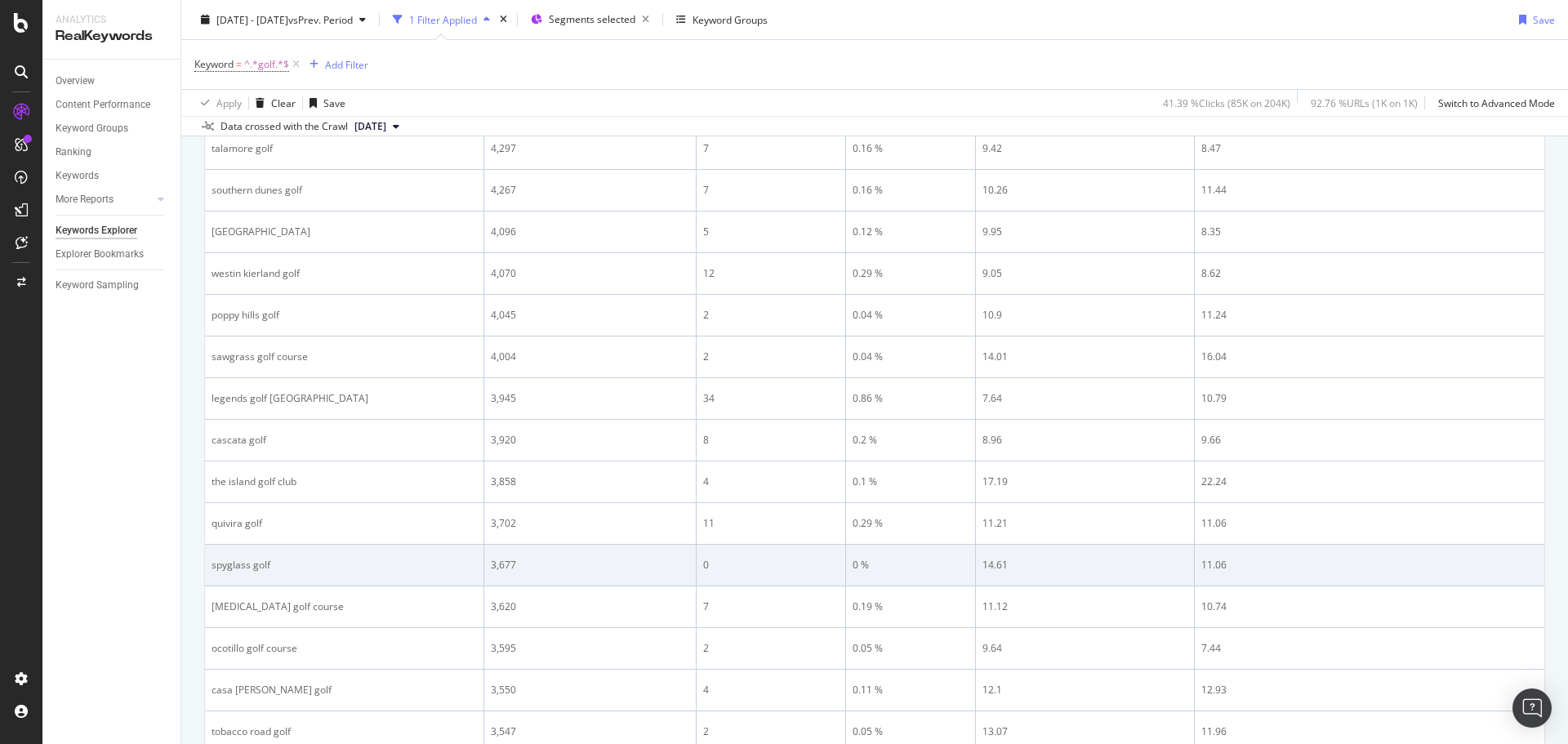
scroll to position [653, 0]
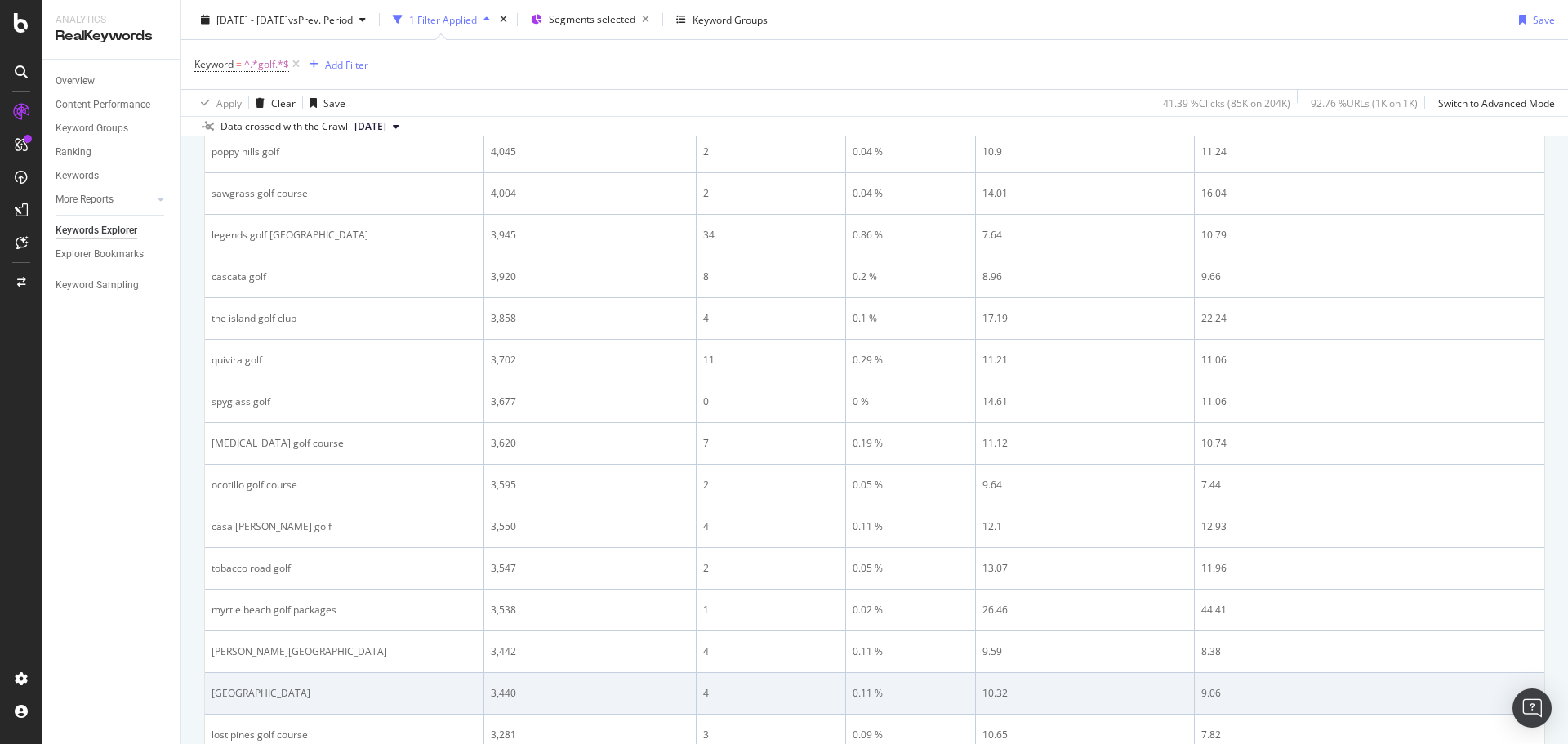
click at [277, 700] on div "[GEOGRAPHIC_DATA]" at bounding box center [344, 693] width 265 height 15
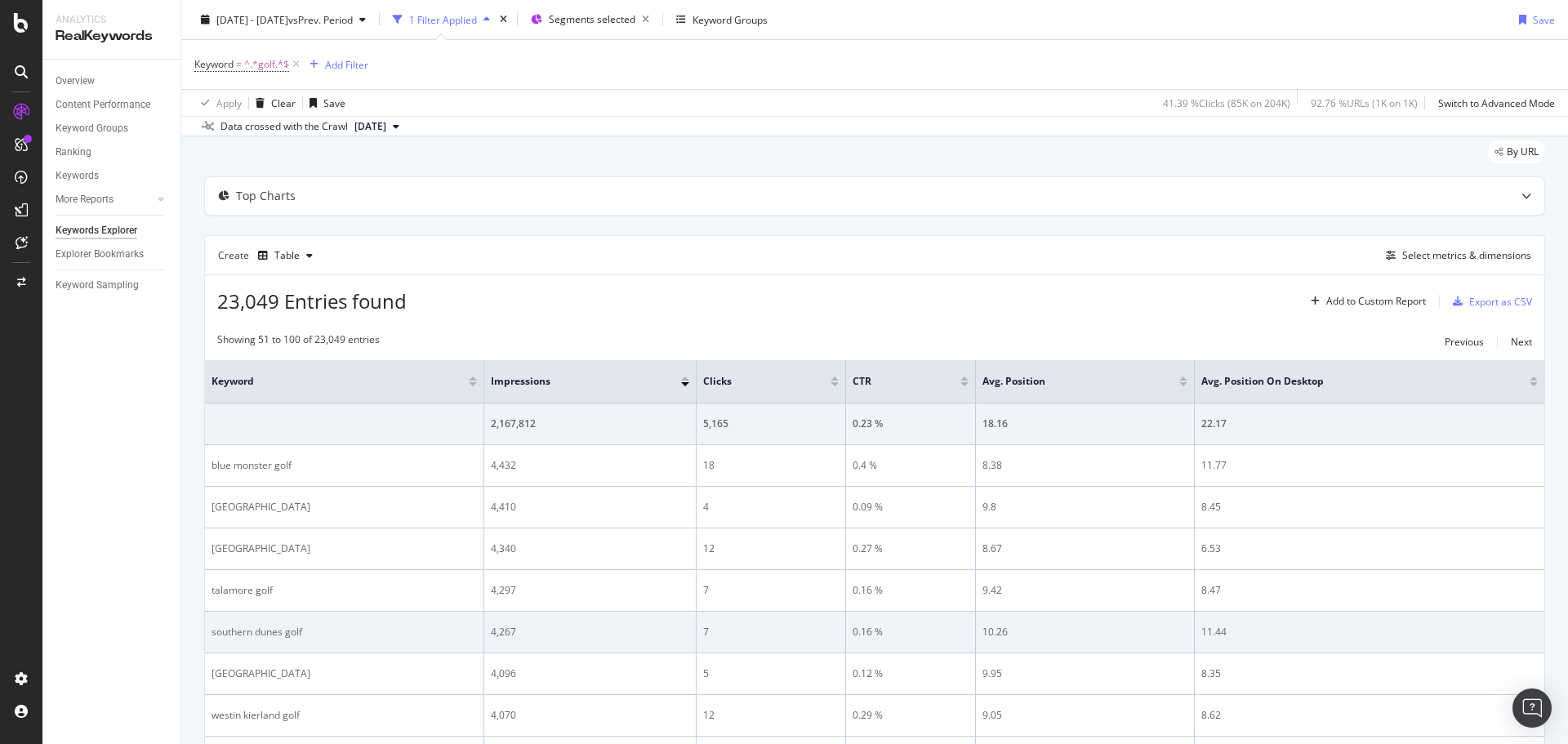
scroll to position [0, 0]
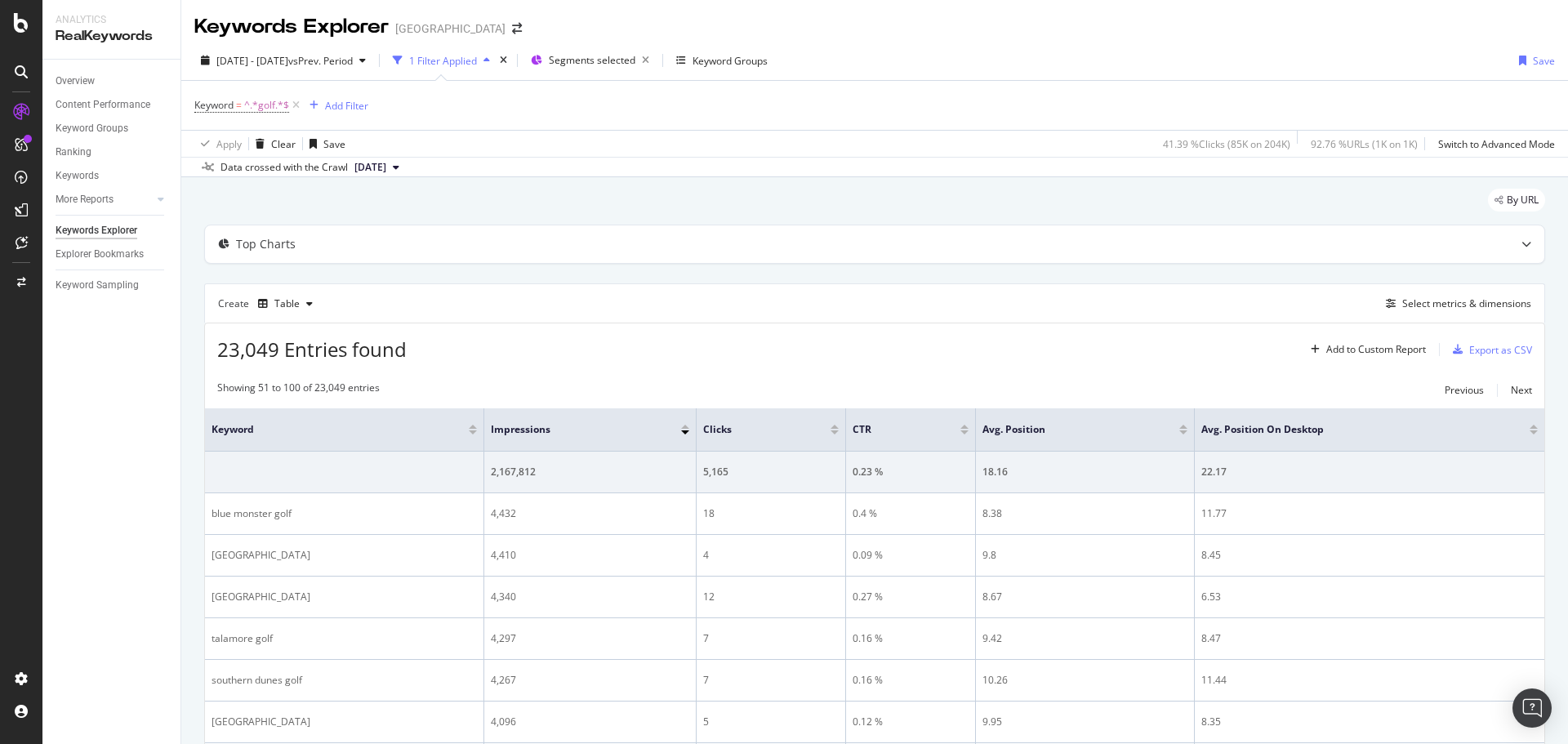
click at [343, 94] on div "Keyword = ^.*golf.*$ Add Filter" at bounding box center [281, 105] width 174 height 23
click at [354, 108] on div "Add Filter" at bounding box center [347, 106] width 43 height 14
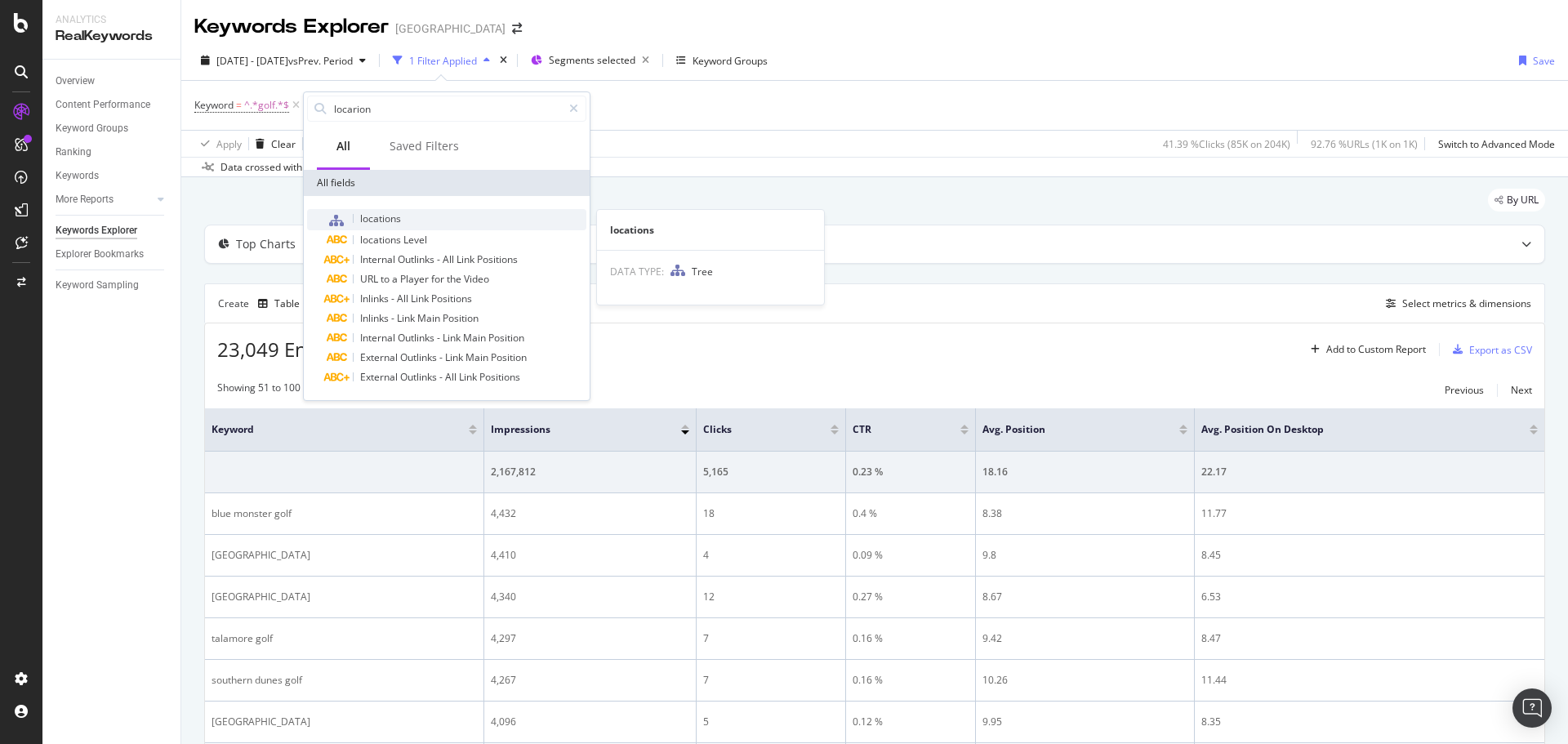
type input "locarion"
click at [446, 211] on div "locations" at bounding box center [456, 219] width 259 height 21
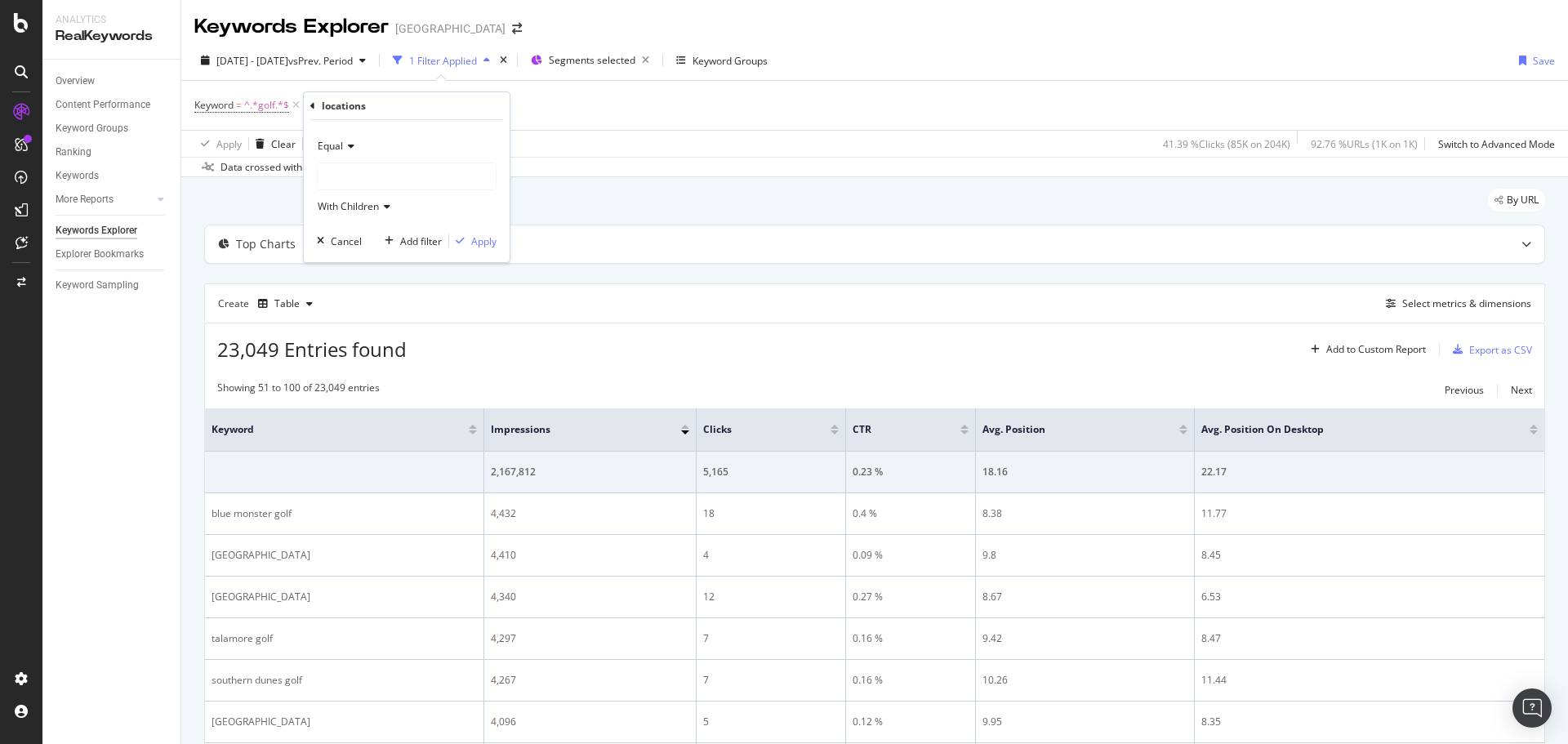
click at [373, 166] on div at bounding box center [406, 176] width 178 height 26
click at [334, 206] on span "americas" at bounding box center [355, 208] width 42 height 14
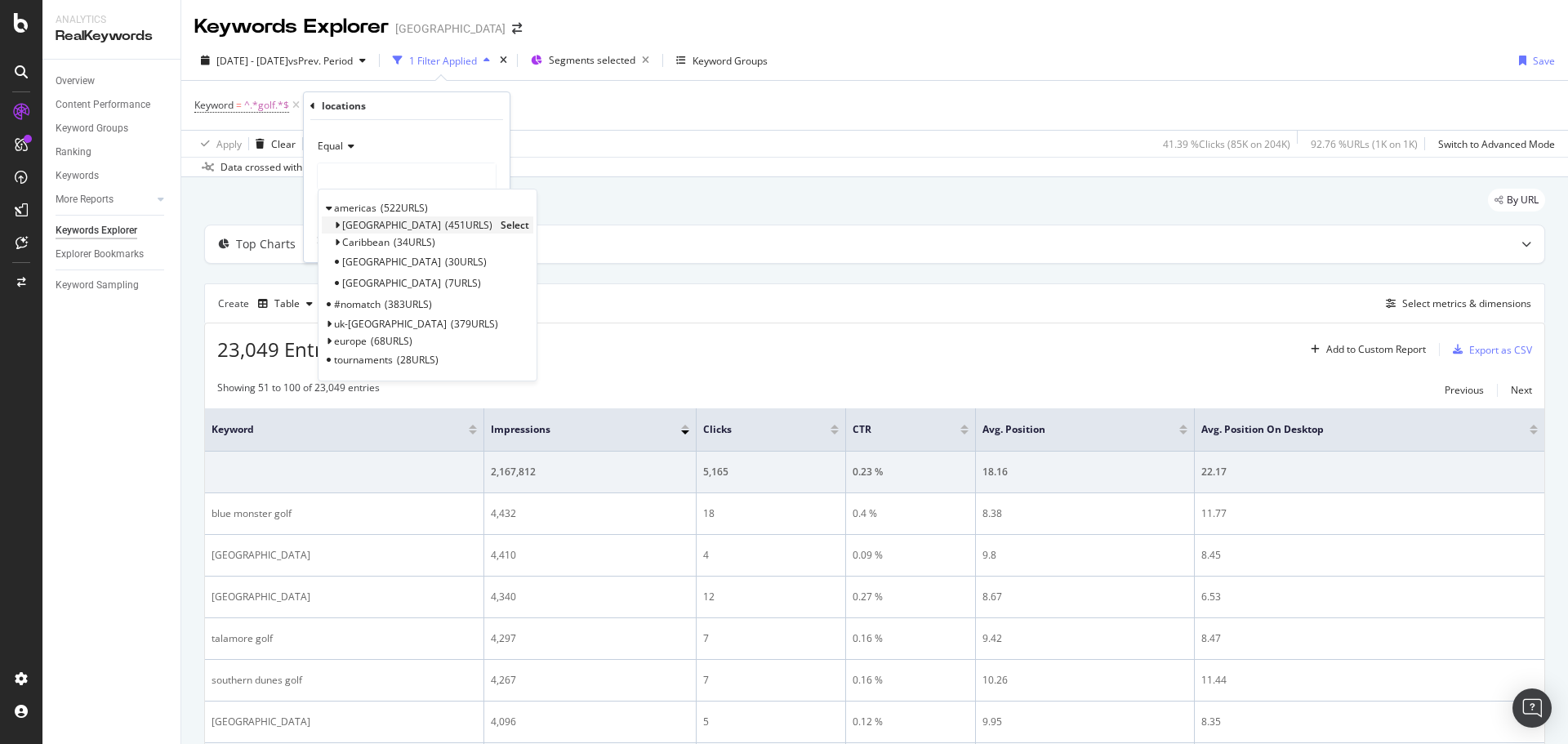
click at [336, 225] on icon at bounding box center [336, 225] width 6 height 10
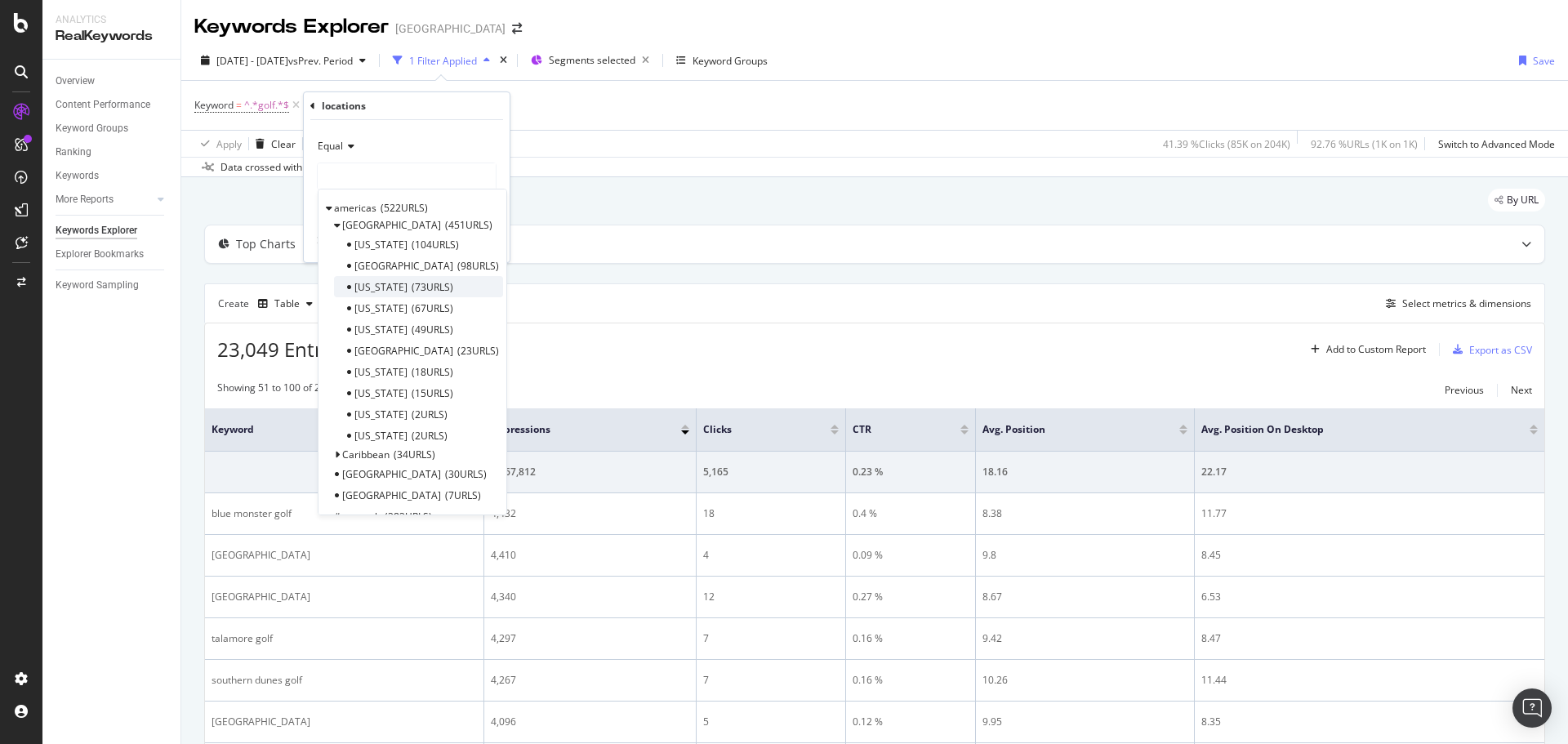
click at [411, 283] on span "73 URLS" at bounding box center [432, 287] width 42 height 14
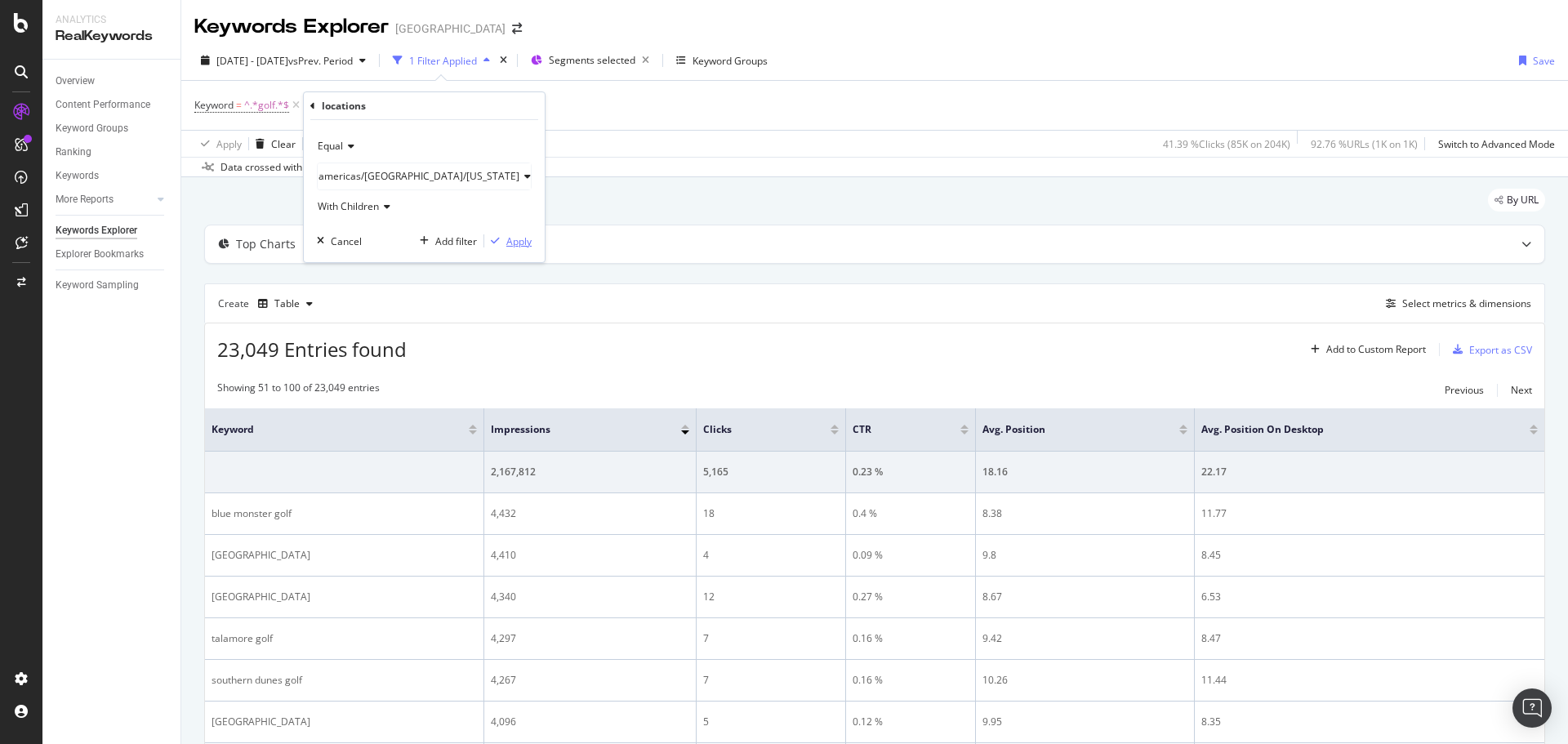
click at [506, 245] on div "Apply" at bounding box center [519, 241] width 25 height 14
